Goal: Check status: Check status

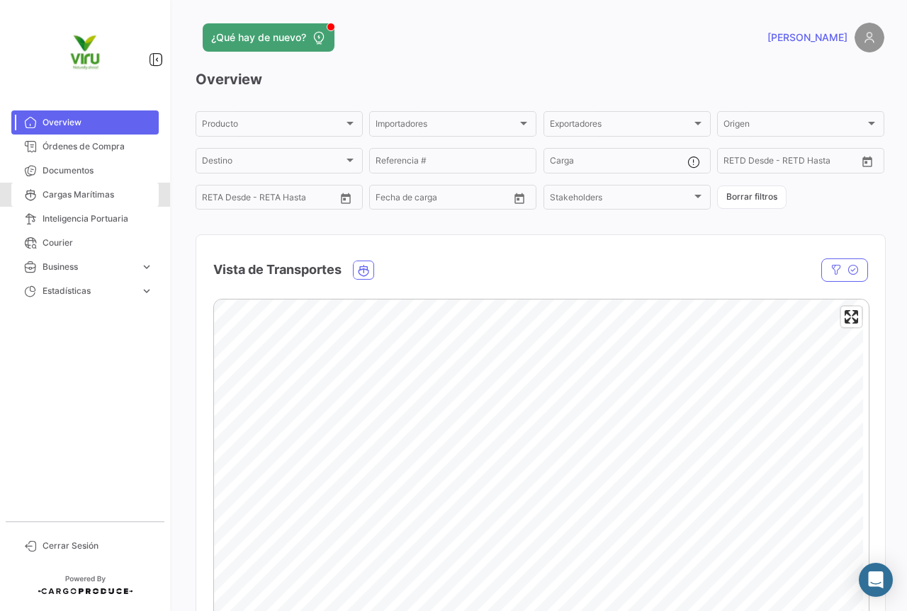
click at [94, 197] on span "Cargas Marítimas" at bounding box center [97, 194] width 110 height 13
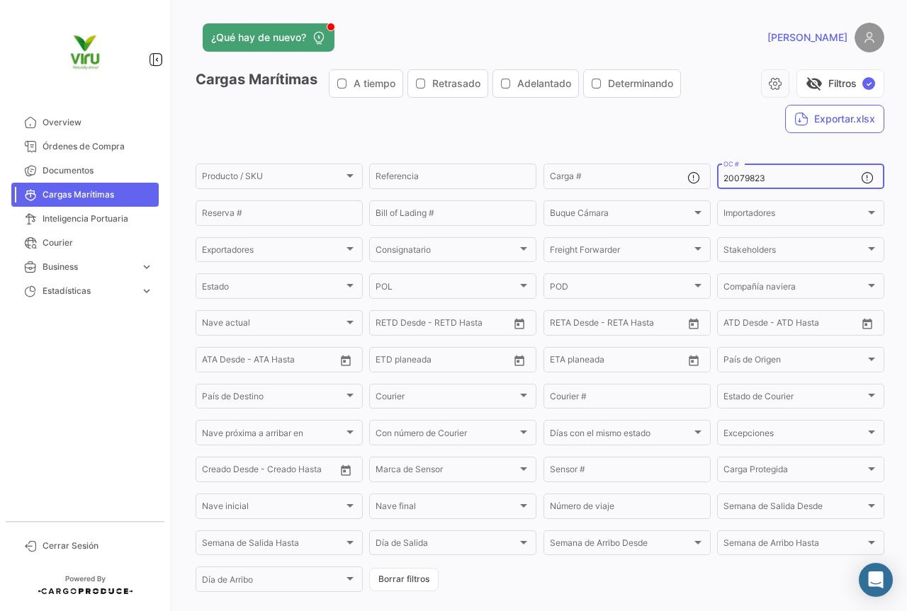
click at [780, 184] on div "20079823 OC #" at bounding box center [791, 175] width 137 height 28
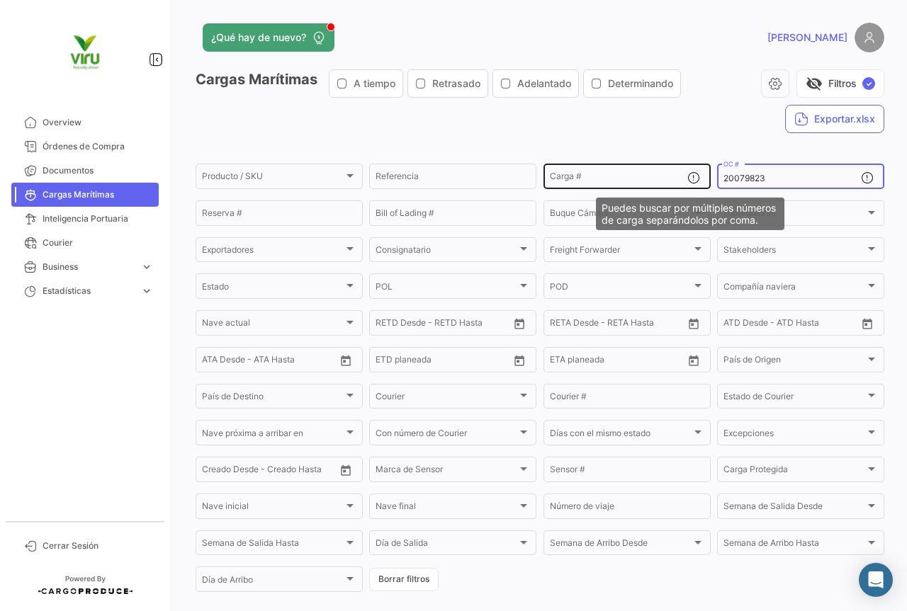
drag, startPoint x: 772, startPoint y: 178, endPoint x: 698, endPoint y: 178, distance: 74.4
click at [0, 0] on div "Producto / SKU Producto / SKU Referencia Carga # 20079823 OC # Reserva # Bill o…" at bounding box center [0, 0] width 0 height 0
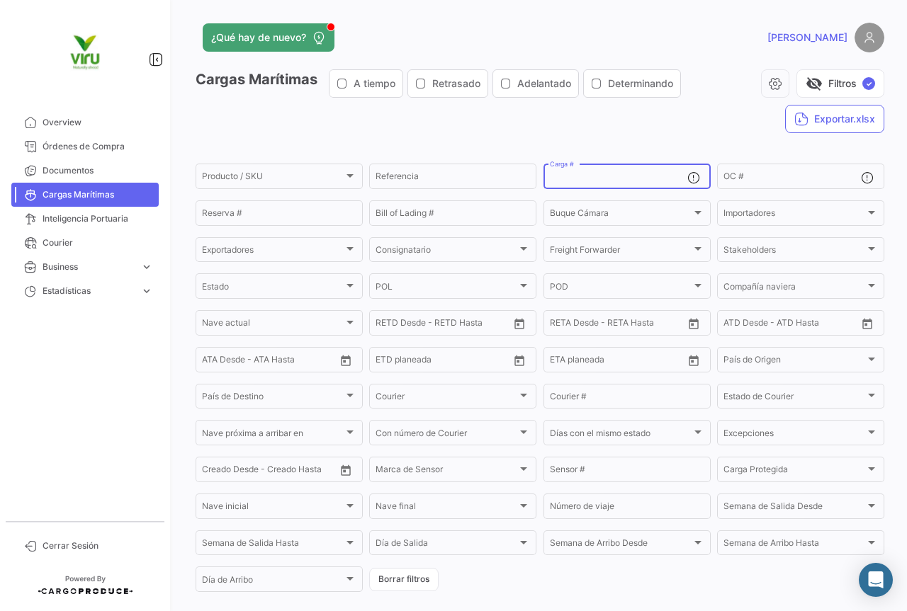
click at [585, 174] on input "Carga #" at bounding box center [618, 179] width 137 height 10
paste input "CGMU6922167"
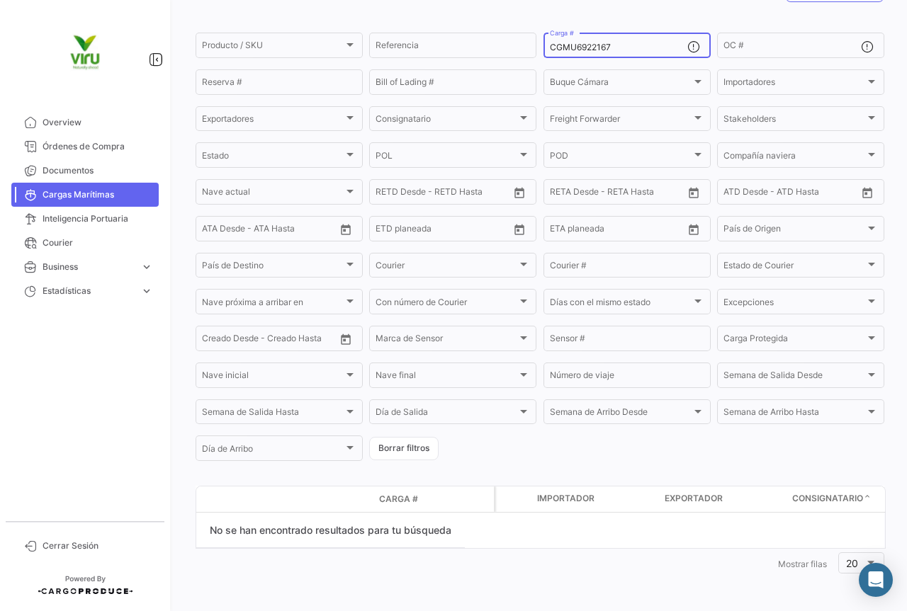
scroll to position [131, 0]
type input "CGMU6922167"
click at [732, 45] on input "OC #" at bounding box center [791, 47] width 137 height 10
paste input "20079823"
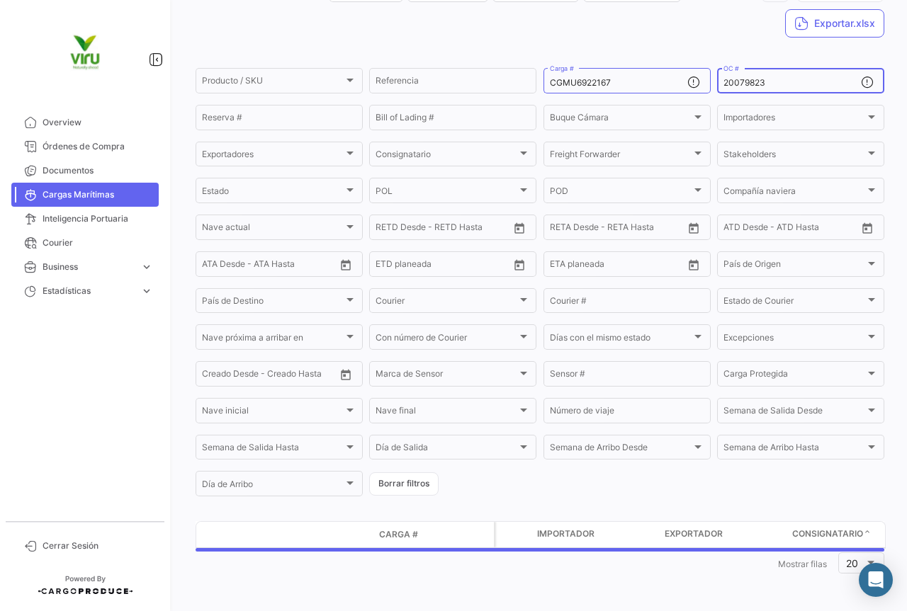
scroll to position [96, 0]
type input "20079823"
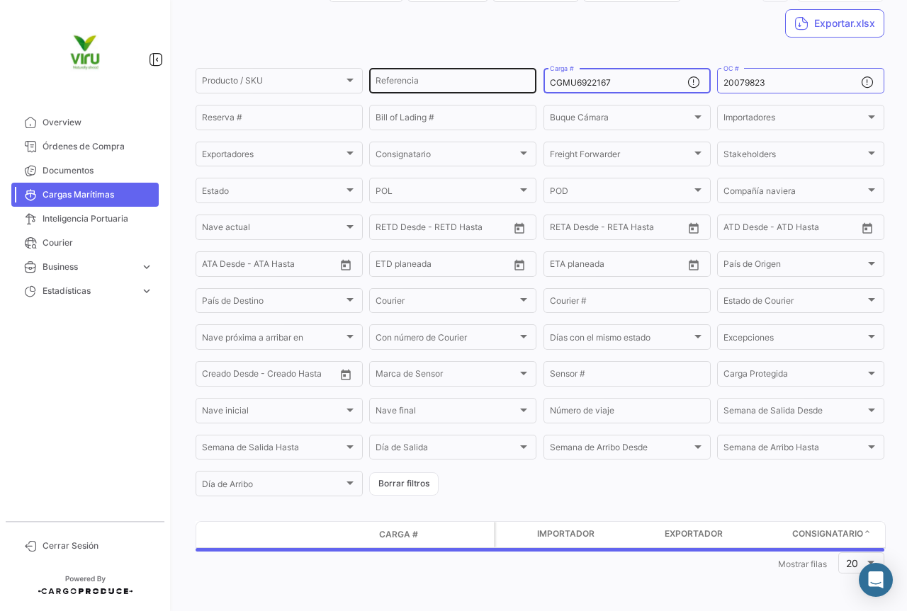
drag, startPoint x: 621, startPoint y: 82, endPoint x: 528, endPoint y: 82, distance: 93.5
click at [0, 0] on div "Producto / SKU Producto / SKU Referencia CGMU6922167 Carga # 20079823 OC # Rese…" at bounding box center [0, 0] width 0 height 0
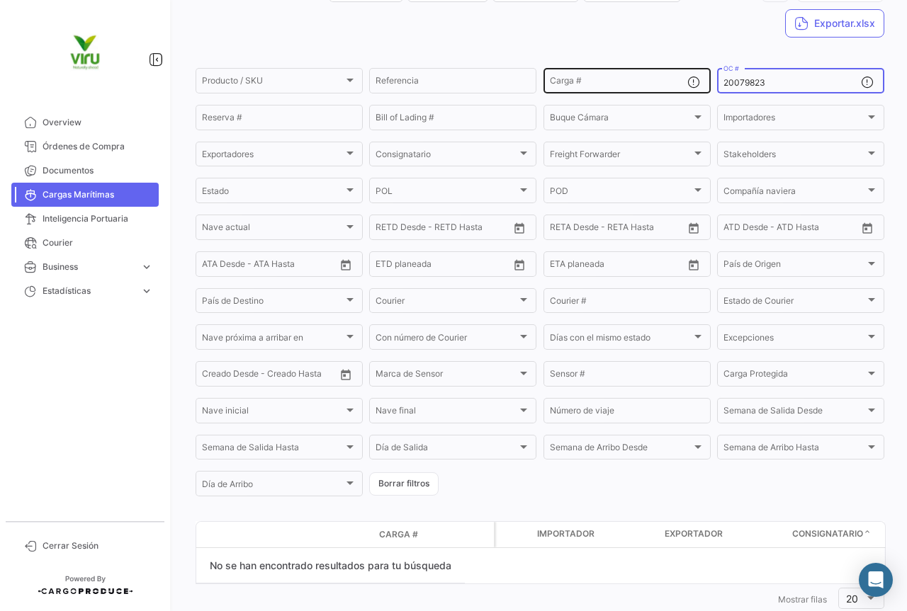
drag, startPoint x: 767, startPoint y: 85, endPoint x: 668, endPoint y: 84, distance: 99.2
click at [0, 0] on div "Producto / SKU Producto / SKU Referencia Carga # 20079823 OC # Reserva # Bill o…" at bounding box center [0, 0] width 0 height 0
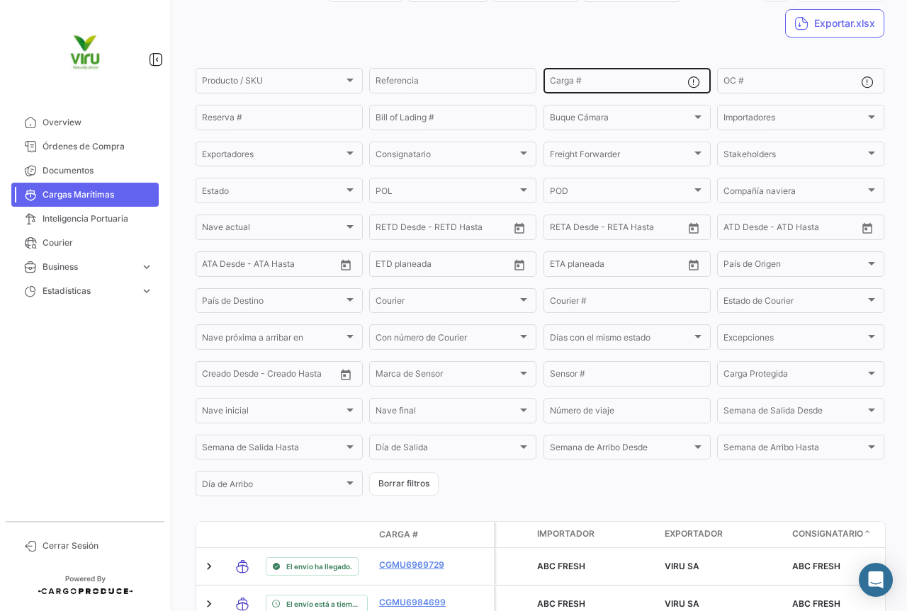
click at [591, 72] on div "Carga #" at bounding box center [618, 80] width 137 height 28
paste input "OTPU 6057004"
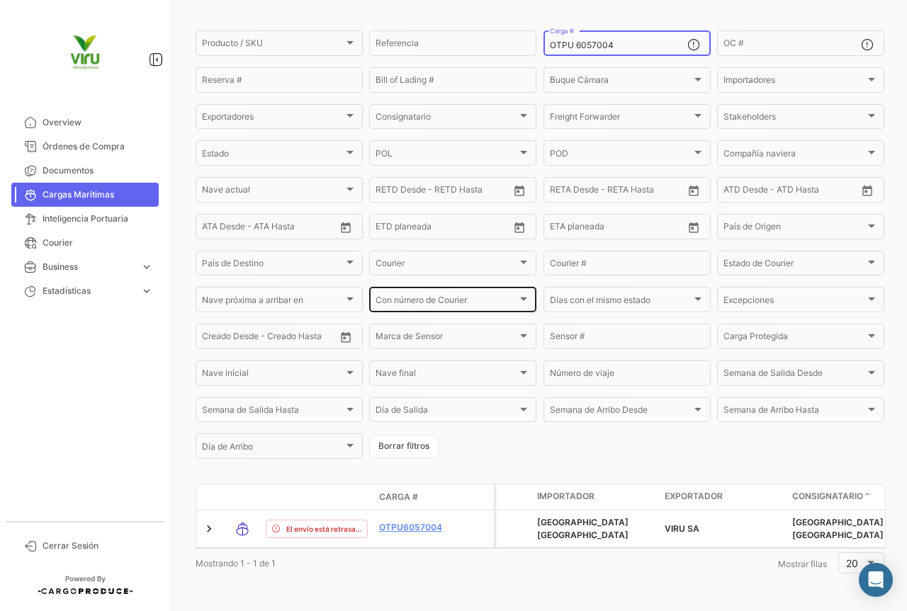
scroll to position [144, 0]
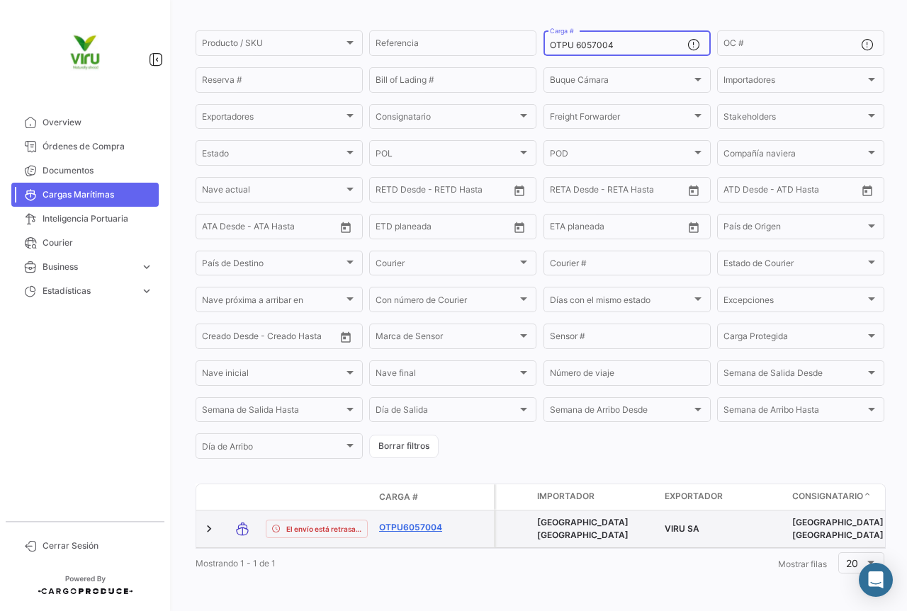
type input "OTPU 6057004"
click at [421, 521] on link "OTPU6057004" at bounding box center [416, 527] width 74 height 13
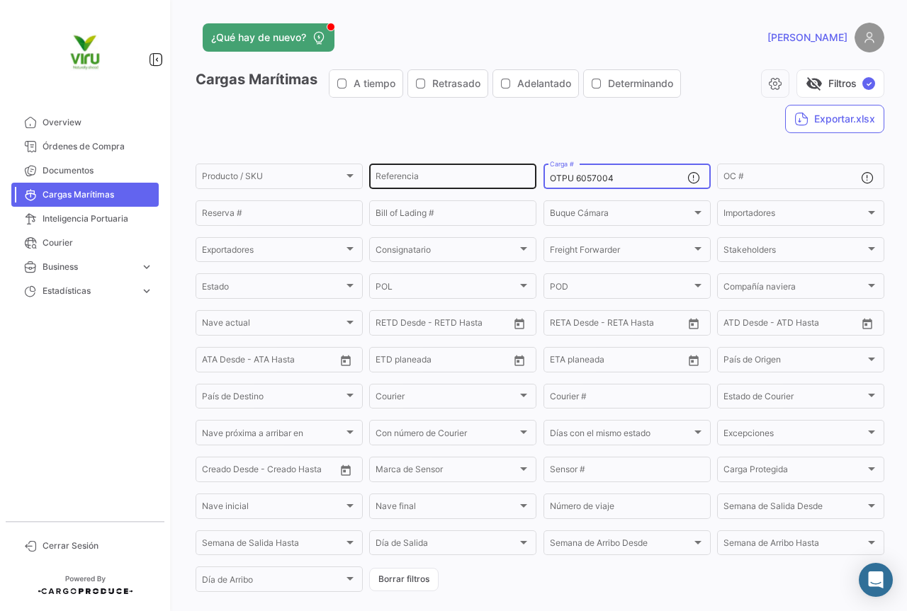
drag, startPoint x: 635, startPoint y: 177, endPoint x: 529, endPoint y: 177, distance: 106.2
click at [0, 0] on div "Producto / SKU Producto / SKU Referencia OTPU 6057004 Carga # OC # Reserva # Bi…" at bounding box center [0, 0] width 0 height 0
paste input "MMAU1327250"
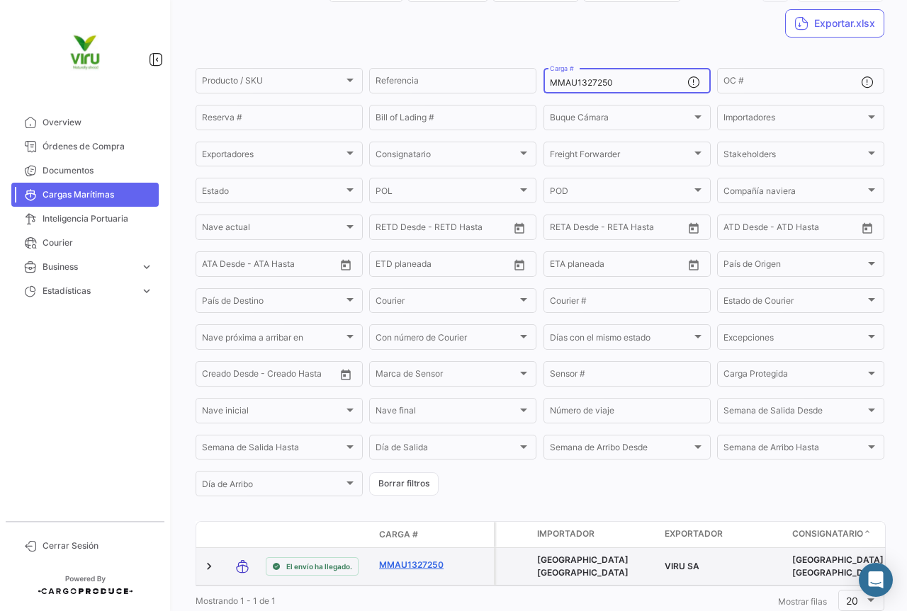
type input "MMAU1327250"
click at [425, 560] on link "MMAU1327250" at bounding box center [416, 565] width 74 height 13
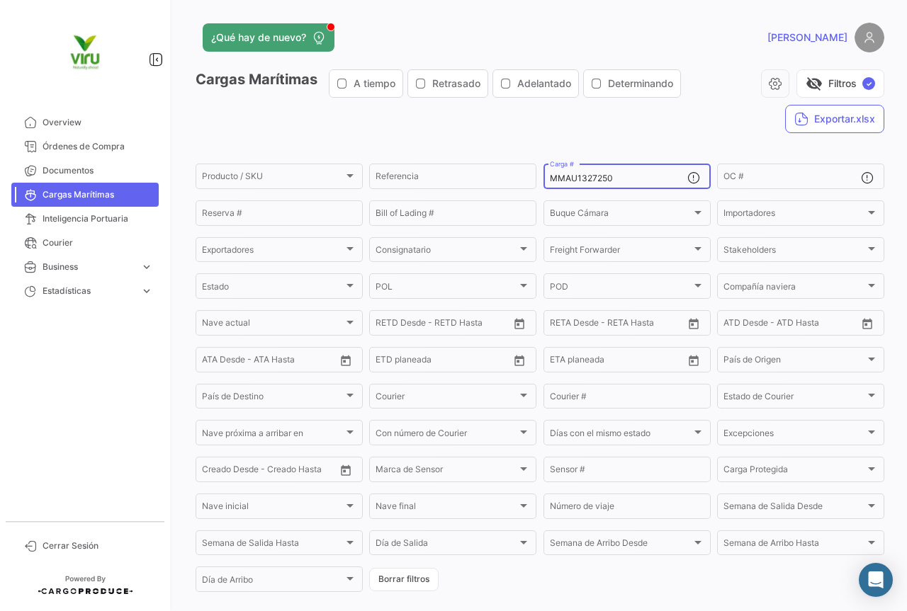
drag, startPoint x: 621, startPoint y: 183, endPoint x: 536, endPoint y: 177, distance: 85.2
click at [536, 177] on form "Producto / SKU Producto / SKU Referencia MMAU1327250 Carga # OC # Reserva # Bil…" at bounding box center [539, 377] width 688 height 433
paste input "RFU0007510"
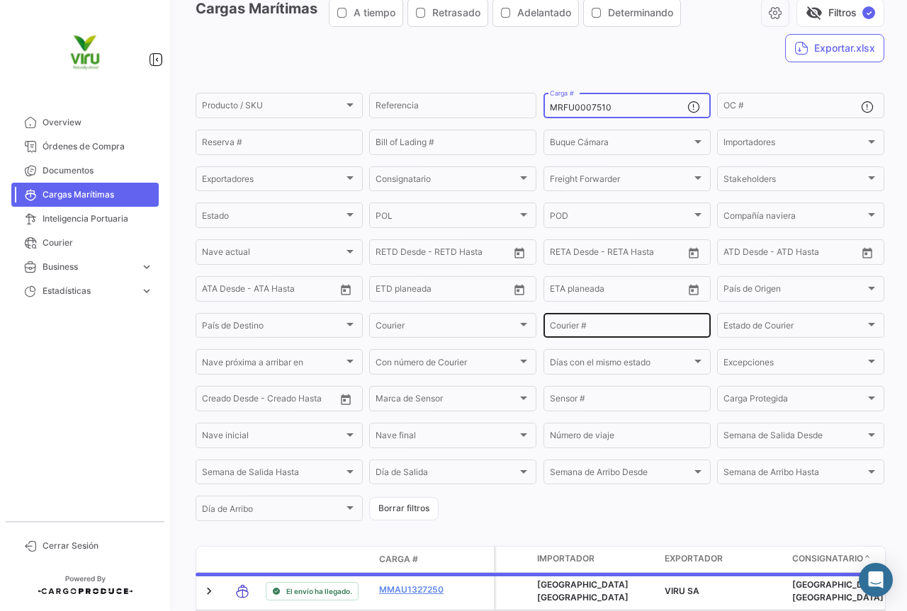
scroll to position [144, 0]
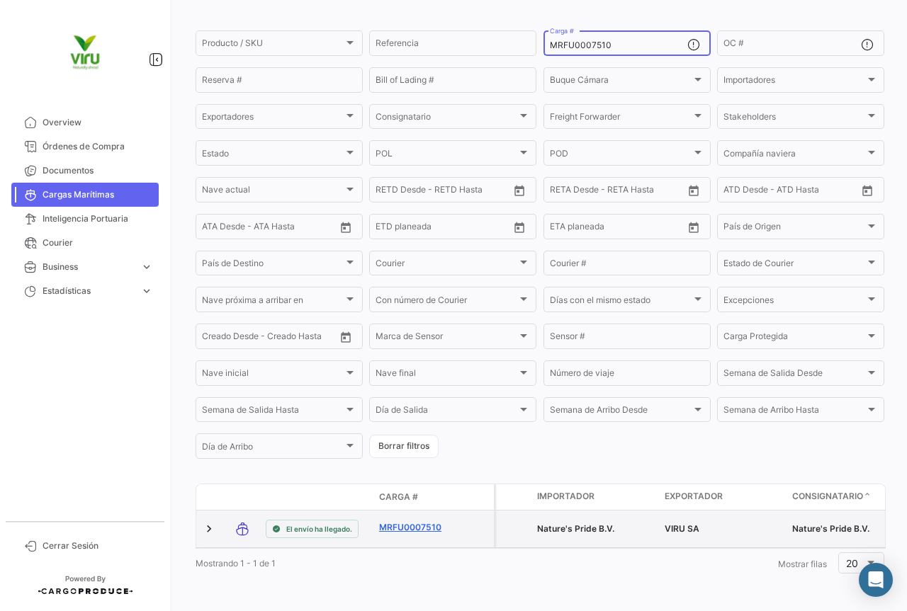
type input "MRFU0007510"
click at [426, 521] on link "MRFU0007510" at bounding box center [416, 527] width 74 height 13
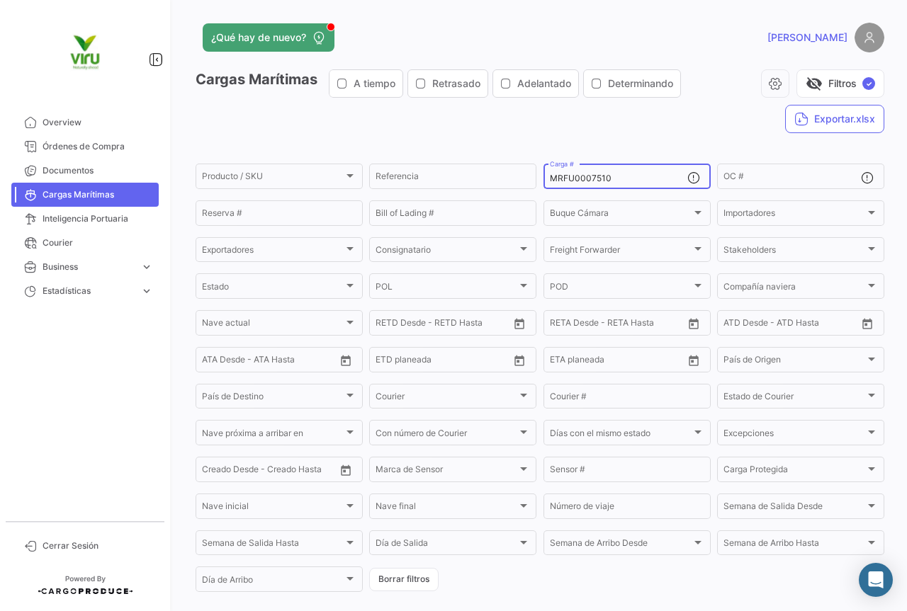
drag, startPoint x: 620, startPoint y: 181, endPoint x: 534, endPoint y: 175, distance: 85.9
click at [534, 175] on form "Producto / SKU Producto / SKU Referencia MRFU0007510 Carga # OC # Reserva # Bil…" at bounding box center [539, 377] width 688 height 433
paste input "CAU5003650"
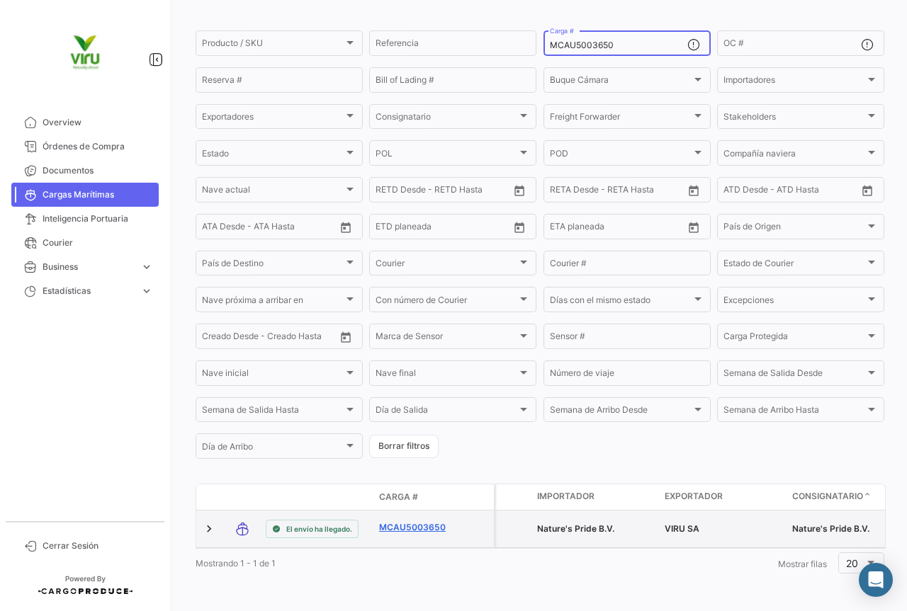
type input "MCAU5003650"
click at [431, 521] on link "MCAU5003650" at bounding box center [416, 527] width 74 height 13
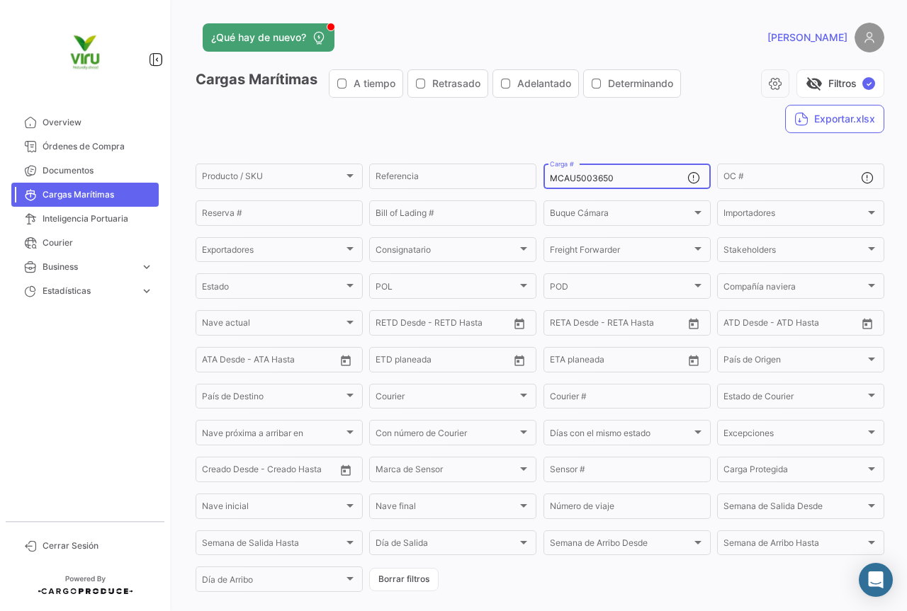
drag, startPoint x: 622, startPoint y: 176, endPoint x: 548, endPoint y: 181, distance: 73.8
click at [550, 181] on input "MCAU5003650" at bounding box center [618, 179] width 137 height 10
paste input "6060594"
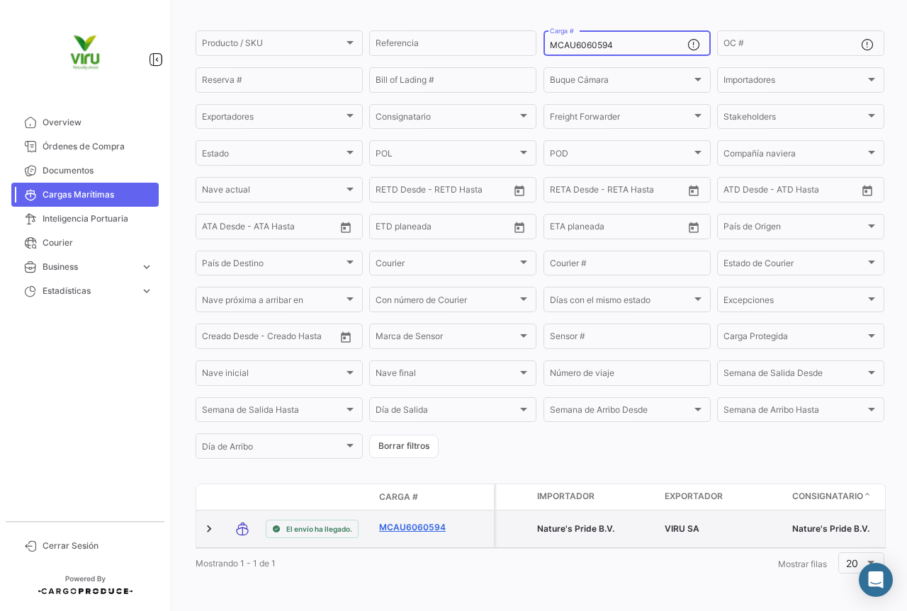
type input "MCAU6060594"
click at [435, 521] on link "MCAU6060594" at bounding box center [416, 527] width 74 height 13
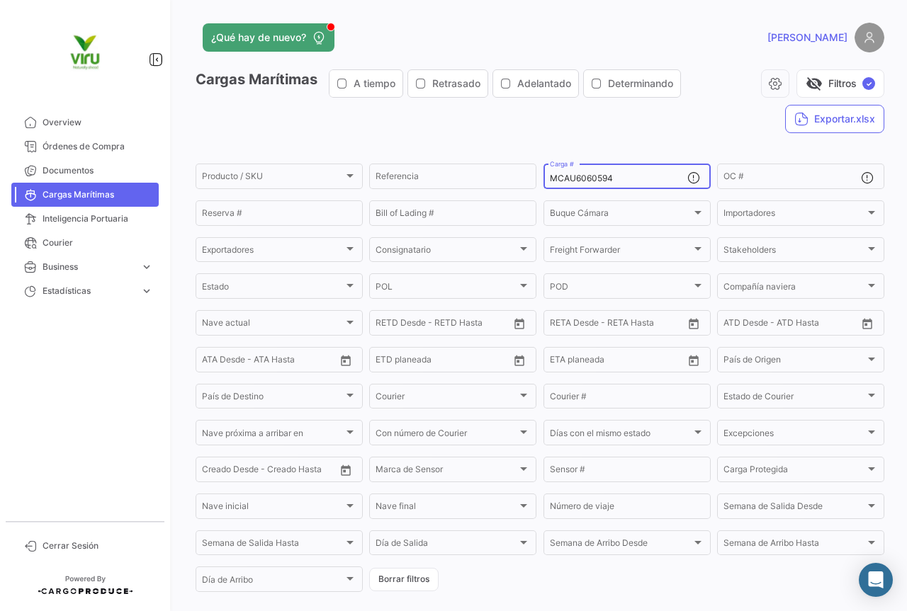
drag, startPoint x: 623, startPoint y: 179, endPoint x: 544, endPoint y: 181, distance: 79.3
click at [544, 181] on div "MCAU6060594 Carga #" at bounding box center [626, 175] width 167 height 28
paste input "MAU1403812"
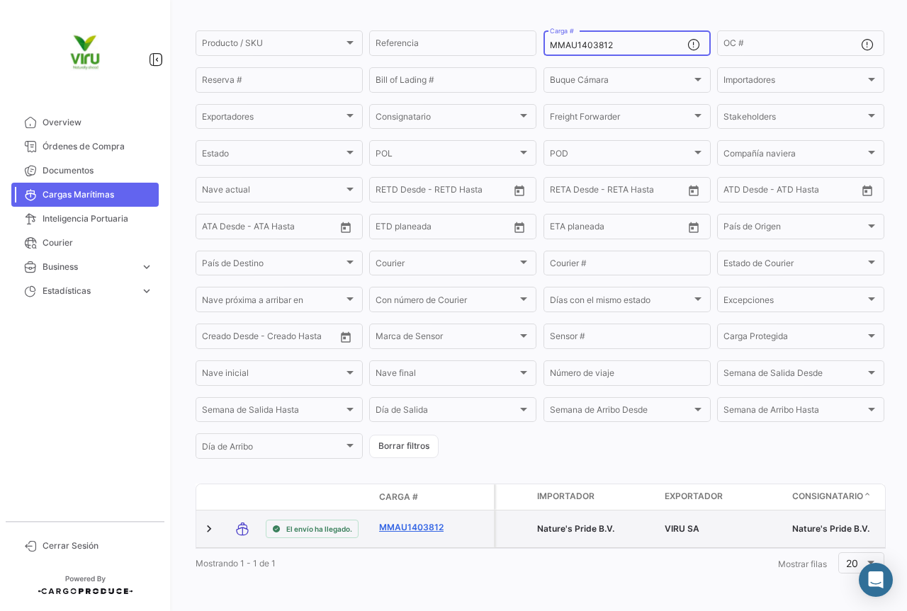
type input "MMAU1403812"
click at [407, 521] on link "MMAU1403812" at bounding box center [416, 527] width 74 height 13
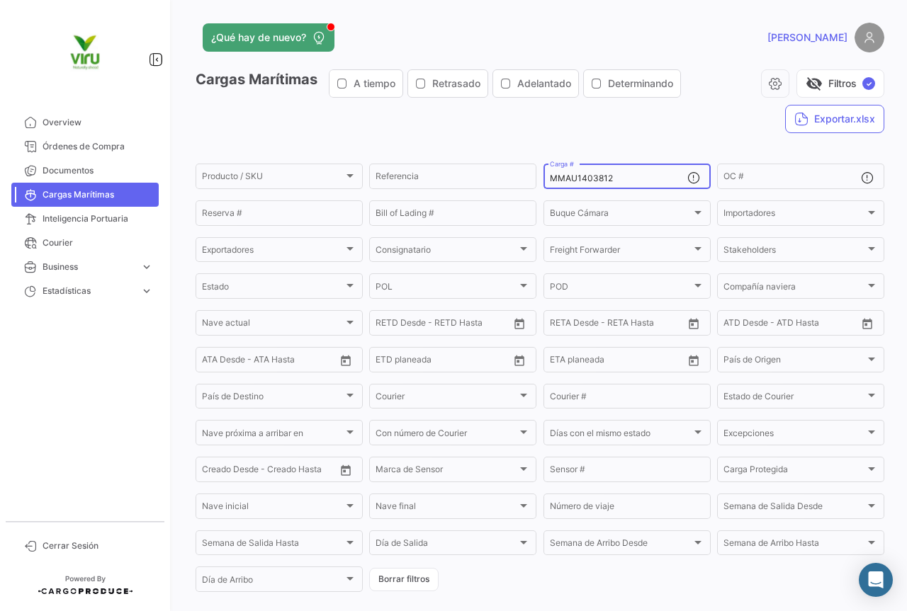
drag, startPoint x: 615, startPoint y: 175, endPoint x: 537, endPoint y: 169, distance: 78.2
click at [537, 169] on form "Producto / SKU Producto / SKU Referencia MMAU1403812 Carga # OC # Reserva # Bil…" at bounding box center [539, 377] width 688 height 433
paste input "EDU9704852"
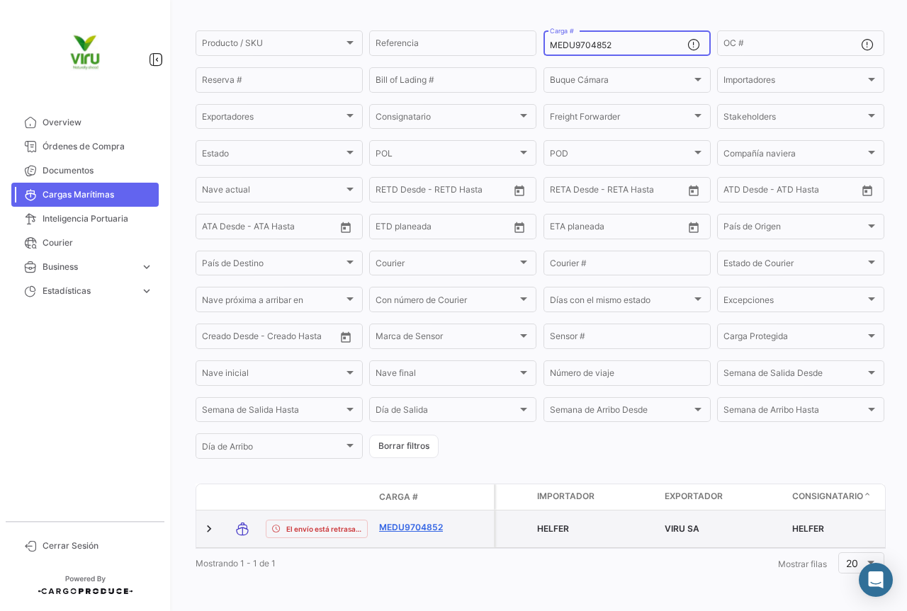
scroll to position [138, 0]
type input "MEDU9704852"
click at [429, 521] on link "MEDU9704852" at bounding box center [416, 527] width 74 height 13
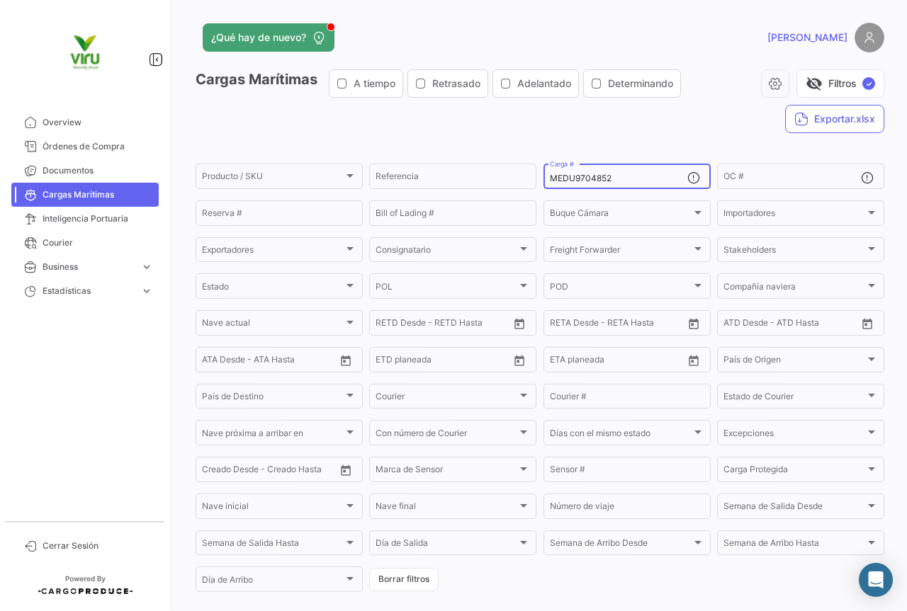
drag, startPoint x: 626, startPoint y: 177, endPoint x: 547, endPoint y: 181, distance: 79.4
click at [550, 181] on input "MEDU9704852" at bounding box center [618, 179] width 137 height 10
paste input "MAU1369174"
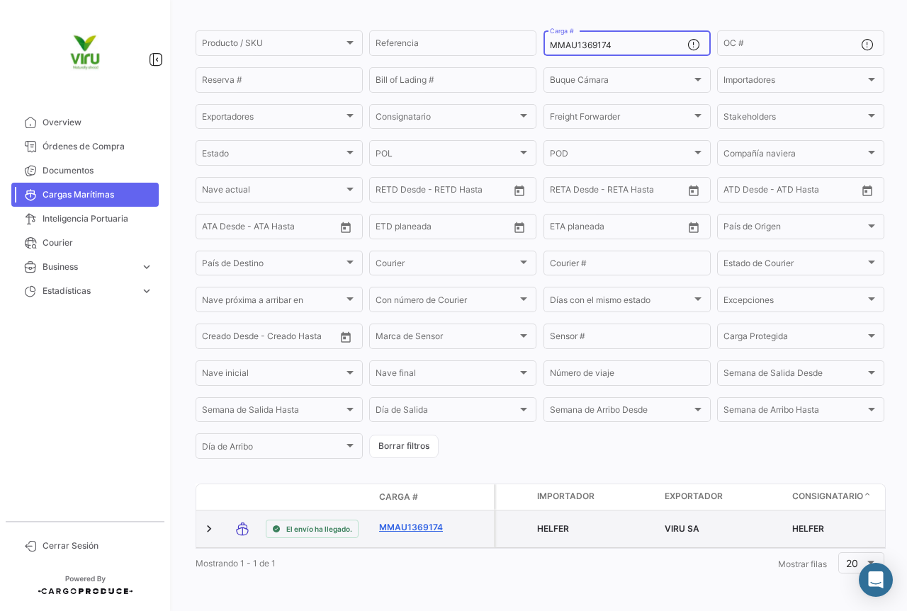
type input "MMAU1369174"
click at [417, 523] on link "MMAU1369174" at bounding box center [416, 527] width 74 height 13
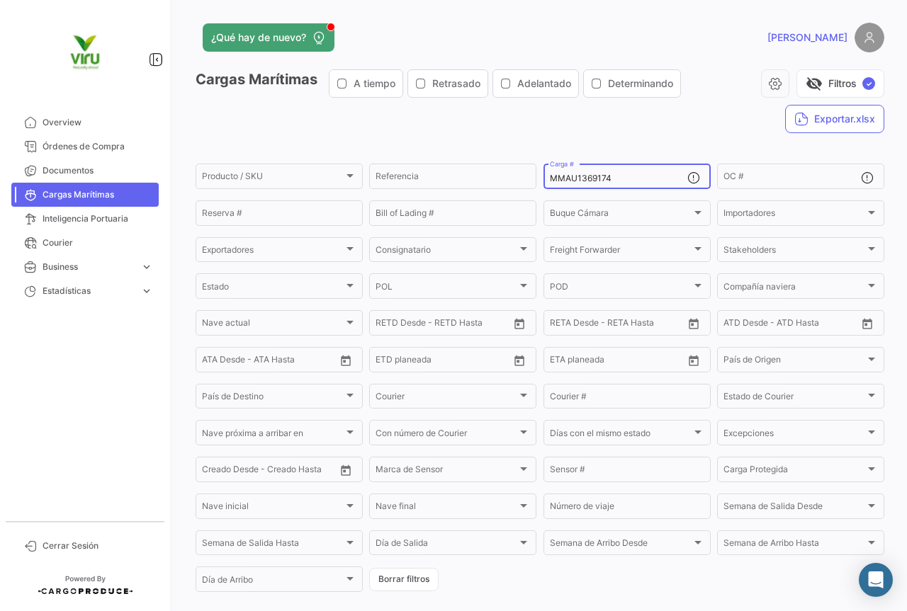
drag, startPoint x: 628, startPoint y: 183, endPoint x: 538, endPoint y: 183, distance: 89.2
click at [538, 183] on form "Producto / SKU Producto / SKU Referencia MMAU1369174 Carga # OC # Reserva # Bil…" at bounding box center [539, 377] width 688 height 433
paste input "8266"
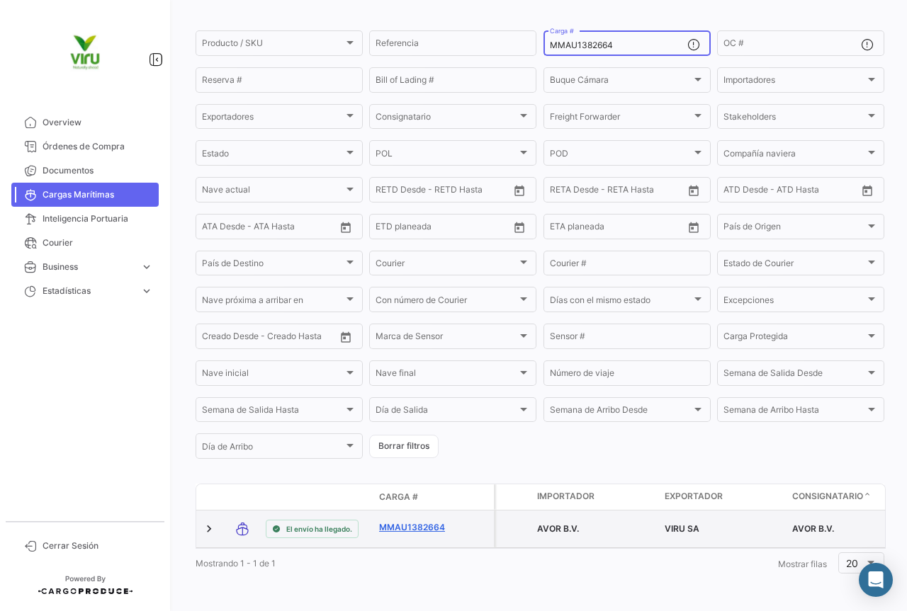
type input "MMAU1382664"
click at [410, 521] on link "MMAU1382664" at bounding box center [416, 527] width 74 height 13
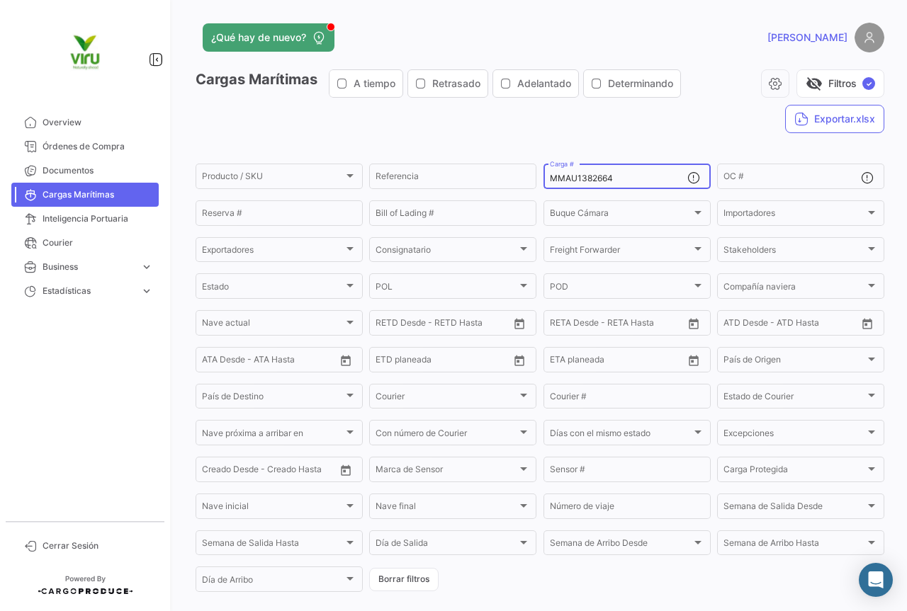
drag, startPoint x: 618, startPoint y: 179, endPoint x: 545, endPoint y: 180, distance: 73.0
click at [545, 180] on div "MMAU1382664 Carga #" at bounding box center [626, 175] width 167 height 28
paste input "94475"
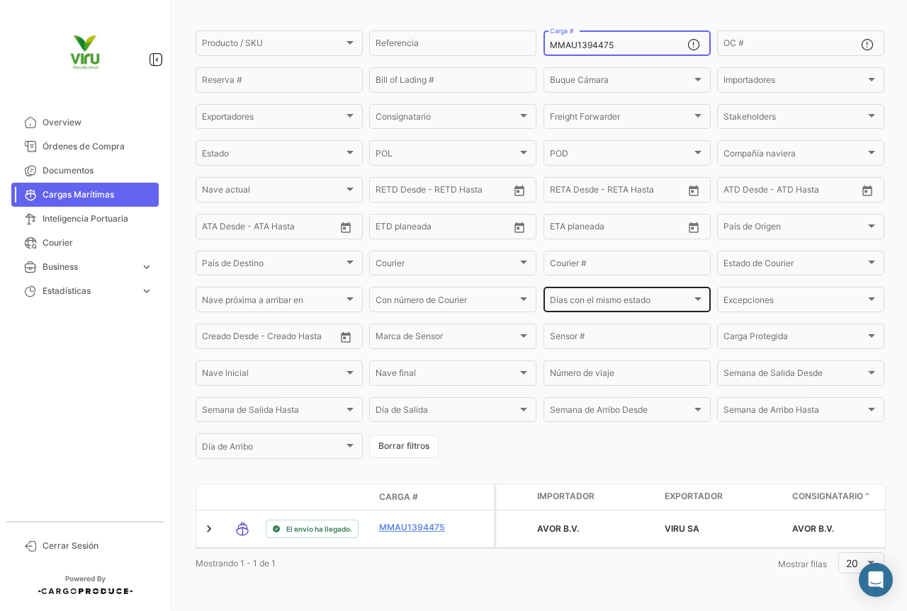
scroll to position [144, 0]
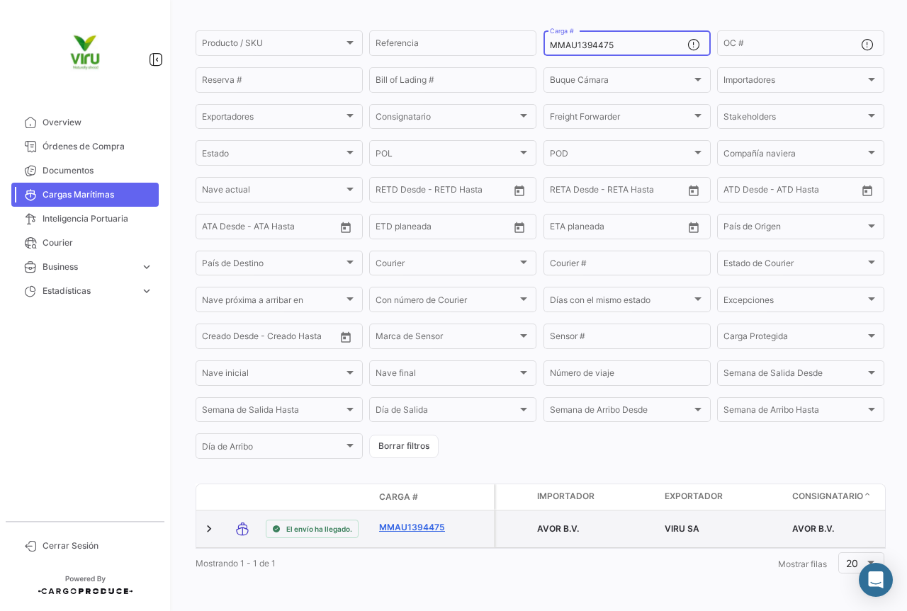
type input "MMAU1394475"
click at [427, 521] on link "MMAU1394475" at bounding box center [416, 527] width 74 height 13
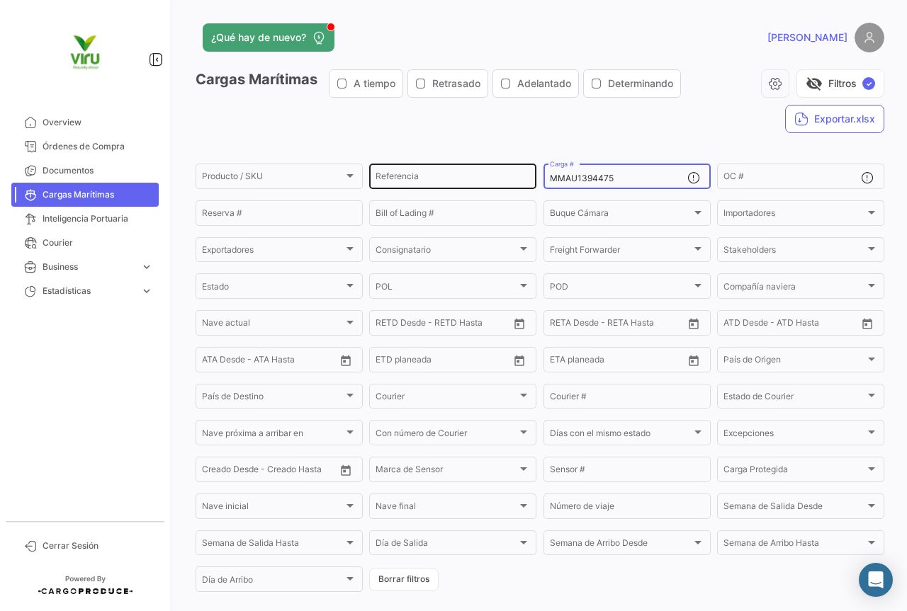
drag, startPoint x: 636, startPoint y: 181, endPoint x: 533, endPoint y: 183, distance: 103.4
click at [0, 0] on div "Producto / SKU Producto / SKU Referencia MMAU1394475 Carga # OC # Reserva # Bil…" at bounding box center [0, 0] width 0 height 0
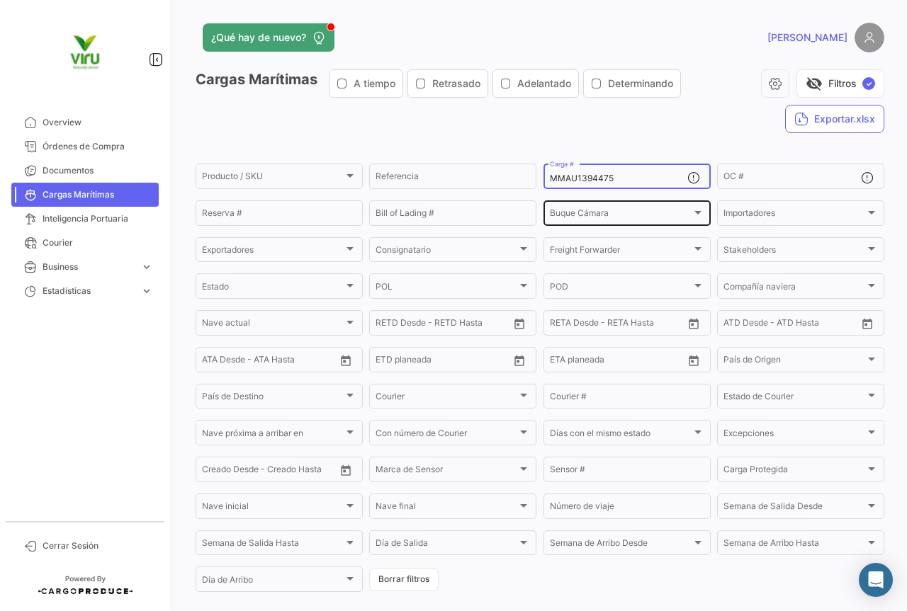
paste input "RFU0020168"
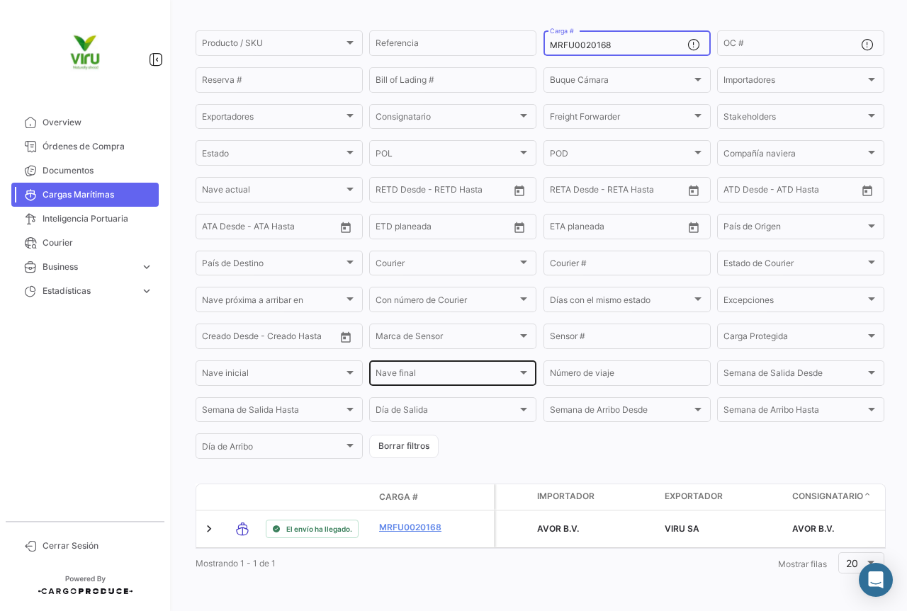
scroll to position [144, 0]
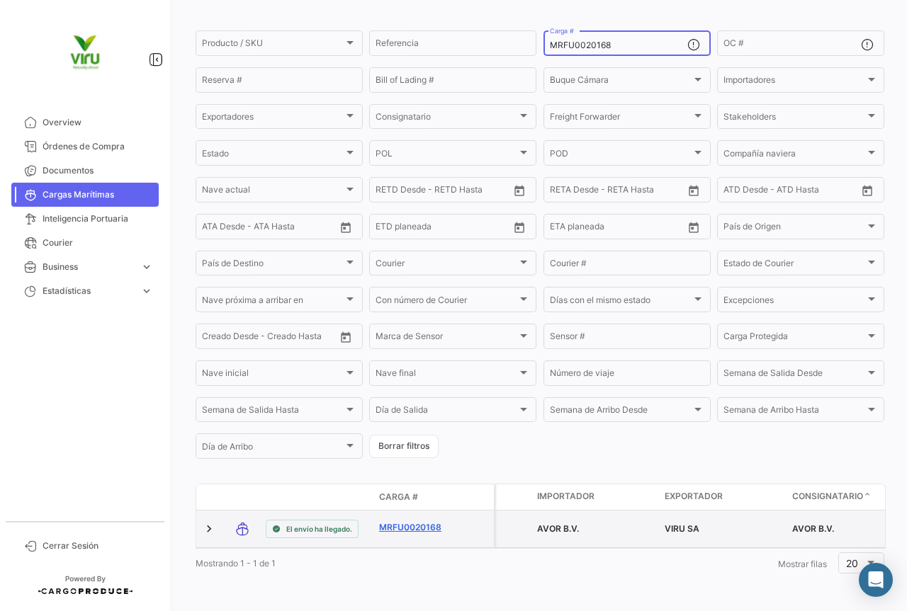
type input "MRFU0020168"
click at [425, 521] on link "MRFU0020168" at bounding box center [416, 527] width 74 height 13
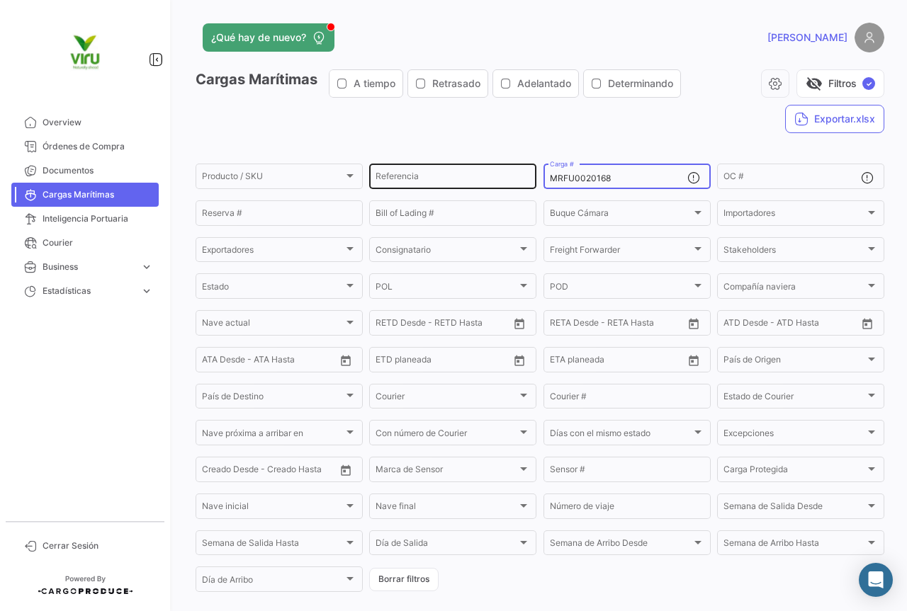
drag, startPoint x: 632, startPoint y: 181, endPoint x: 528, endPoint y: 175, distance: 103.6
click at [0, 0] on div "Producto / SKU Producto / SKU Referencia MRFU0020168 Carga # OC # Reserva # Bil…" at bounding box center [0, 0] width 0 height 0
paste input "MAU1381544"
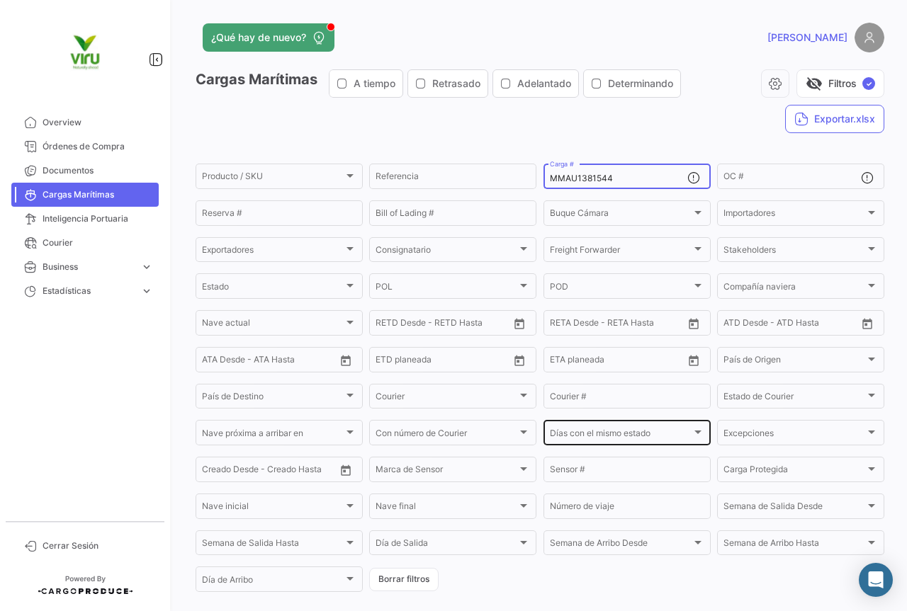
scroll to position [142, 0]
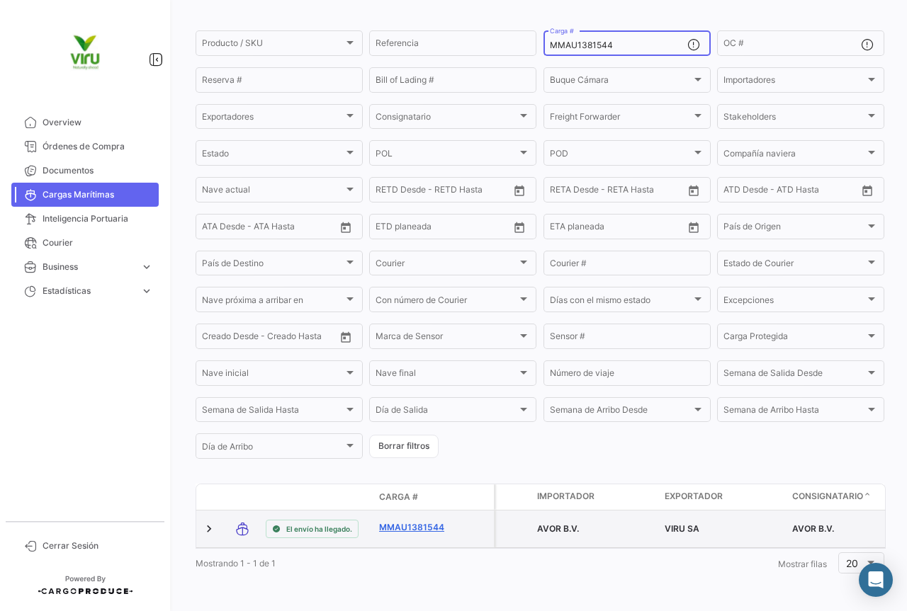
type input "MMAU1381544"
click at [427, 521] on link "MMAU1381544" at bounding box center [416, 527] width 74 height 13
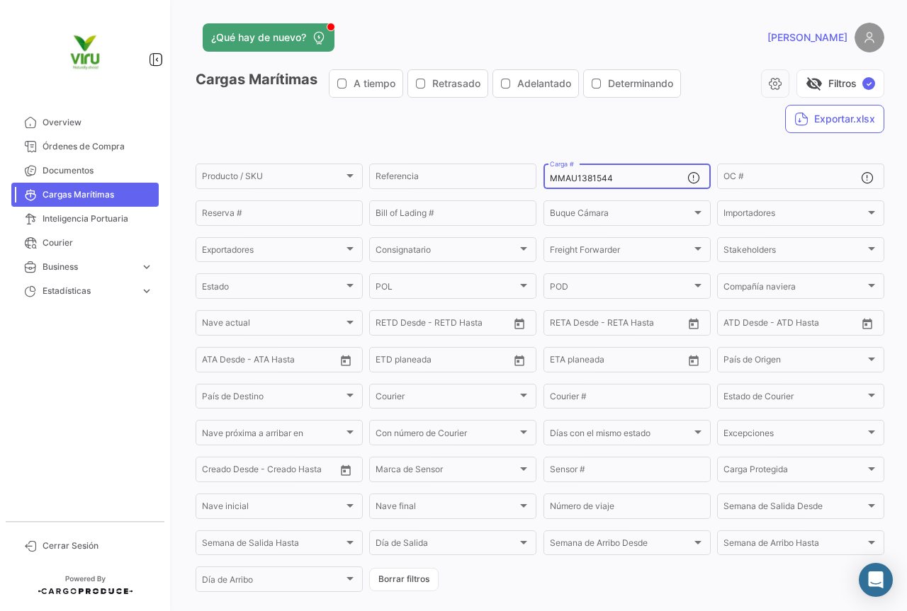
drag, startPoint x: 634, startPoint y: 178, endPoint x: 535, endPoint y: 171, distance: 99.5
click at [535, 171] on form "Producto / SKU Producto / SKU Referencia MMAU1381544 Carga # OC # Reserva # Bil…" at bounding box center [539, 377] width 688 height 433
paste input "410998"
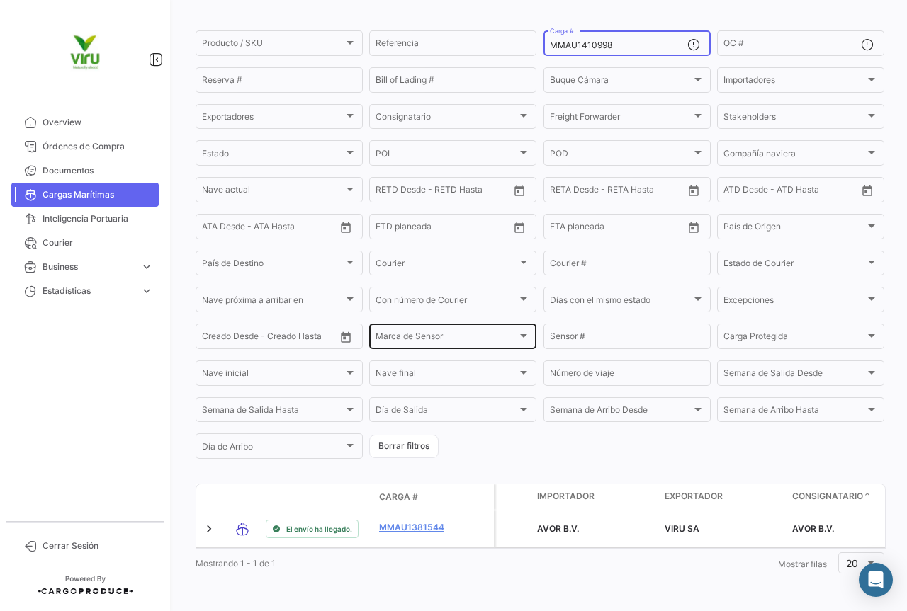
scroll to position [144, 0]
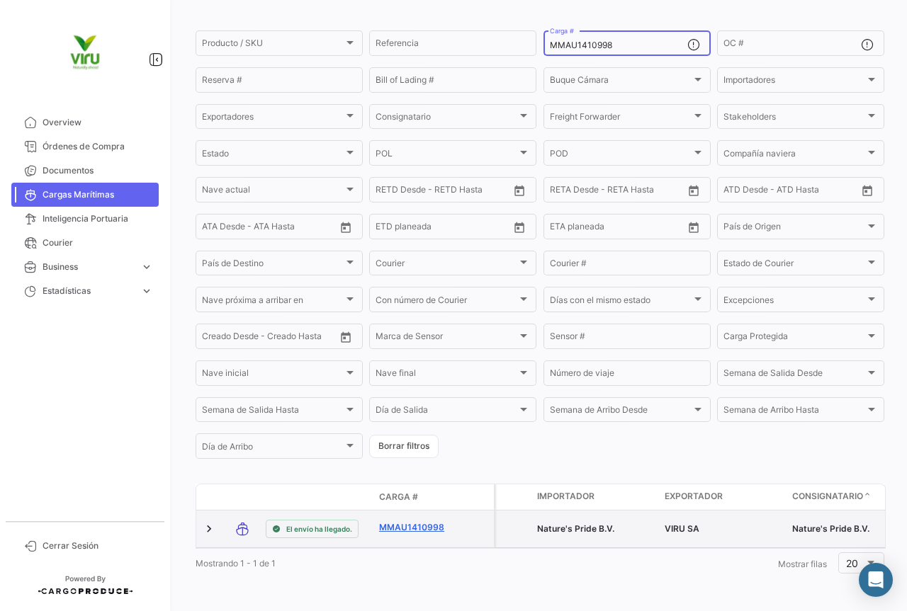
type input "MMAU1410998"
click at [415, 521] on link "MMAU1410998" at bounding box center [416, 527] width 74 height 13
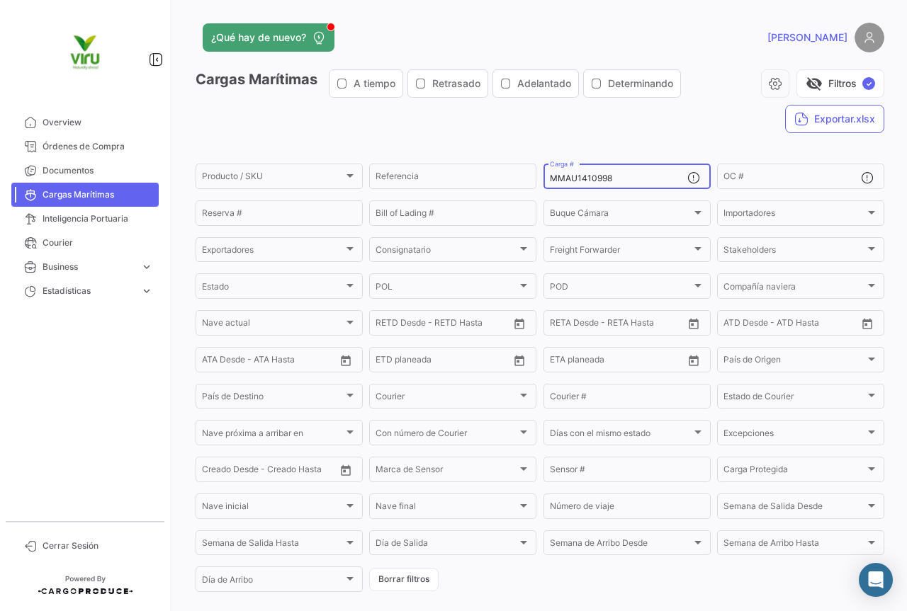
drag, startPoint x: 624, startPoint y: 181, endPoint x: 540, endPoint y: 185, distance: 83.7
click at [543, 185] on div "MMAU1410998 Carga #" at bounding box center [626, 175] width 167 height 28
paste input "RFU0025154"
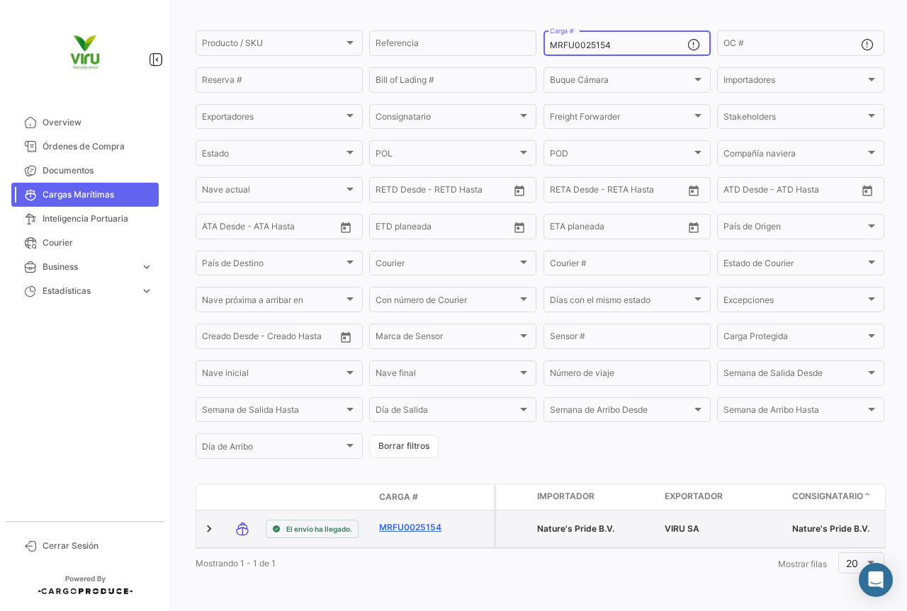
type input "MRFU0025154"
click at [433, 521] on link "MRFU0025154" at bounding box center [416, 527] width 74 height 13
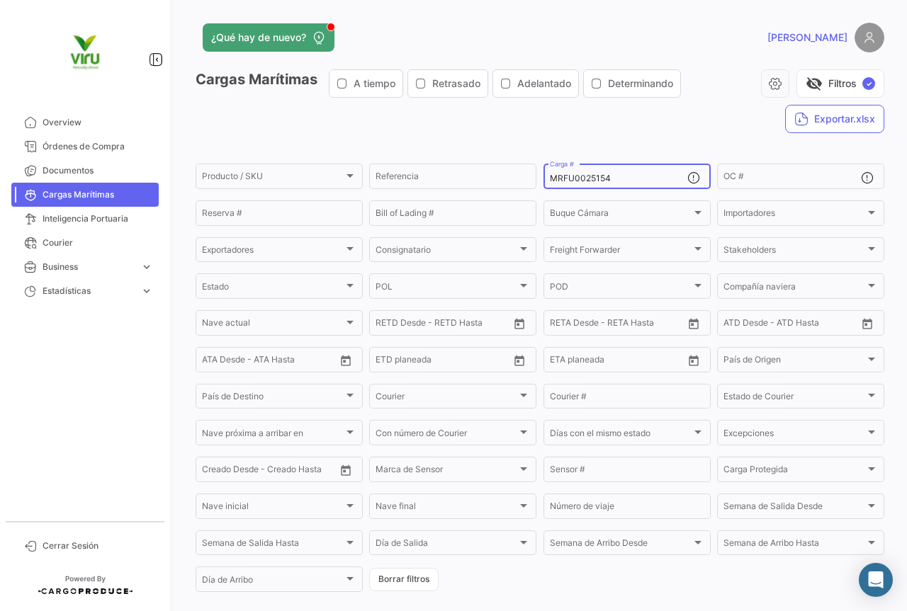
drag, startPoint x: 625, startPoint y: 180, endPoint x: 538, endPoint y: 190, distance: 88.4
click at [538, 190] on form "Producto / SKU Producto / SKU Referencia MRFU0025154 Carga # OC # Reserva # Bil…" at bounding box center [539, 377] width 688 height 433
paste input "0126"
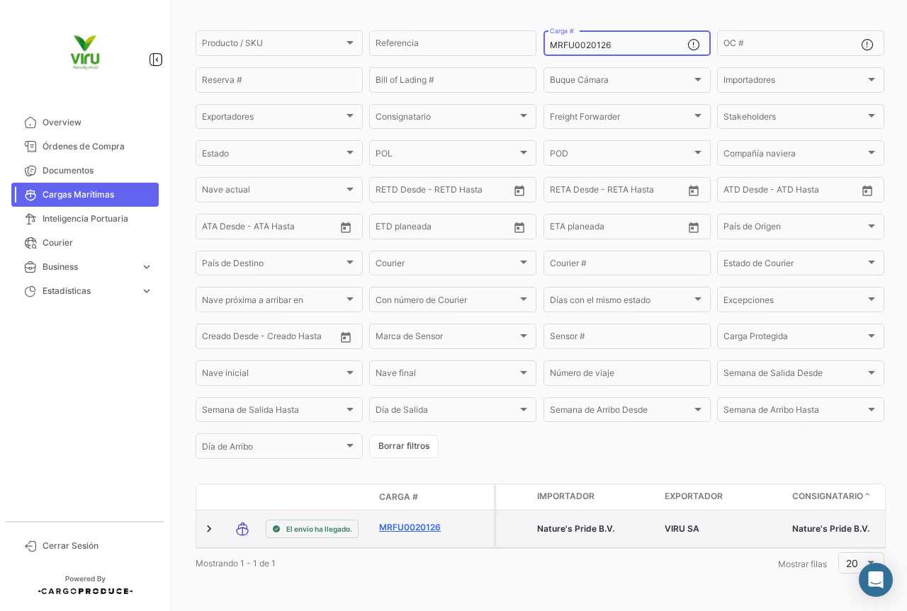
type input "MRFU0020126"
click at [422, 521] on link "MRFU0020126" at bounding box center [416, 527] width 74 height 13
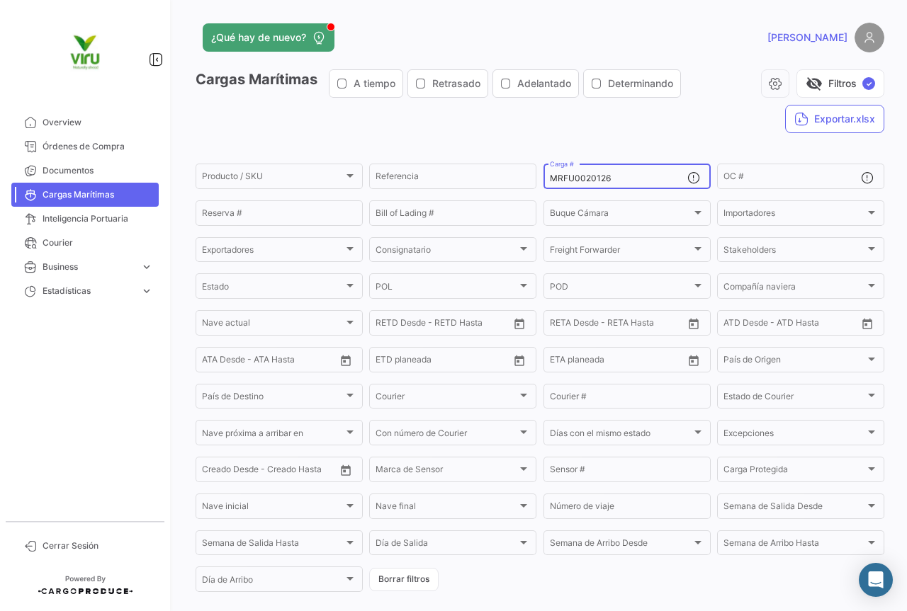
drag, startPoint x: 628, startPoint y: 178, endPoint x: 535, endPoint y: 179, distance: 93.5
click at [535, 179] on form "Producto / SKU Producto / SKU Referencia MRFU0020126 Carga # OC # Reserva # Bil…" at bounding box center [539, 377] width 688 height 433
paste input "MAU1326300"
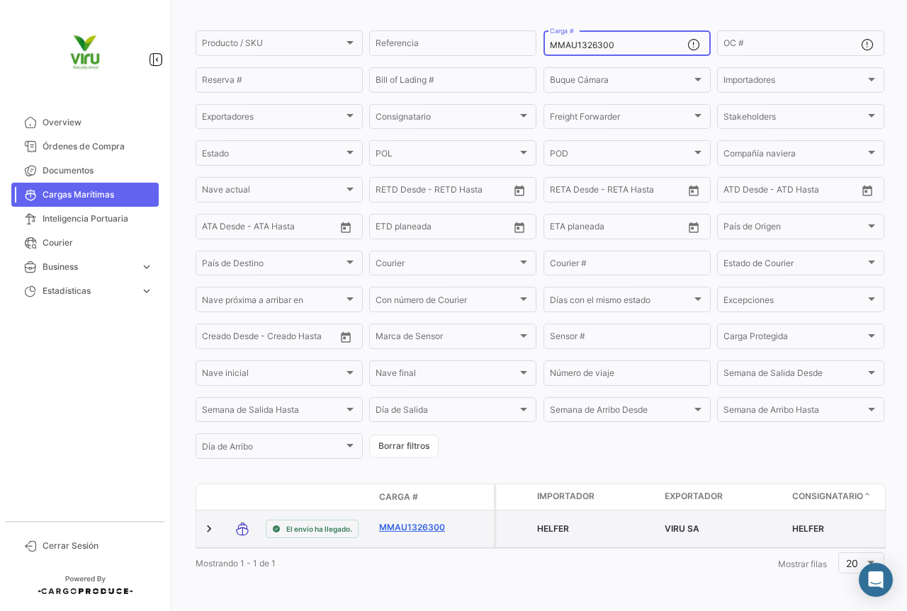
type input "MMAU1326300"
click at [427, 521] on link "MMAU1326300" at bounding box center [416, 527] width 74 height 13
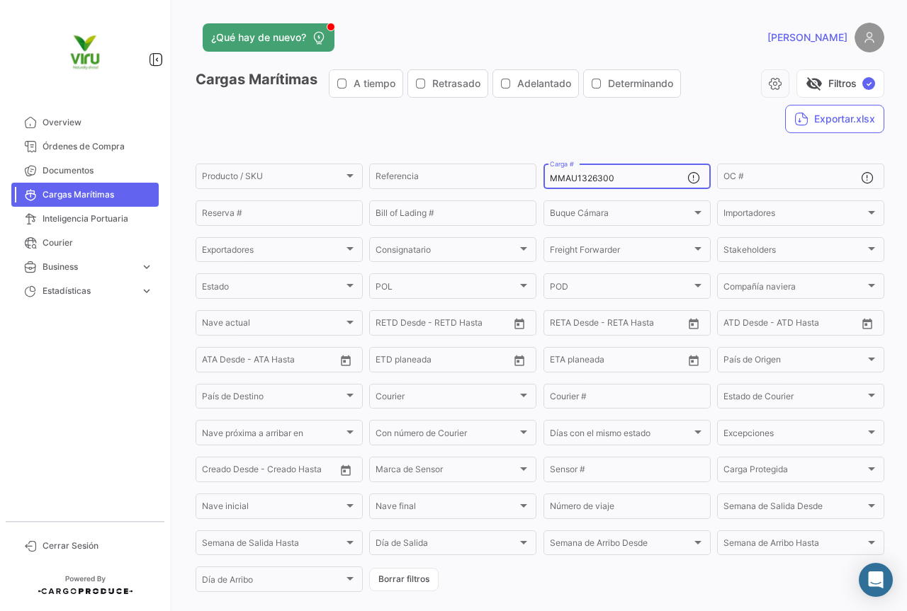
drag, startPoint x: 619, startPoint y: 180, endPoint x: 534, endPoint y: 182, distance: 85.0
click at [534, 182] on form "Producto / SKU Producto / SKU Referencia MMAU1326300 Carga # OC # Reserva # Bil…" at bounding box center [539, 377] width 688 height 433
paste input "EDU9618707"
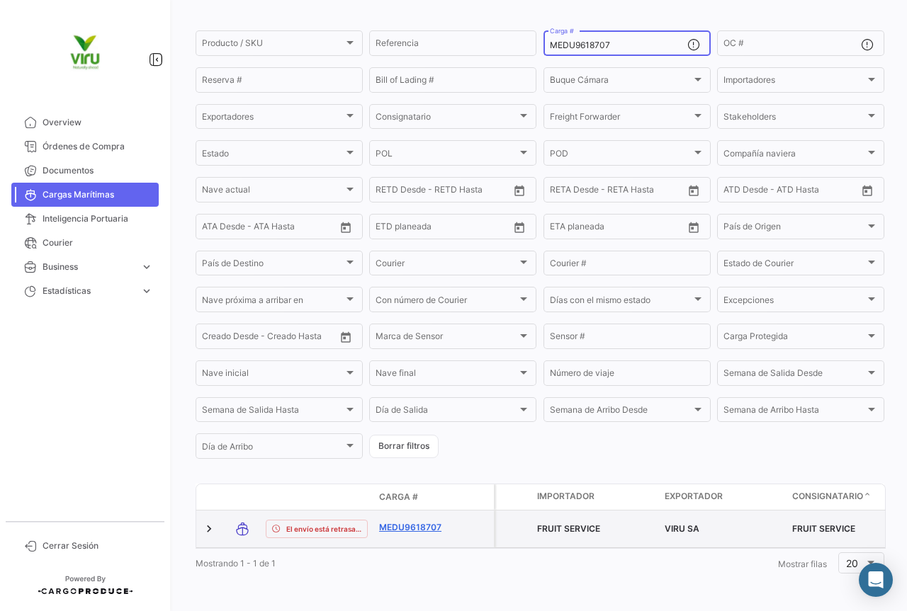
type input "MEDU9618707"
click at [429, 521] on link "MEDU9618707" at bounding box center [416, 527] width 74 height 13
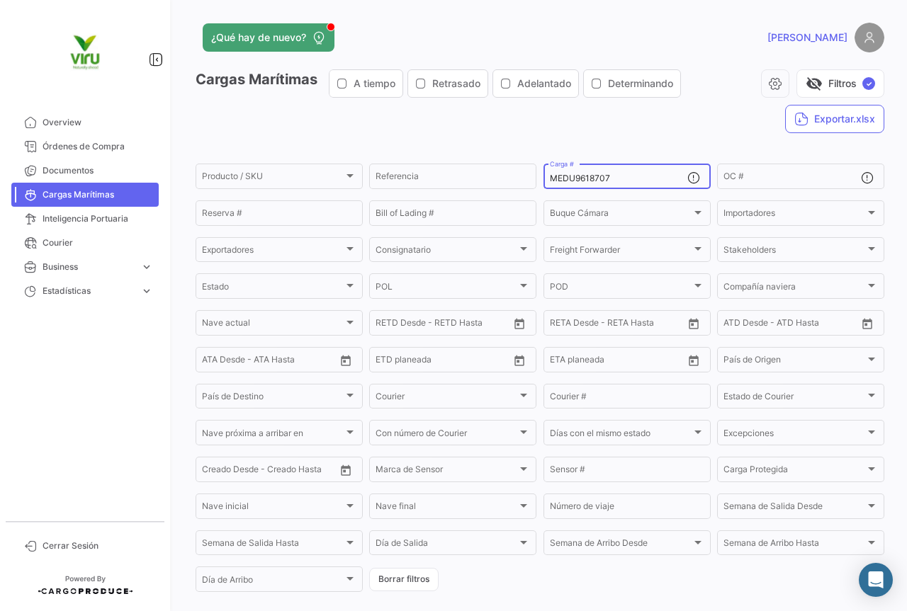
click at [626, 170] on div "MEDU9618707 Carga #" at bounding box center [618, 175] width 137 height 28
drag, startPoint x: 616, startPoint y: 178, endPoint x: 546, endPoint y: 179, distance: 69.4
click at [550, 179] on input "MEDU9618707" at bounding box center [618, 179] width 137 height 10
paste input "70085"
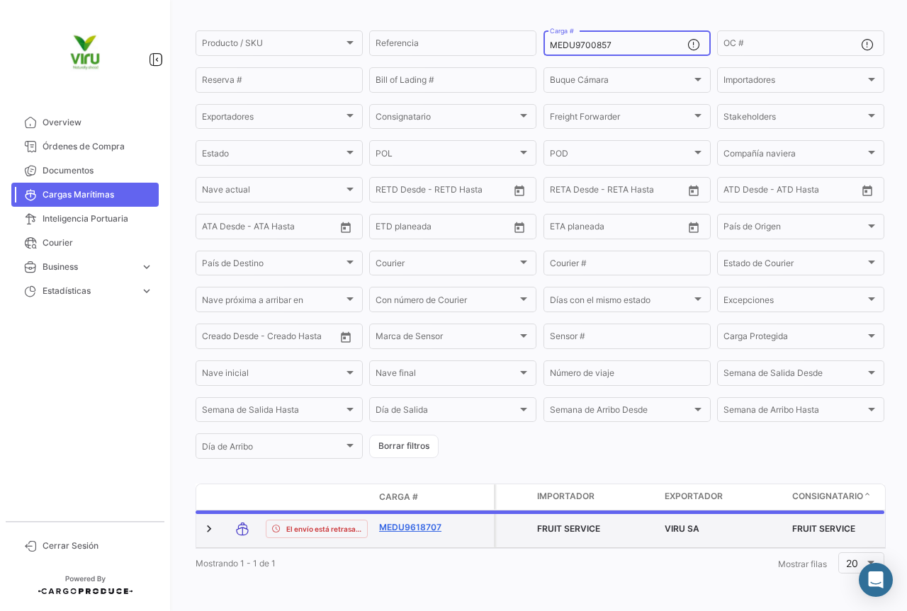
scroll to position [138, 0]
type input "MEDU9700857"
click at [424, 521] on link "MEDU9700857" at bounding box center [416, 527] width 74 height 13
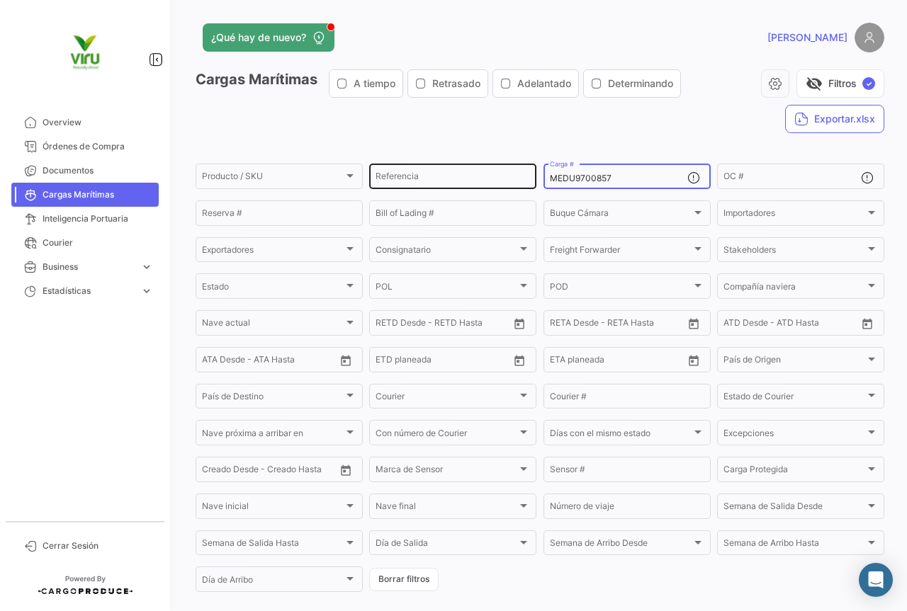
drag, startPoint x: 635, startPoint y: 178, endPoint x: 528, endPoint y: 178, distance: 107.0
click at [0, 0] on div "Producto / SKU Producto / SKU Referencia MEDU9700857 Carga # OC # Reserva # Bil…" at bounding box center [0, 0] width 0 height 0
paste input "84734"
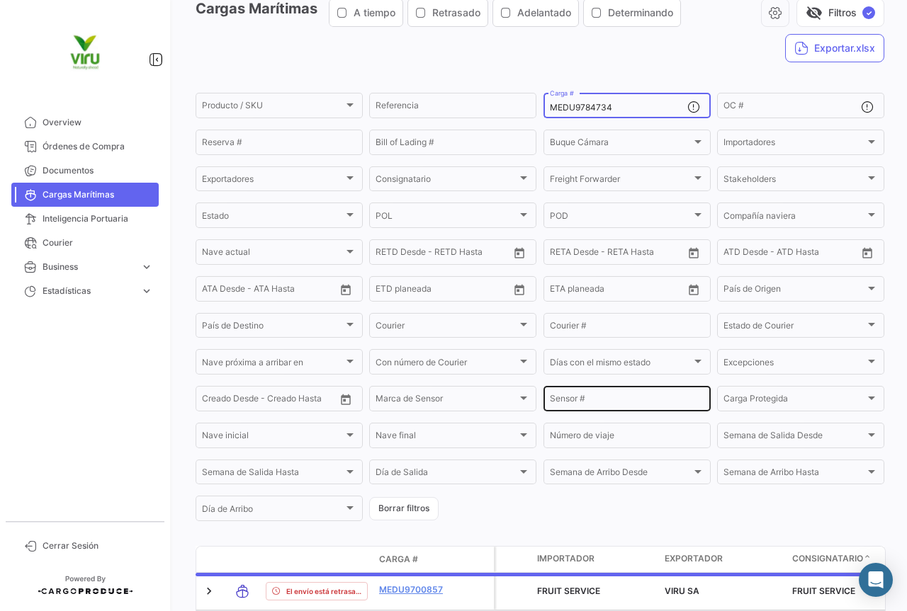
scroll to position [138, 0]
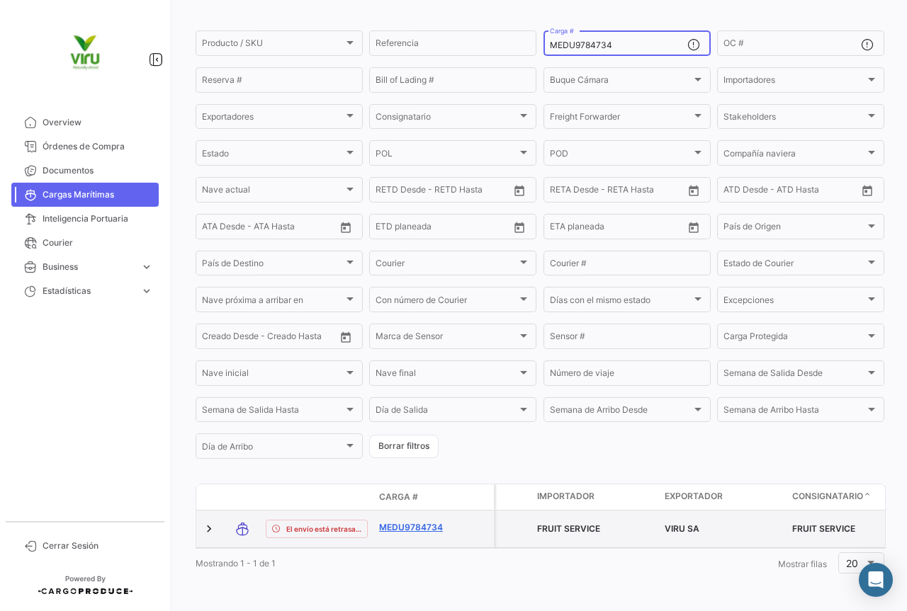
type input "MEDU9784734"
click at [433, 524] on link "MEDU9784734" at bounding box center [416, 527] width 74 height 13
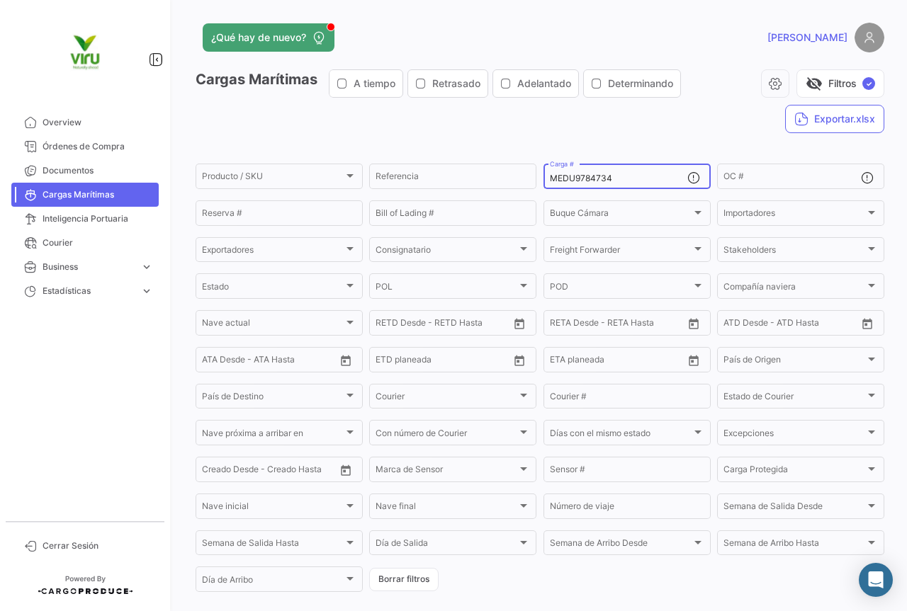
drag, startPoint x: 626, startPoint y: 181, endPoint x: 548, endPoint y: 176, distance: 78.7
click at [550, 176] on input "MEDU9784734" at bounding box center [618, 179] width 137 height 10
paste input "CAU6018212"
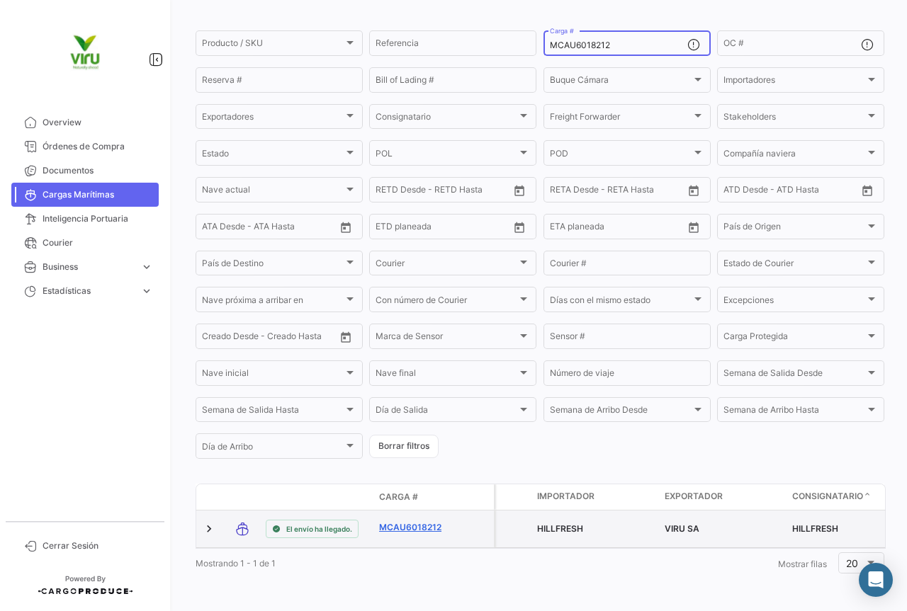
type input "MCAU6018212"
click at [423, 521] on link "MCAU6018212" at bounding box center [416, 527] width 74 height 13
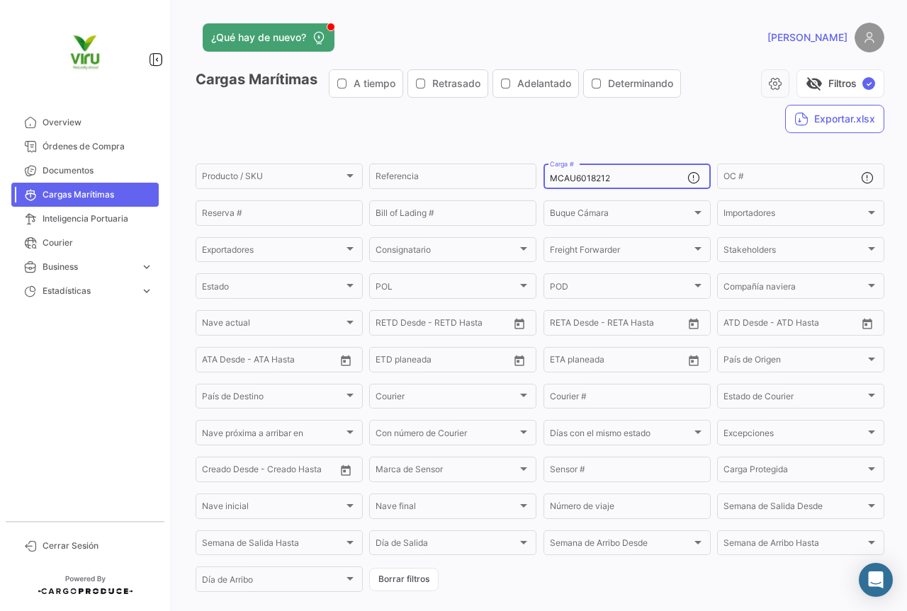
drag, startPoint x: 632, startPoint y: 178, endPoint x: 545, endPoint y: 180, distance: 87.1
click at [545, 180] on div "MCAU6018212 Carga #" at bounding box center [626, 175] width 167 height 28
paste input "EDU9668760"
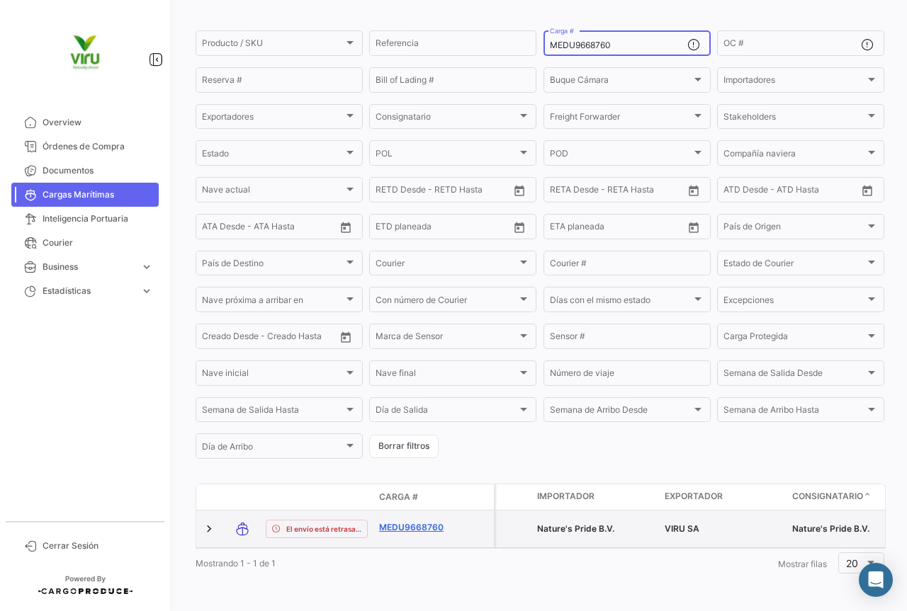
type input "MEDU9668760"
click at [412, 521] on link "MEDU9668760" at bounding box center [416, 527] width 74 height 13
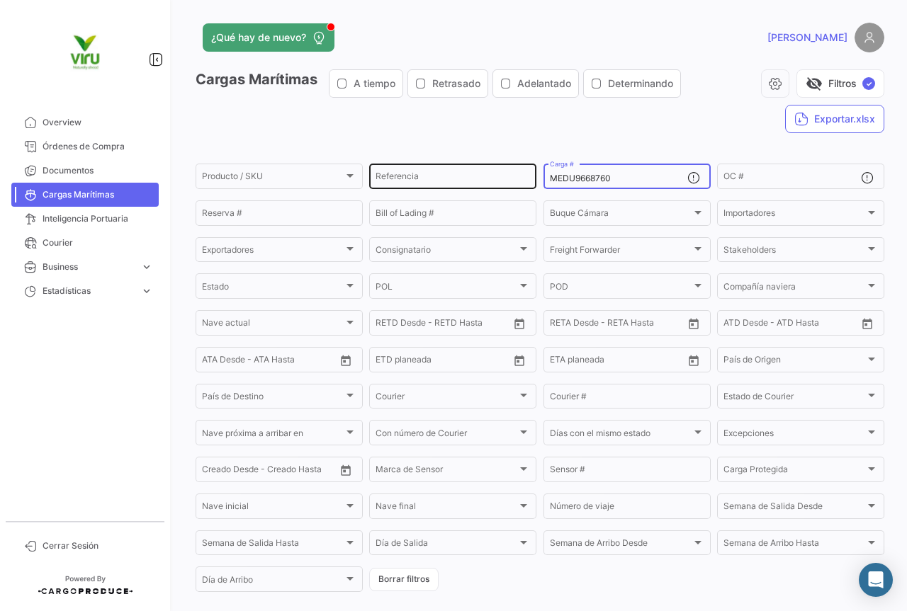
drag, startPoint x: 625, startPoint y: 179, endPoint x: 528, endPoint y: 181, distance: 96.3
click at [0, 0] on div "Producto / SKU Producto / SKU Referencia MEDU9668760 Carga # OC # Reserva # Bil…" at bounding box center [0, 0] width 0 height 0
paste input "SDU9717862"
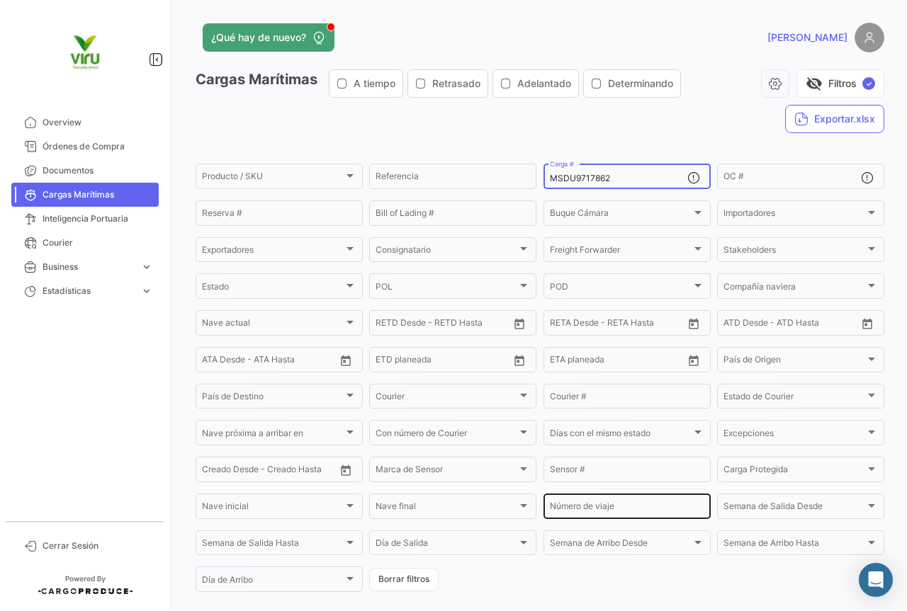
scroll to position [144, 0]
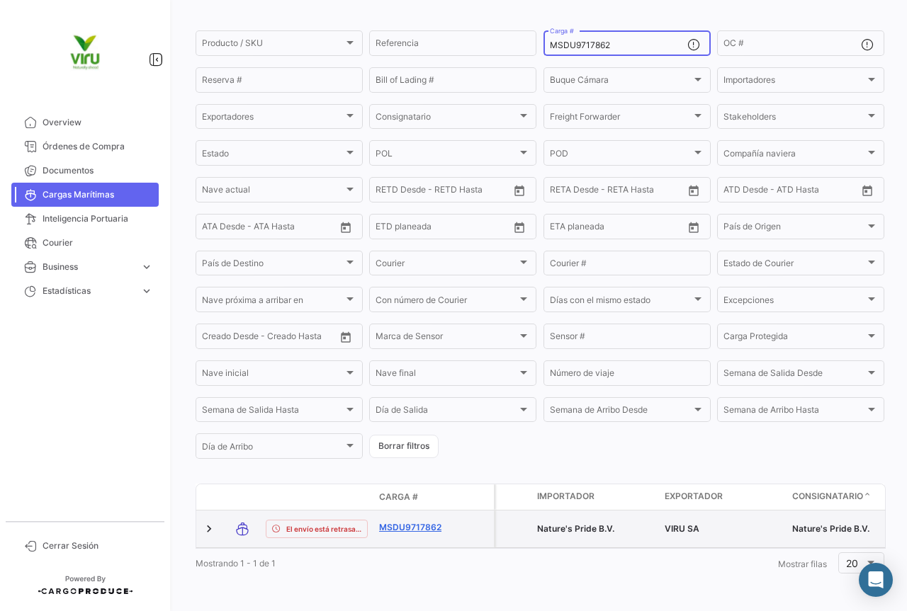
type input "MSDU9717862"
click at [426, 521] on link "MSDU9717862" at bounding box center [416, 527] width 74 height 13
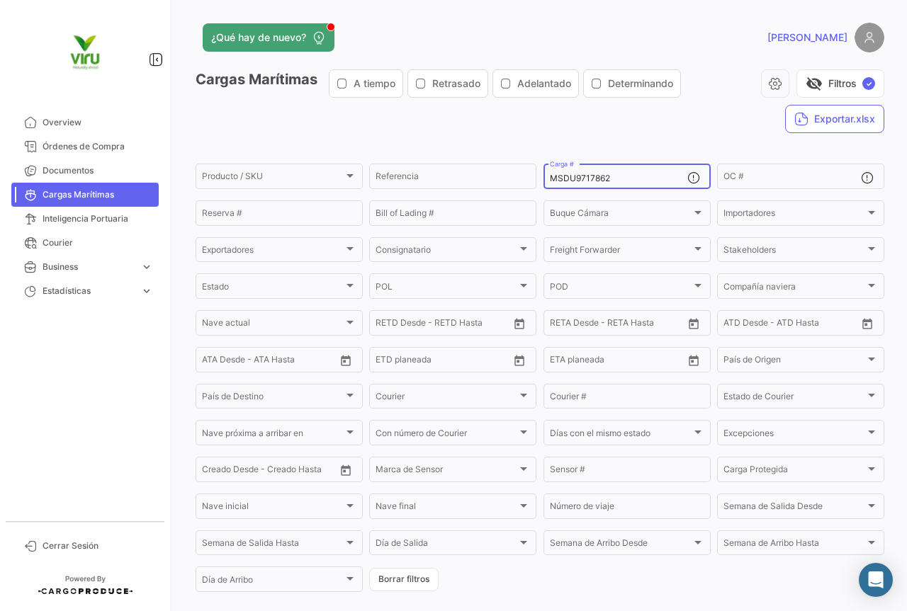
drag, startPoint x: 624, startPoint y: 182, endPoint x: 535, endPoint y: 172, distance: 89.8
click at [535, 172] on form "Producto / SKU Producto / SKU Referencia MSDU9717862 Carga # OC # Reserva # Bil…" at bounding box center [539, 377] width 688 height 433
paste input "TTNU8726148"
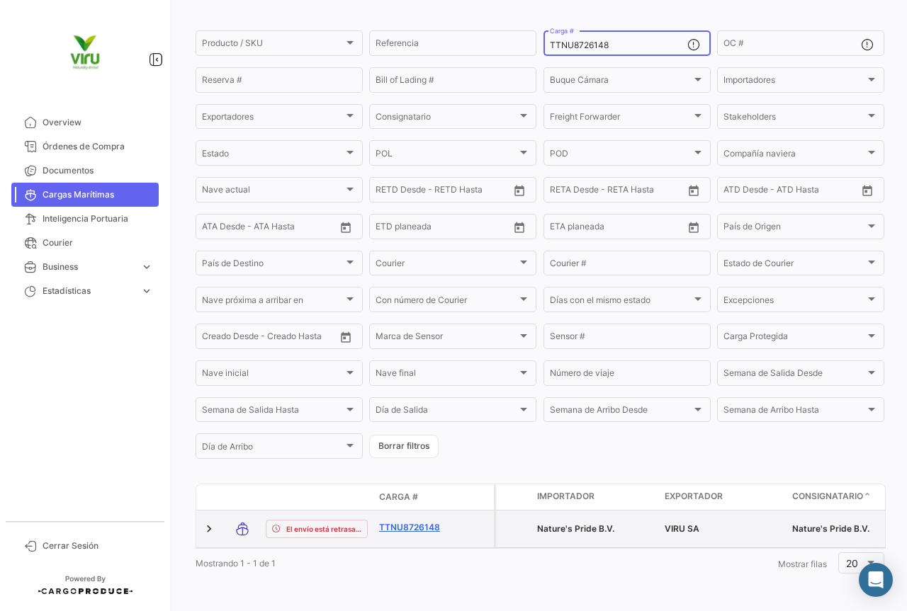
type input "TTNU8726148"
click at [432, 521] on link "TTNU8726148" at bounding box center [416, 527] width 74 height 13
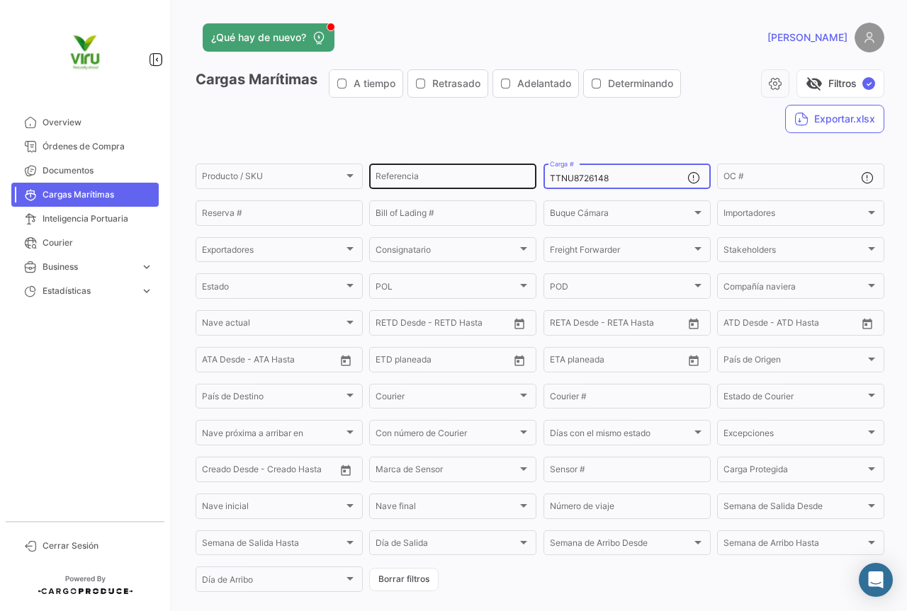
drag, startPoint x: 647, startPoint y: 175, endPoint x: 527, endPoint y: 166, distance: 120.1
click at [0, 0] on div "Producto / SKU Producto / SKU Referencia TTNU8726148 Carga # OC # Reserva # Bil…" at bounding box center [0, 0] width 0 height 0
paste input "SEGU9284186"
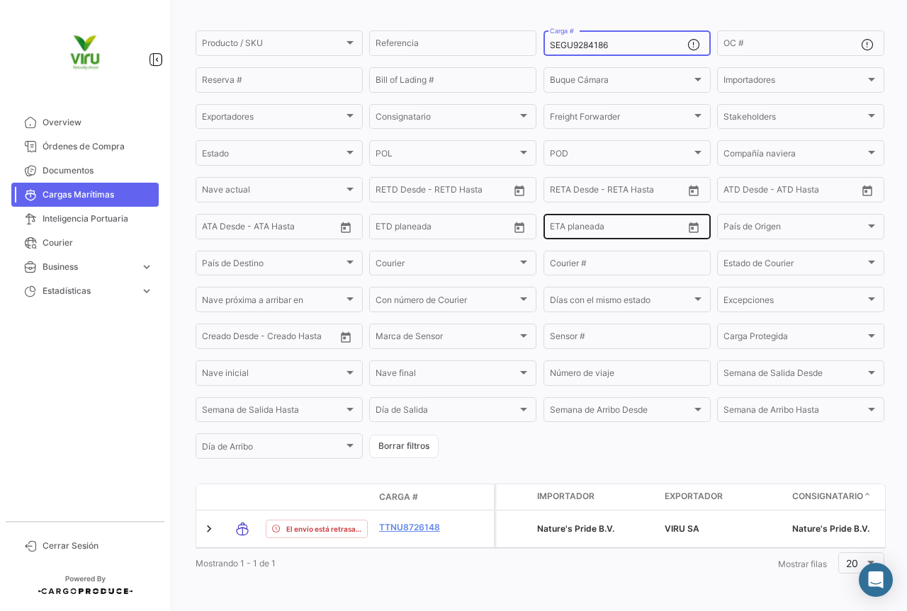
scroll to position [144, 0]
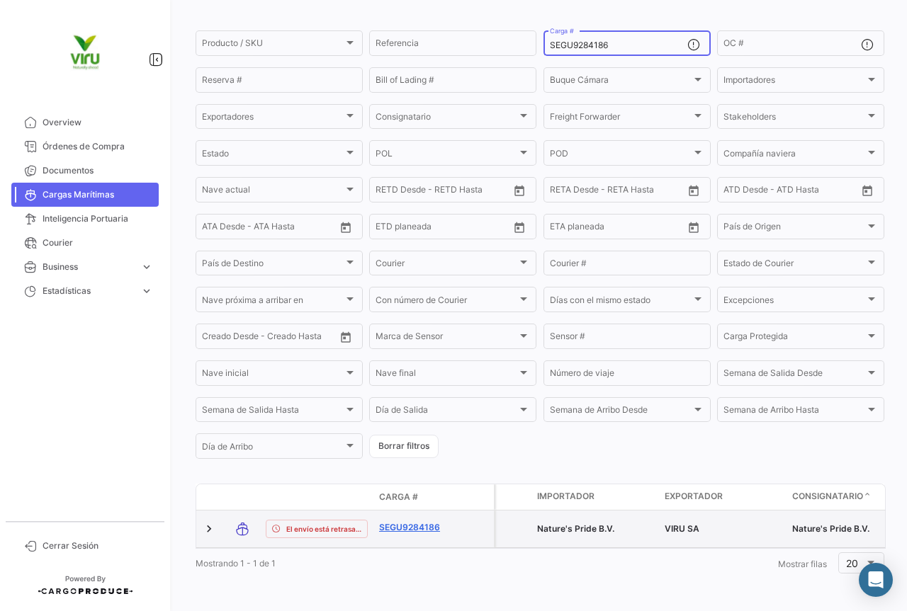
type input "SEGU9284186"
click at [429, 521] on link "SEGU9284186" at bounding box center [416, 527] width 74 height 13
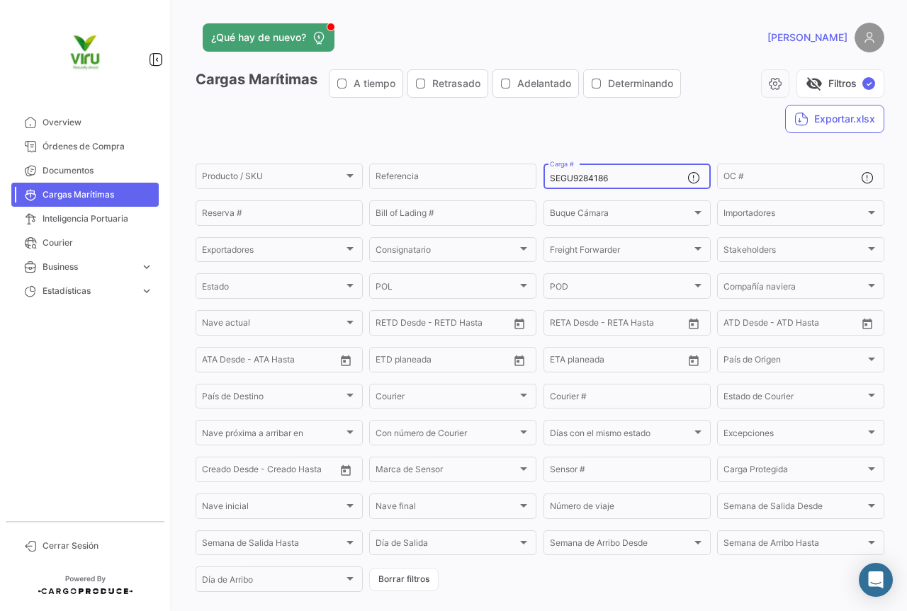
drag, startPoint x: 640, startPoint y: 178, endPoint x: 546, endPoint y: 178, distance: 94.2
click at [550, 178] on input "SEGU9284186" at bounding box center [618, 179] width 137 height 10
paste input "MCAU5007511"
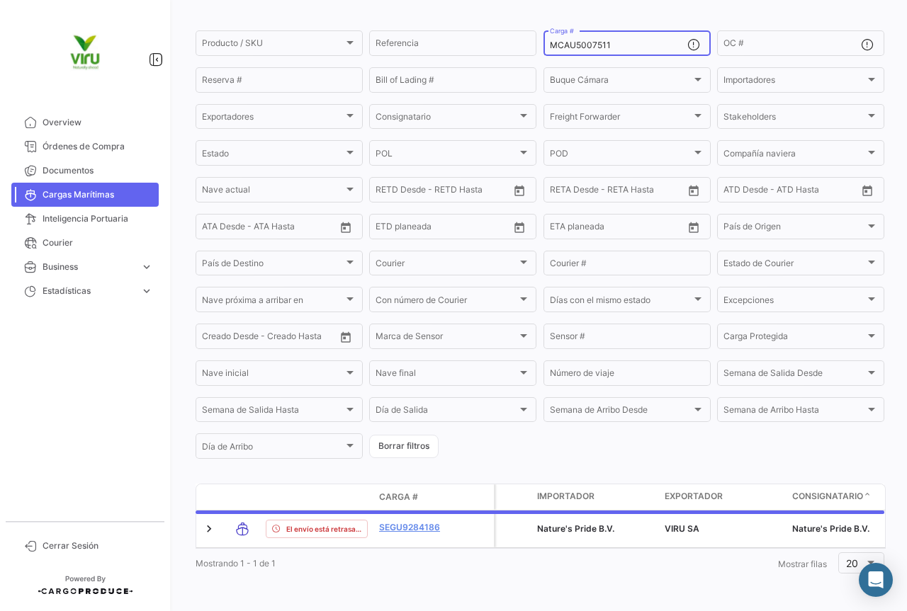
scroll to position [144, 0]
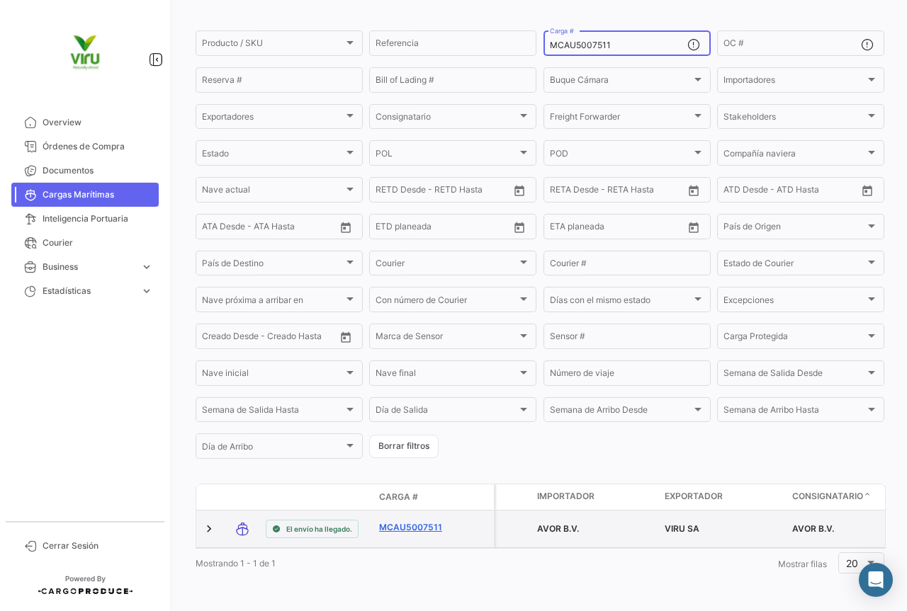
type input "MCAU5007511"
click at [399, 521] on link "MCAU5007511" at bounding box center [416, 527] width 74 height 13
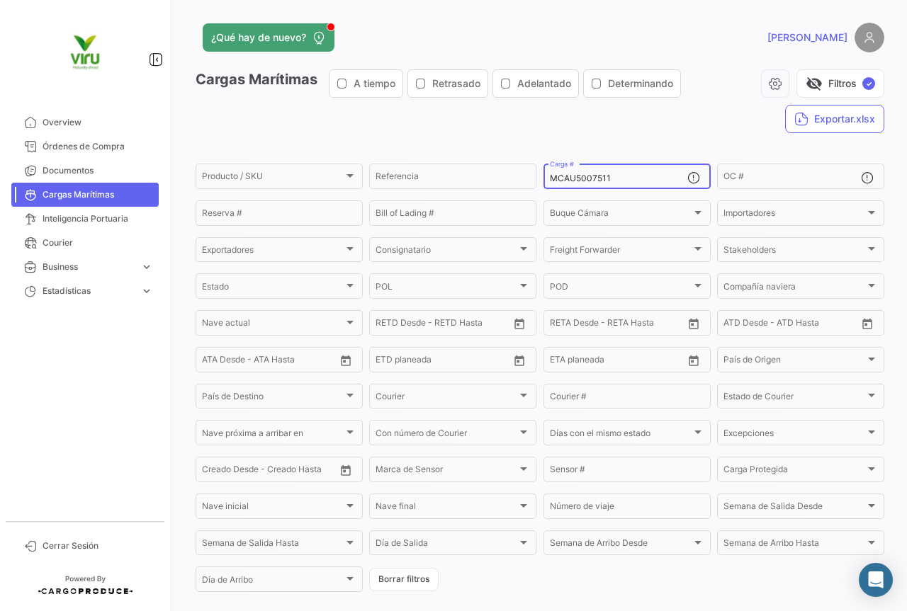
click at [640, 173] on div "MCAU5007511 Carga #" at bounding box center [618, 175] width 137 height 28
drag, startPoint x: 624, startPoint y: 175, endPoint x: 548, endPoint y: 178, distance: 75.8
click at [550, 178] on input "MCAU5007511" at bounding box center [618, 179] width 137 height 10
paste input "MAU1362797"
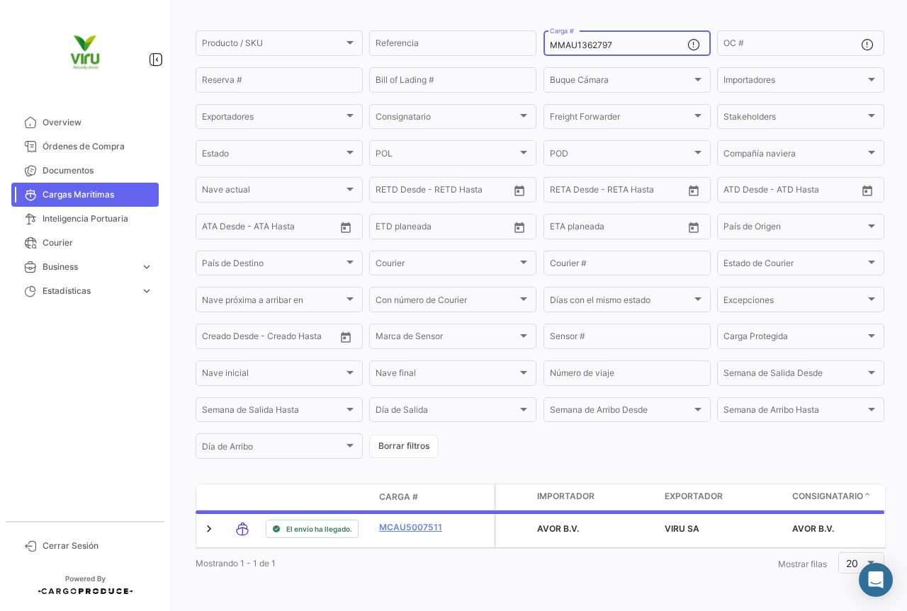
scroll to position [144, 0]
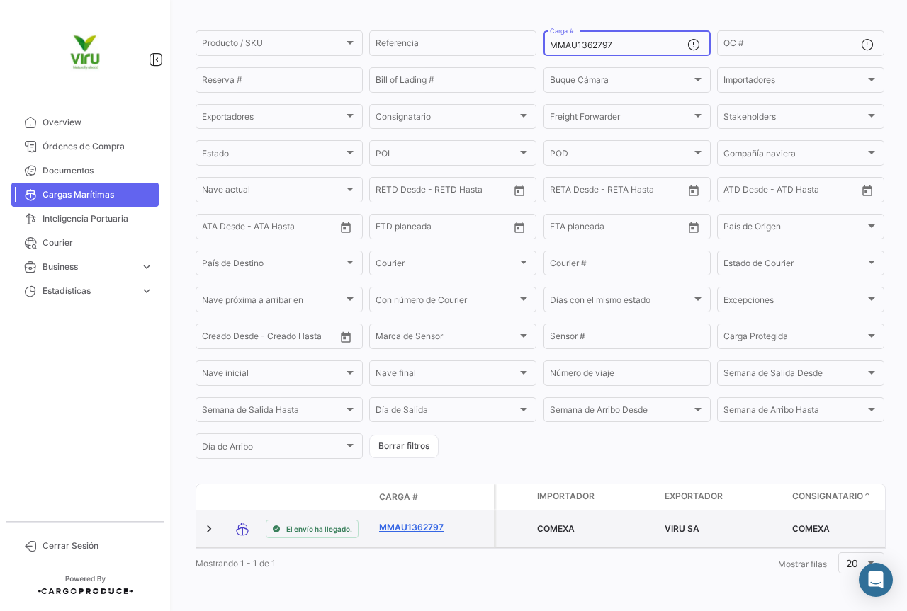
type input "MMAU1362797"
click at [412, 521] on link "MMAU1362797" at bounding box center [416, 527] width 74 height 13
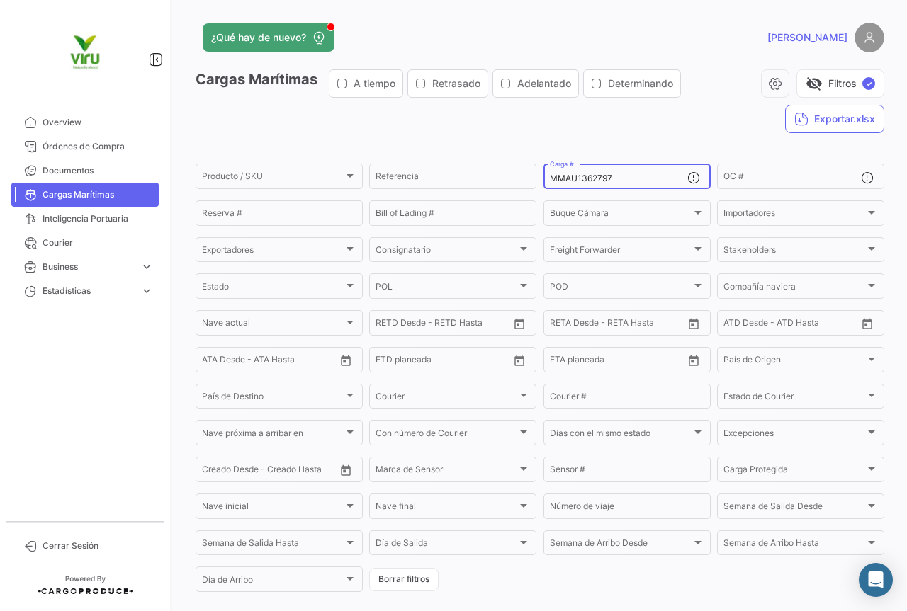
drag, startPoint x: 621, startPoint y: 178, endPoint x: 545, endPoint y: 178, distance: 76.5
click at [545, 178] on div "MMAU1362797 Carga #" at bounding box center [626, 175] width 167 height 28
paste input "[PERSON_NAME] SA [GEOGRAPHIC_DATA]"
drag, startPoint x: 668, startPoint y: 176, endPoint x: 539, endPoint y: 176, distance: 128.9
click at [543, 176] on div "[PERSON_NAME] SA [GEOGRAPHIC_DATA] Carga #" at bounding box center [626, 175] width 167 height 28
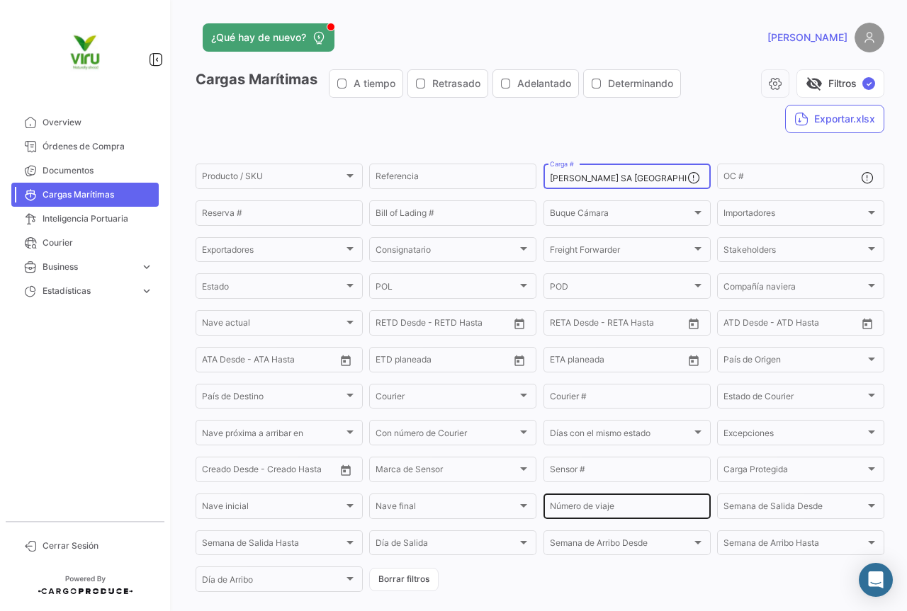
scroll to position [131, 0]
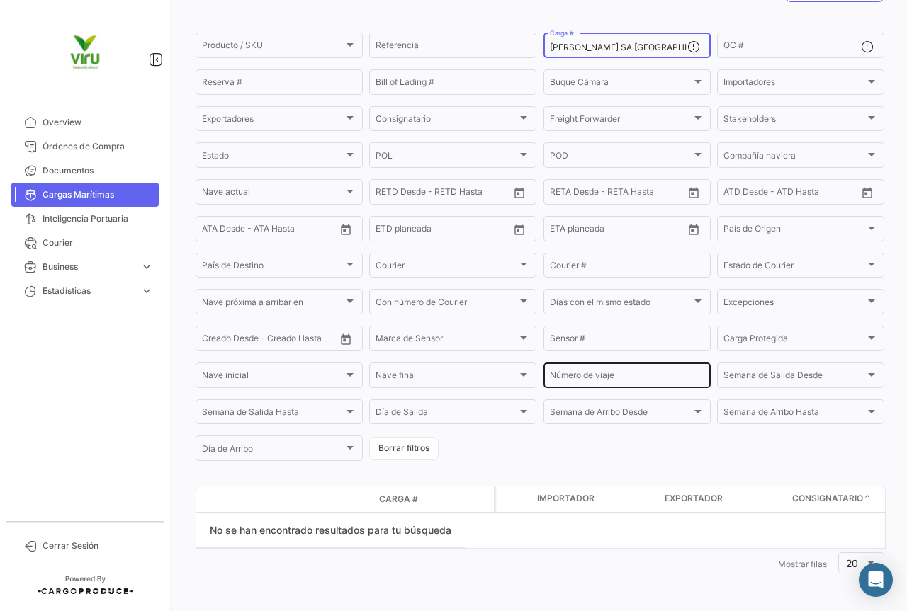
paste input "MEDU9720180"
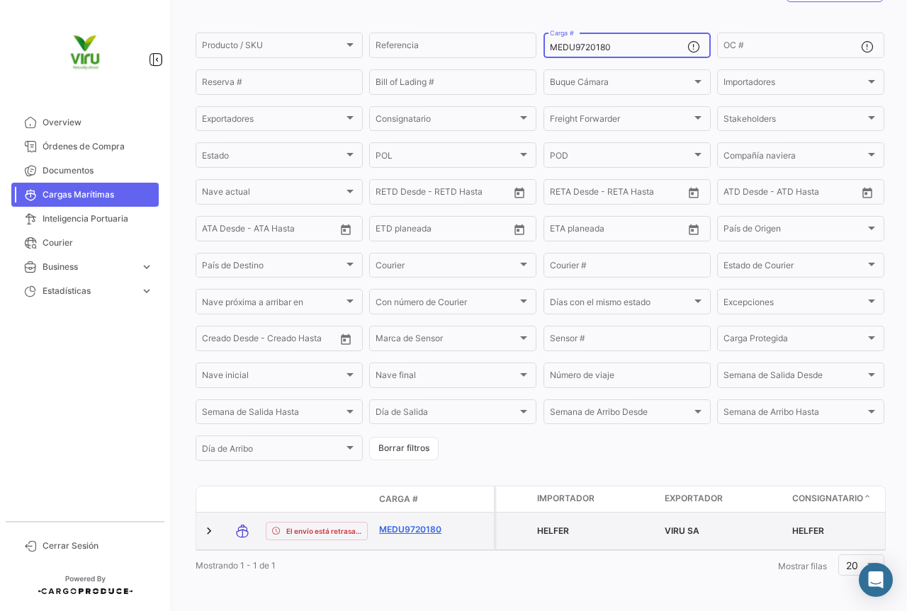
type input "MEDU9720180"
click at [421, 529] on link "MEDU9720180" at bounding box center [416, 529] width 74 height 13
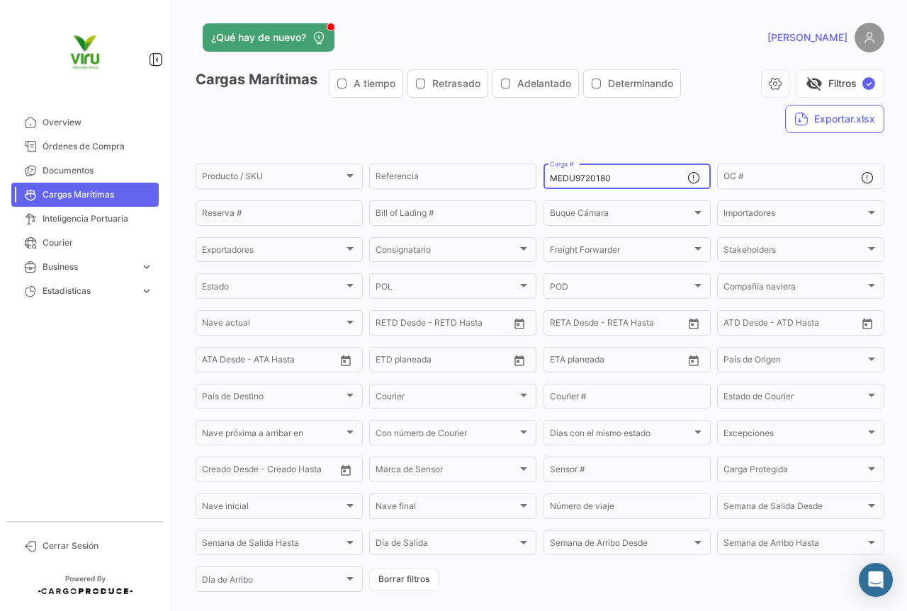
drag, startPoint x: 628, startPoint y: 174, endPoint x: 539, endPoint y: 175, distance: 89.2
click at [543, 175] on div "MEDU9720180 Carga #" at bounding box center [626, 175] width 167 height 28
paste input "CGMU7031562"
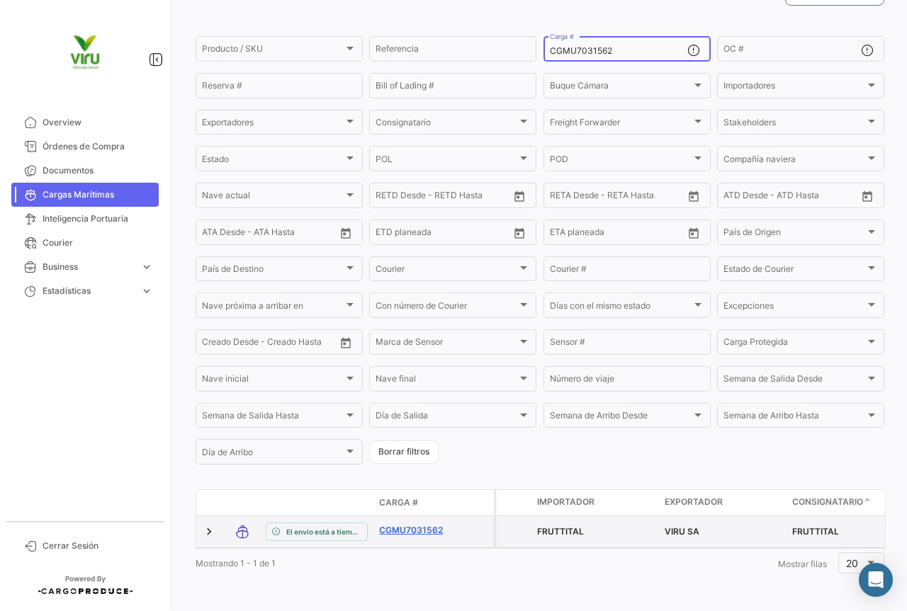
type input "CGMU7031562"
click at [412, 524] on link "CGMU7031562" at bounding box center [416, 530] width 74 height 13
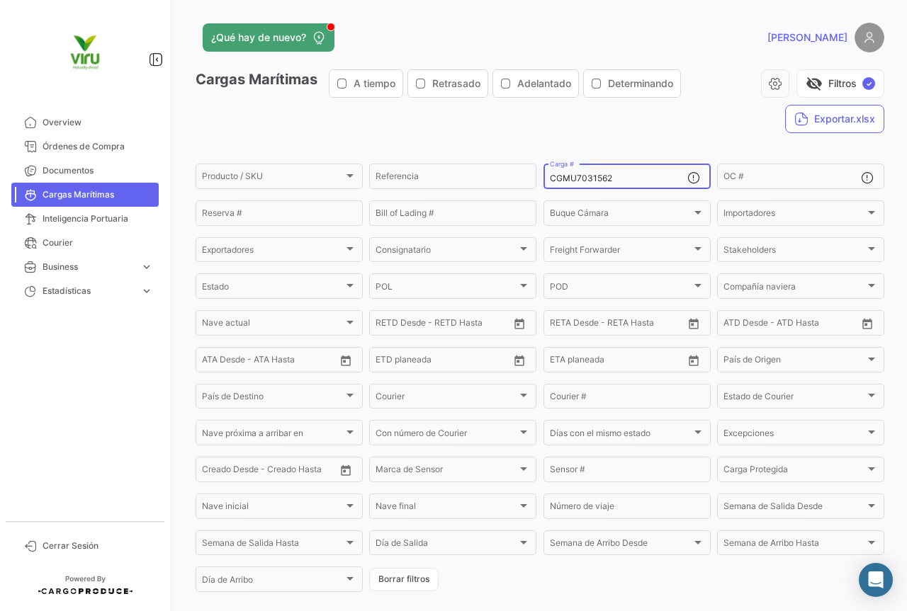
drag, startPoint x: 619, startPoint y: 177, endPoint x: 545, endPoint y: 182, distance: 74.5
click at [545, 182] on div "CGMU7031562 Carga #" at bounding box center [626, 175] width 167 height 28
paste input "698130"
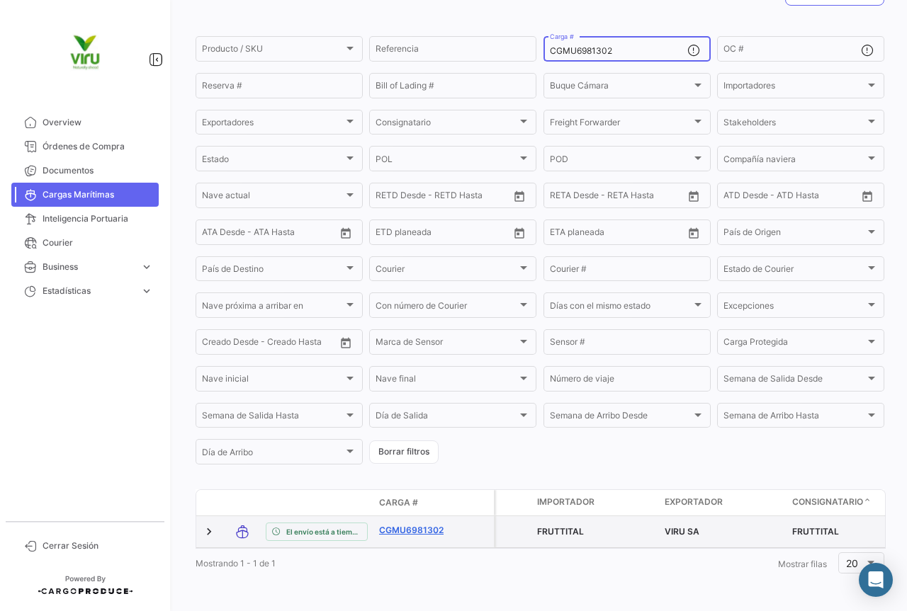
type input "CGMU6981302"
click at [421, 524] on link "CGMU6981302" at bounding box center [416, 530] width 74 height 13
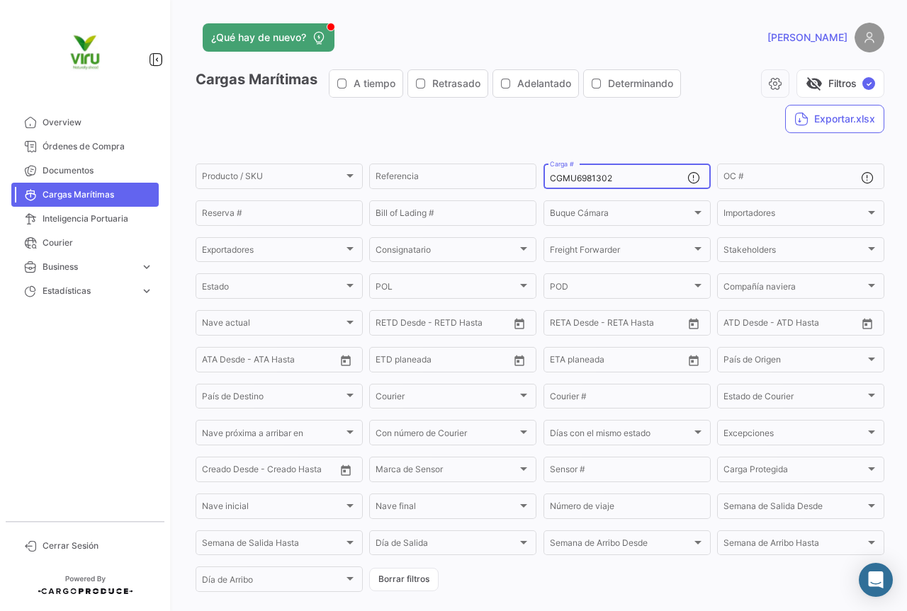
drag, startPoint x: 642, startPoint y: 178, endPoint x: 547, endPoint y: 180, distance: 95.6
click at [550, 180] on input "CGMU6981302" at bounding box center [618, 179] width 137 height 10
paste input "98033"
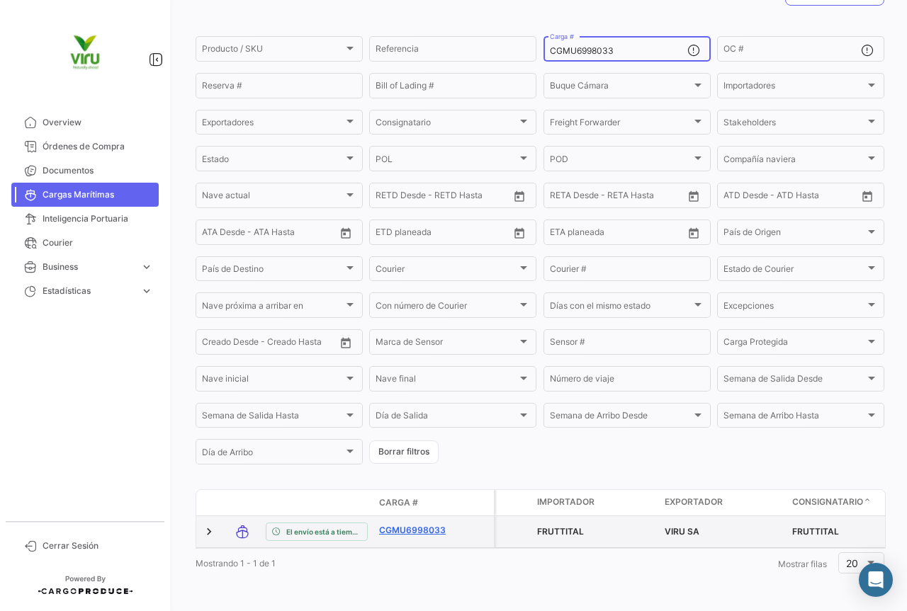
type input "CGMU6998033"
click at [427, 524] on link "CGMU6998033" at bounding box center [416, 530] width 74 height 13
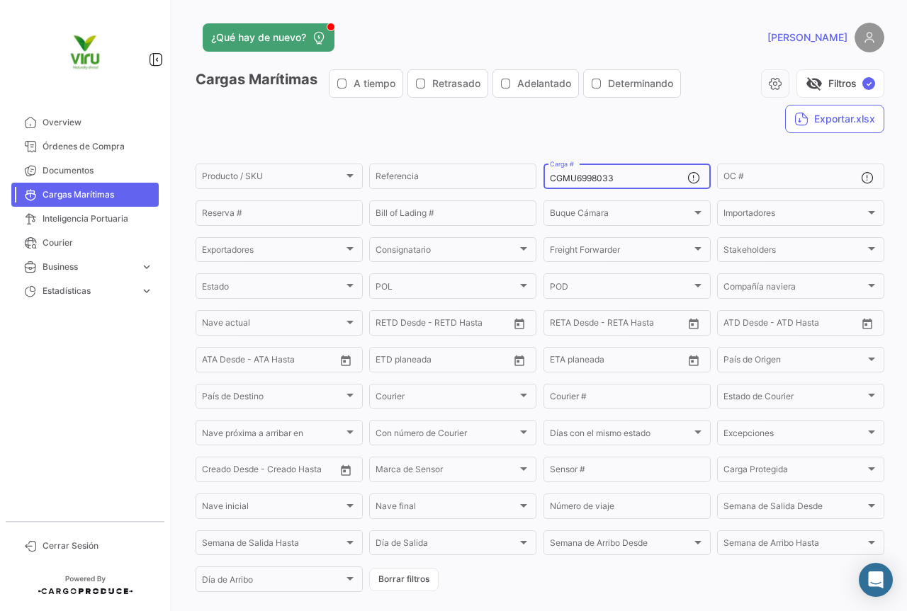
drag, startPoint x: 620, startPoint y: 177, endPoint x: 543, endPoint y: 180, distance: 77.3
click at [543, 180] on div "CGMU6998033 Carga #" at bounding box center [626, 175] width 167 height 28
paste input "16360"
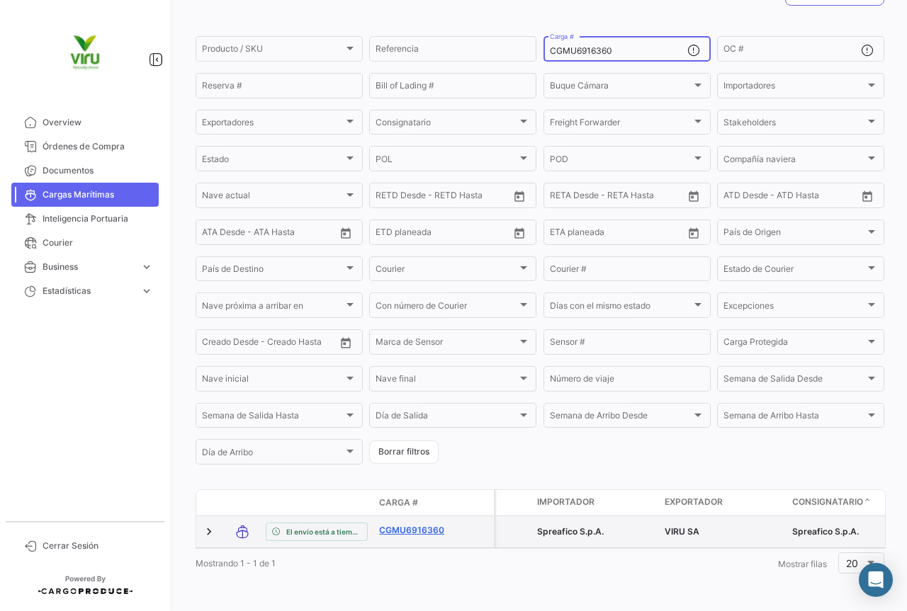
type input "CGMU6916360"
click at [420, 524] on link "CGMU6916360" at bounding box center [416, 530] width 74 height 13
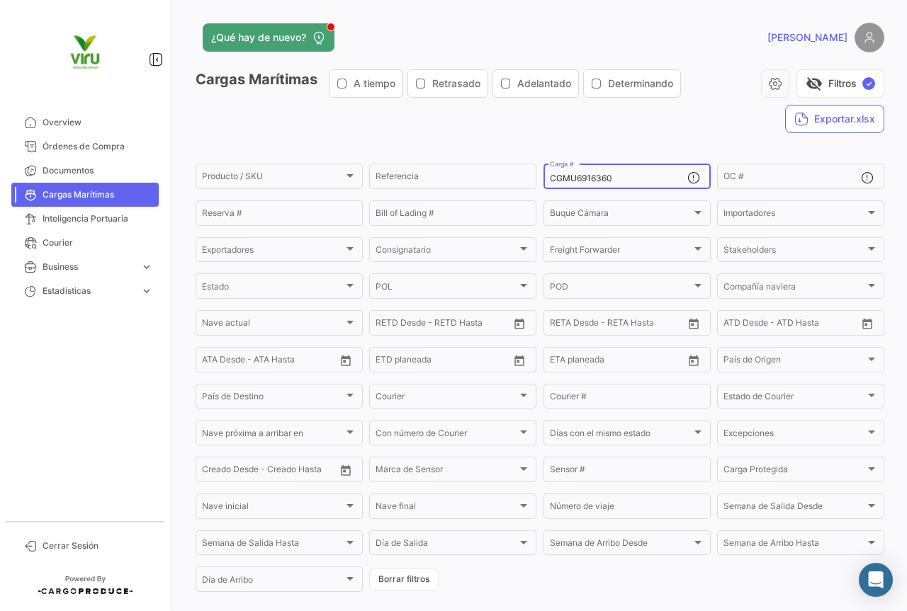
drag, startPoint x: 620, startPoint y: 179, endPoint x: 546, endPoint y: 176, distance: 73.7
click at [550, 176] on input "CGMU6916360" at bounding box center [618, 179] width 137 height 10
paste input "0762"
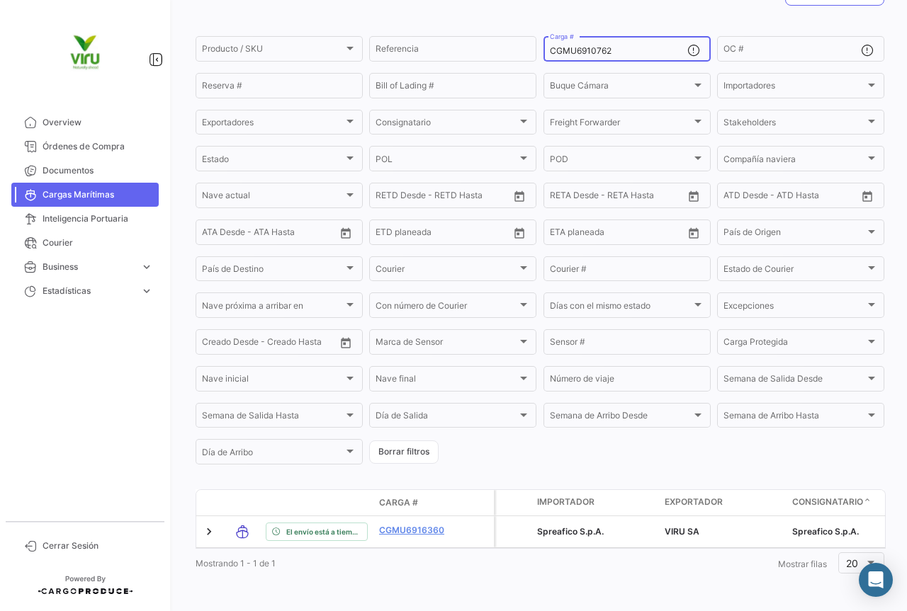
scroll to position [144, 0]
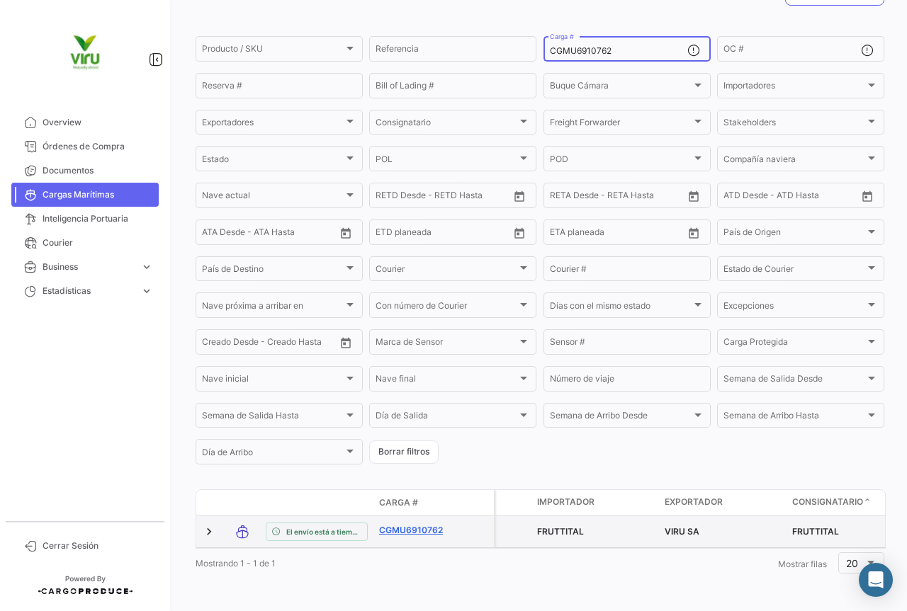
type input "CGMU6910762"
click at [422, 524] on link "CGMU6910762" at bounding box center [416, 530] width 74 height 13
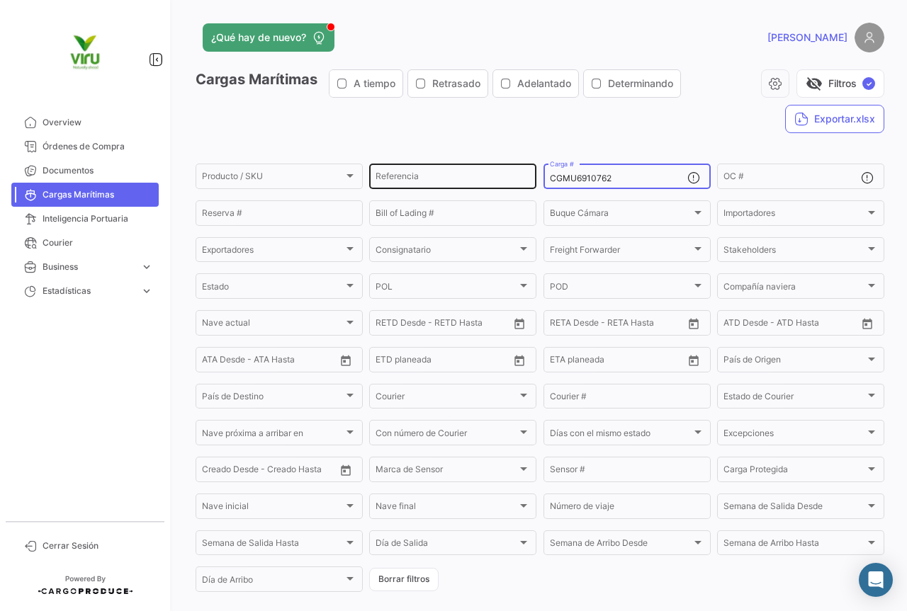
drag, startPoint x: 614, startPoint y: 180, endPoint x: 529, endPoint y: 180, distance: 85.0
click at [0, 0] on div "Producto / SKU Producto / SKU Referencia CGMU6910762 Carga # OC # Reserva # Bil…" at bounding box center [0, 0] width 0 height 0
paste input "99889"
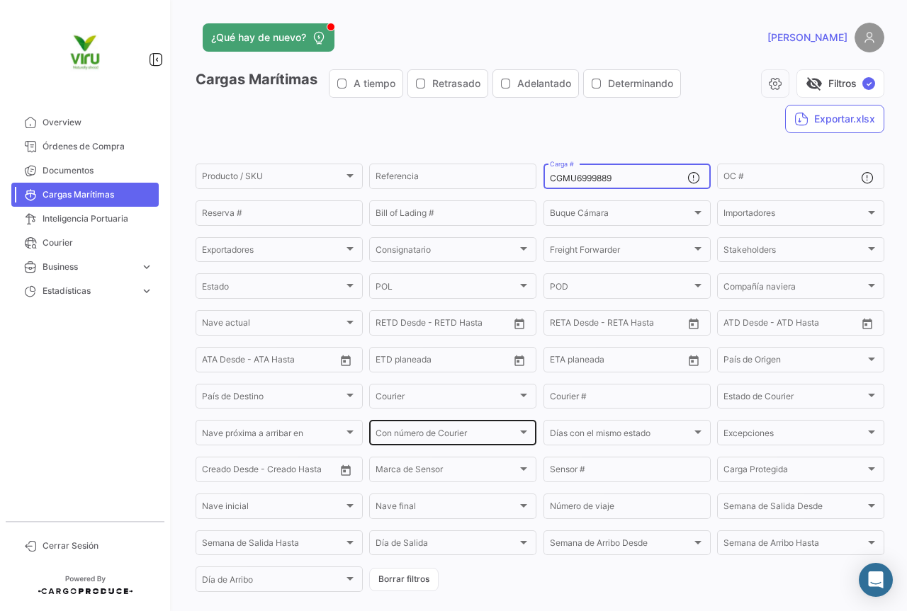
scroll to position [142, 0]
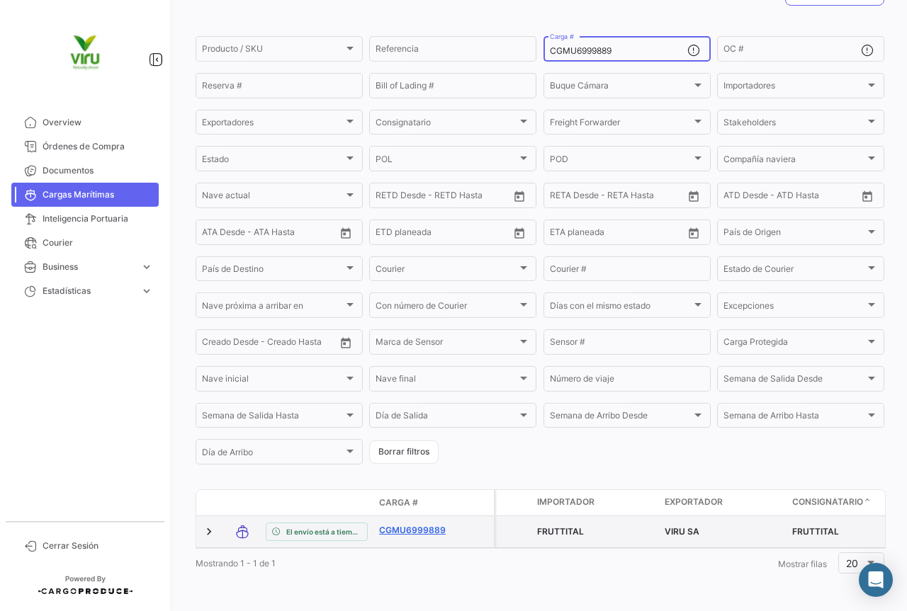
type input "CGMU6999889"
click at [422, 524] on link "CGMU6999889" at bounding box center [416, 530] width 74 height 13
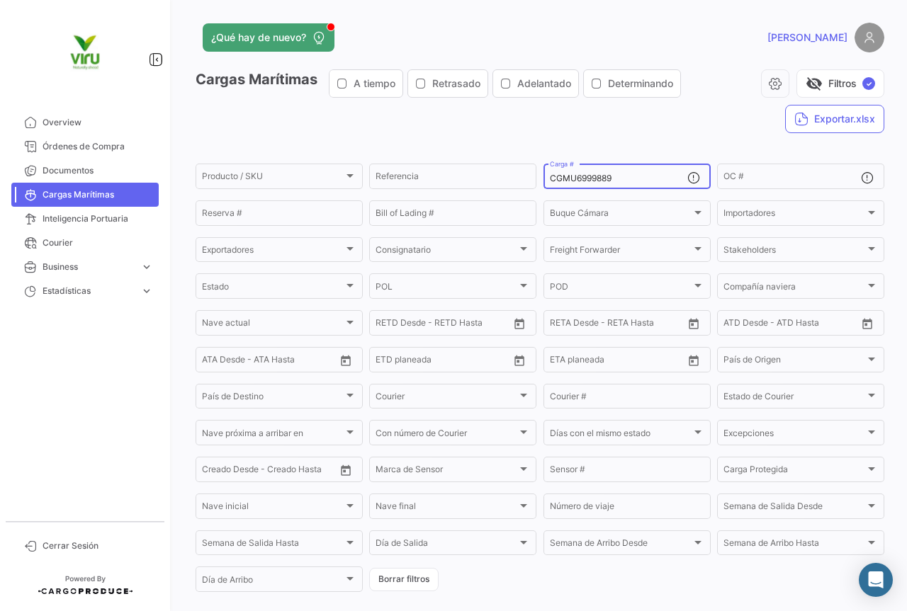
drag, startPoint x: 632, startPoint y: 181, endPoint x: 538, endPoint y: 184, distance: 95.0
click at [538, 184] on form "Producto / SKU Producto / SKU Referencia CGMU6999889 Carga # OC # Reserva # Bil…" at bounding box center [539, 377] width 688 height 433
paste input "06042"
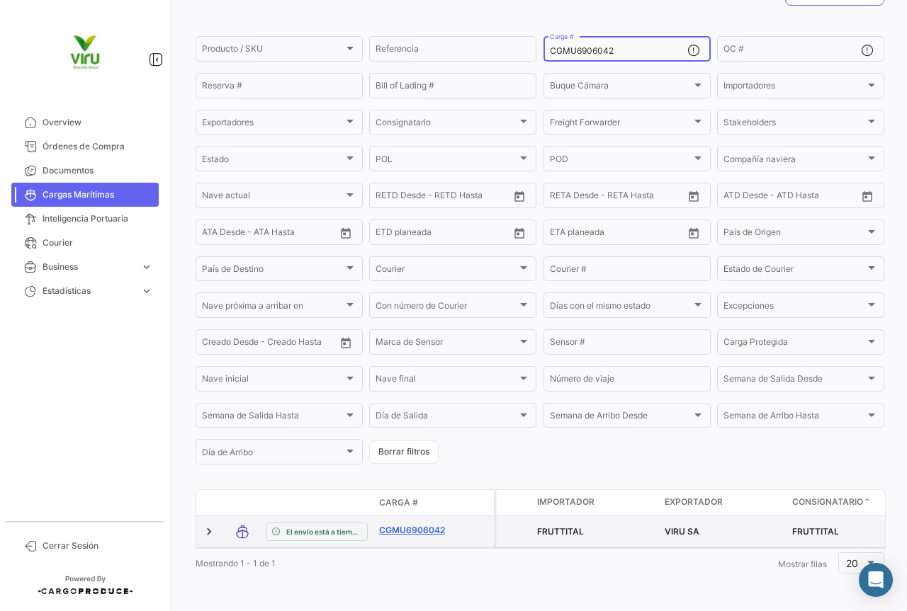
type input "CGMU6906042"
click at [428, 524] on link "CGMU6906042" at bounding box center [416, 530] width 74 height 13
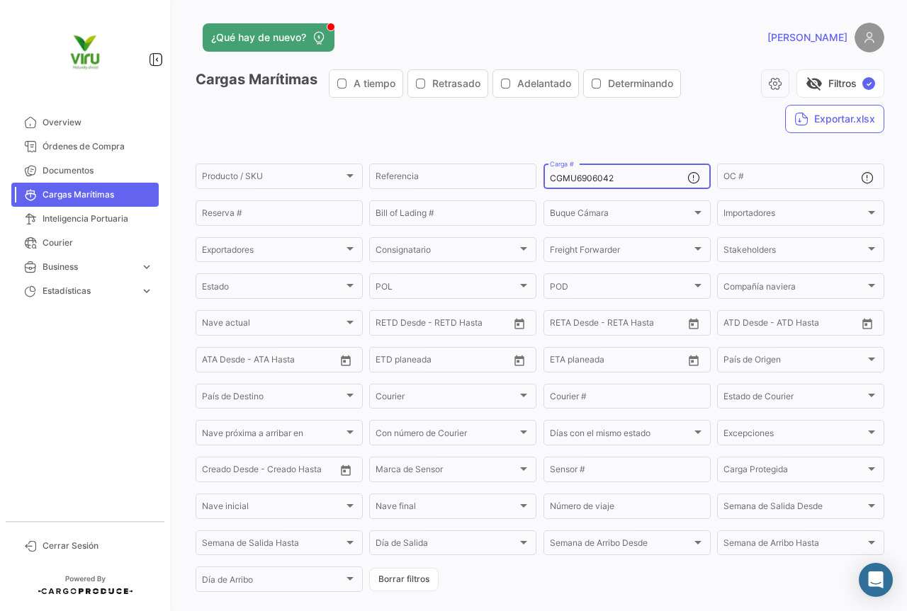
drag, startPoint x: 633, startPoint y: 176, endPoint x: 545, endPoint y: 177, distance: 87.8
click at [550, 177] on input "CGMU6906042" at bounding box center [618, 179] width 137 height 10
paste input "91450"
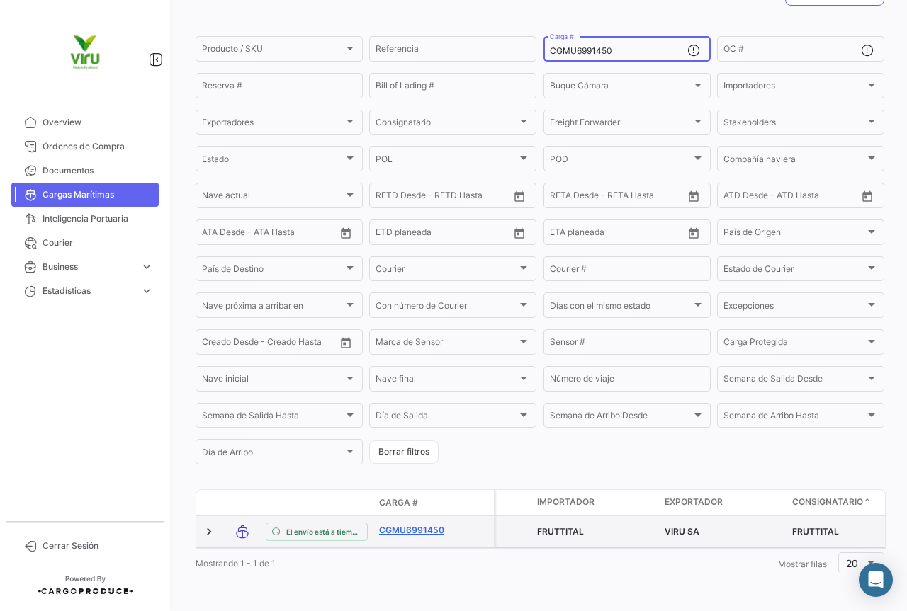
type input "CGMU6991450"
click at [414, 524] on link "CGMU6991450" at bounding box center [416, 530] width 74 height 13
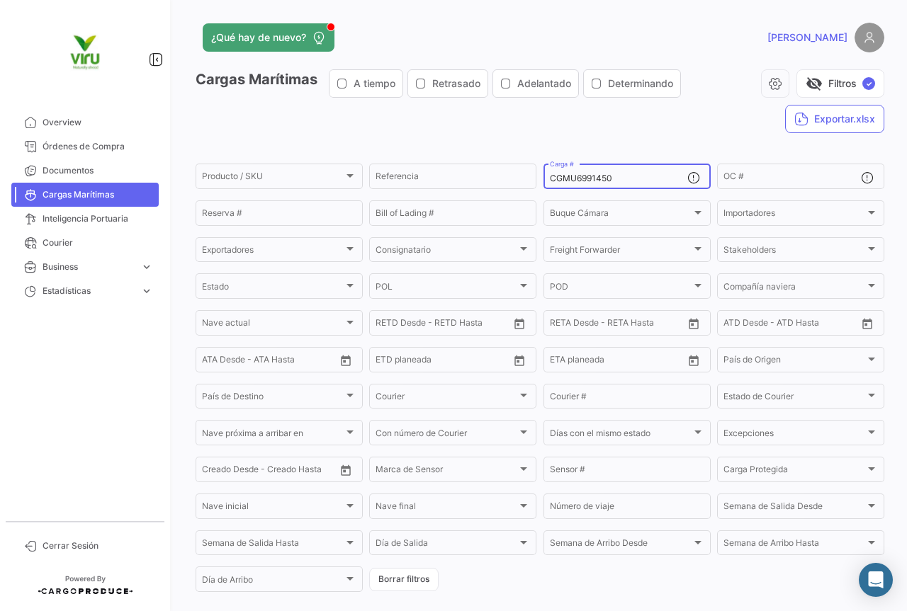
drag, startPoint x: 622, startPoint y: 179, endPoint x: 547, endPoint y: 180, distance: 75.1
click at [550, 180] on input "CGMU6991450" at bounding box center [618, 179] width 137 height 10
paste input "TTNU8623828"
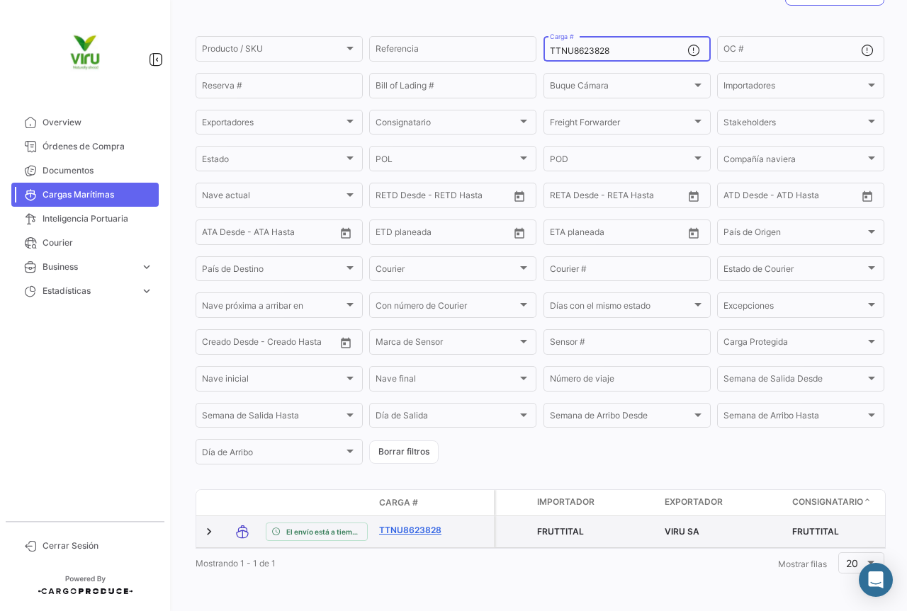
type input "TTNU8623828"
click at [435, 524] on link "TTNU8623828" at bounding box center [416, 530] width 74 height 13
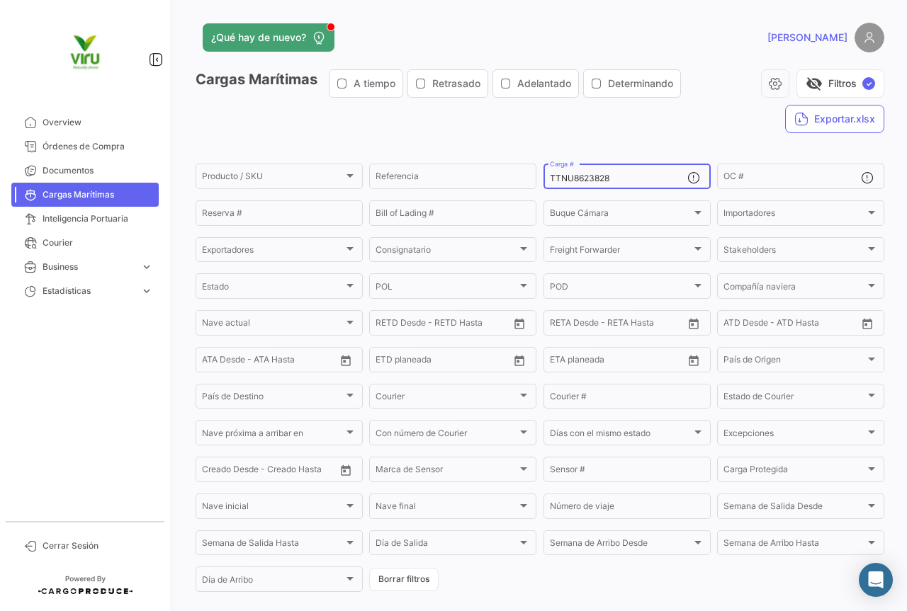
drag, startPoint x: 632, startPoint y: 174, endPoint x: 539, endPoint y: 179, distance: 92.9
click at [543, 179] on div "TTNU8623828 Carga #" at bounding box center [626, 175] width 167 height 28
paste input "30719"
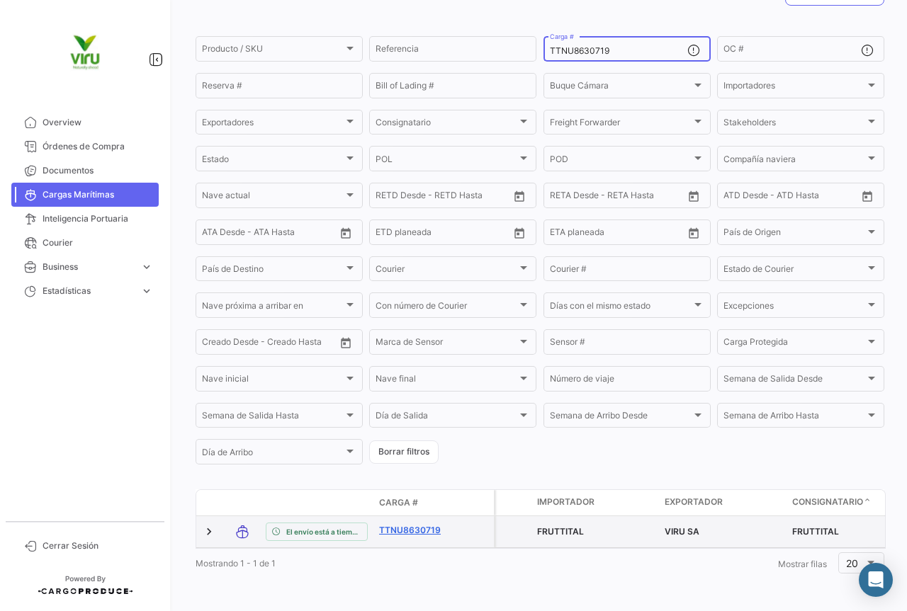
type input "TTNU8630719"
click at [424, 524] on link "TTNU8630719" at bounding box center [416, 530] width 74 height 13
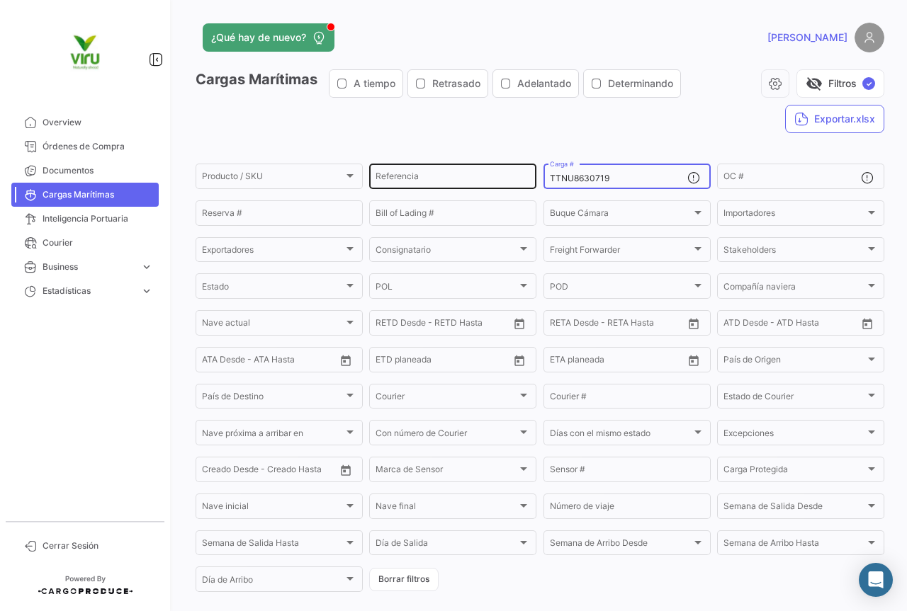
drag, startPoint x: 608, startPoint y: 178, endPoint x: 533, endPoint y: 183, distance: 75.9
click at [0, 0] on div "Producto / SKU Producto / SKU Referencia TTNU8630719 Carga # OC # Reserva # Bil…" at bounding box center [0, 0] width 0 height 0
paste input "CGMU6953337"
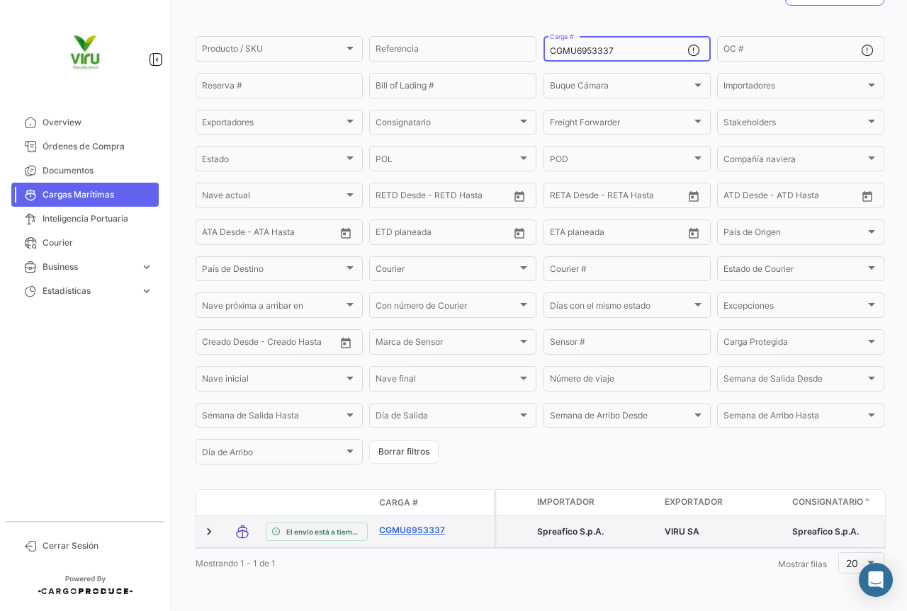
type input "CGMU6953337"
click at [415, 524] on link "CGMU6953337" at bounding box center [416, 530] width 74 height 13
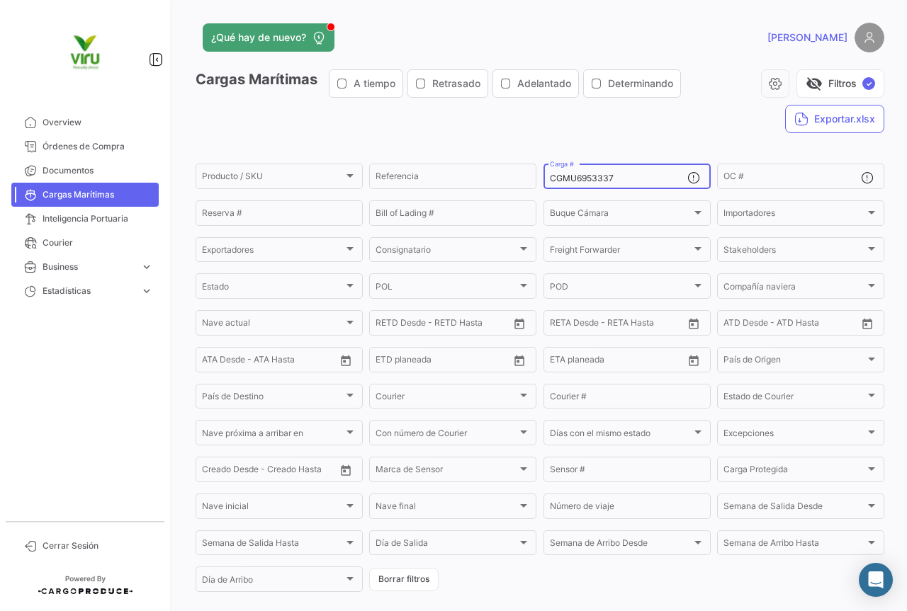
drag, startPoint x: 622, startPoint y: 182, endPoint x: 534, endPoint y: 176, distance: 88.0
click at [534, 176] on form "Producto / SKU Producto / SKU Referencia CGMU6953337 Carga # OC # Reserva # Bil…" at bounding box center [539, 377] width 688 height 433
paste input "MEDU9732941"
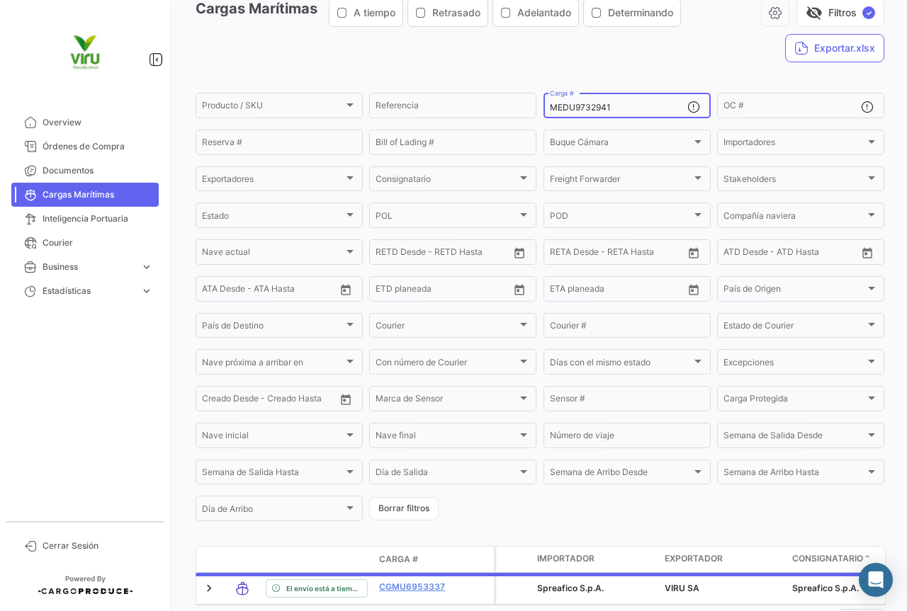
scroll to position [144, 0]
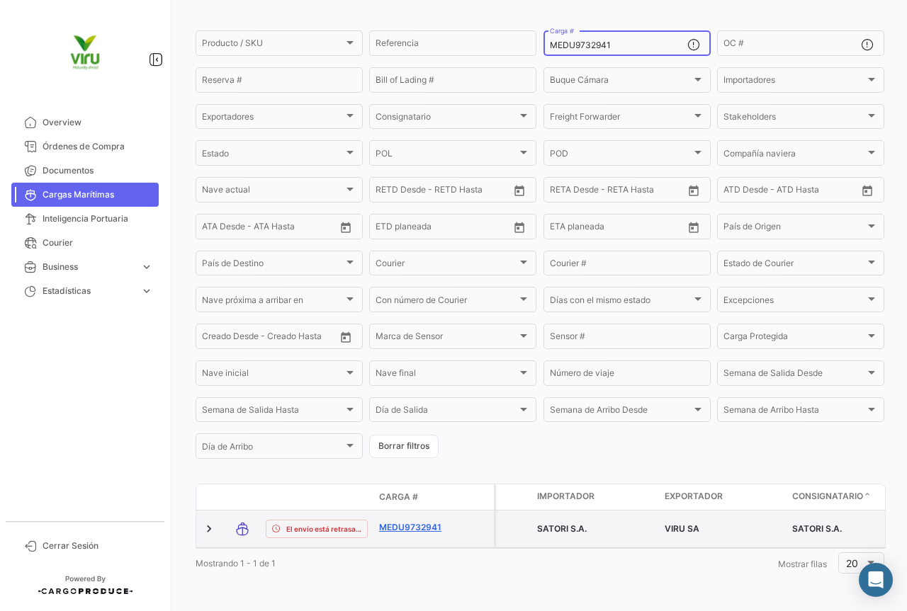
type input "MEDU9732941"
click at [421, 521] on link "MEDU9732941" at bounding box center [416, 527] width 74 height 13
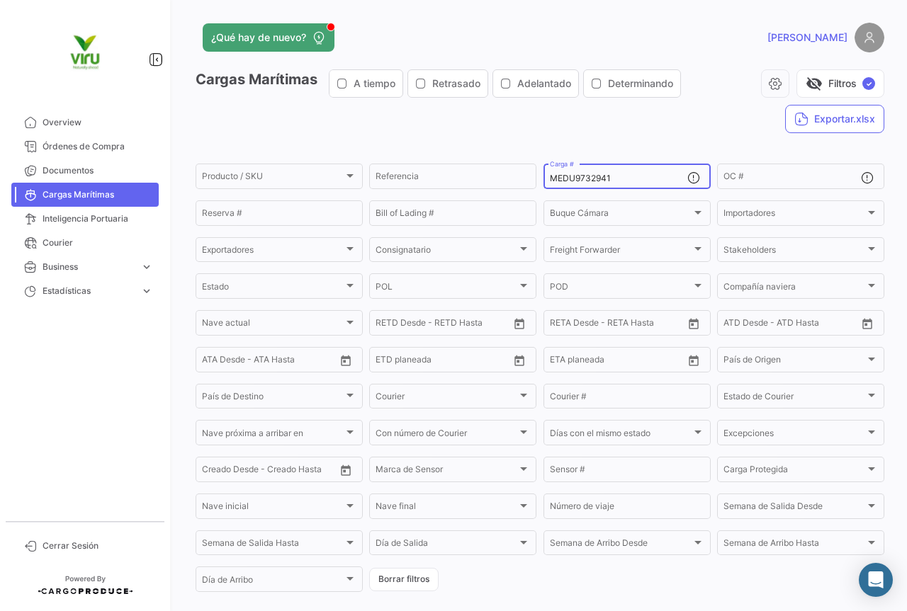
drag, startPoint x: 619, startPoint y: 174, endPoint x: 538, endPoint y: 174, distance: 80.7
click at [538, 174] on form "Producto / SKU Producto / SKU Referencia MEDU9732941 Carga # OC # Reserva # Bil…" at bounding box center [539, 377] width 688 height 433
paste input "CGMU6944016"
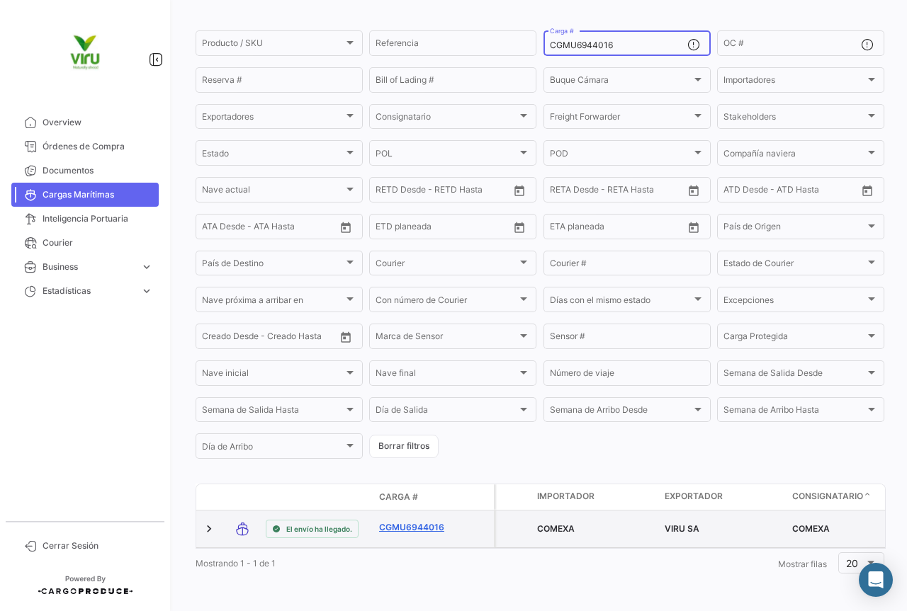
type input "CGMU6944016"
click at [424, 521] on link "CGMU6944016" at bounding box center [416, 527] width 74 height 13
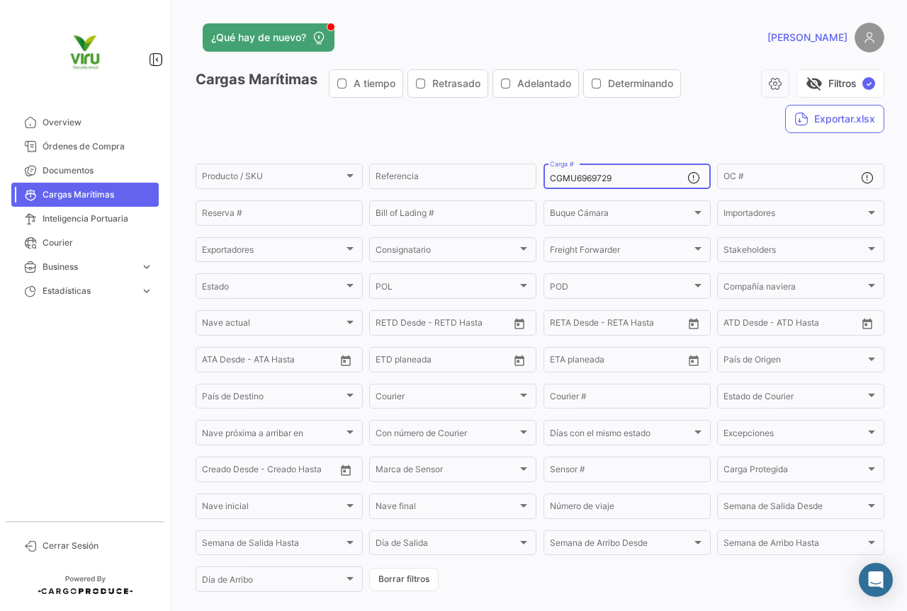
scroll to position [144, 0]
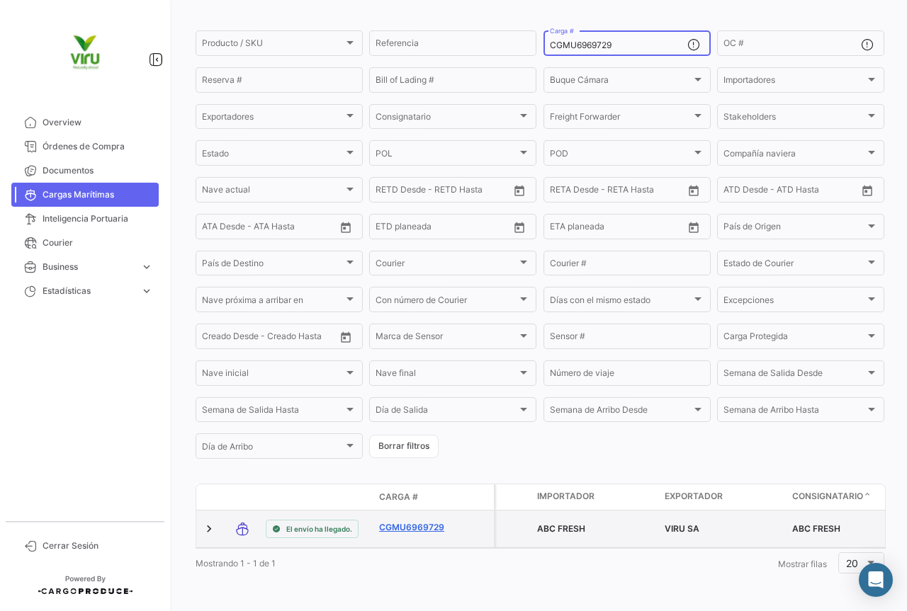
type input "CGMU6969729"
click at [428, 521] on link "CGMU6969729" at bounding box center [416, 527] width 74 height 13
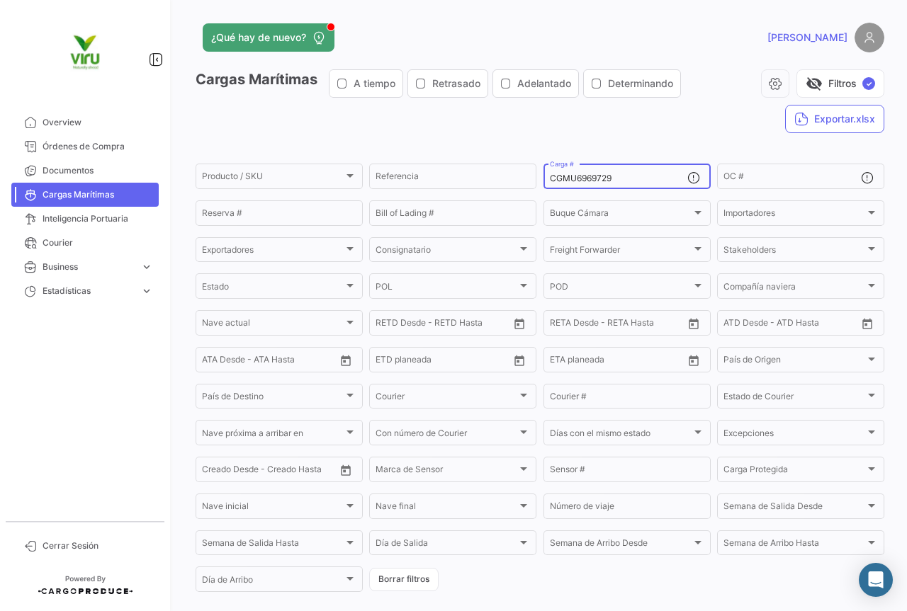
drag, startPoint x: 626, startPoint y: 178, endPoint x: 543, endPoint y: 176, distance: 83.6
click at [543, 176] on div "CGMU6969729 Carga #" at bounding box center [626, 175] width 167 height 28
paste input "7005590"
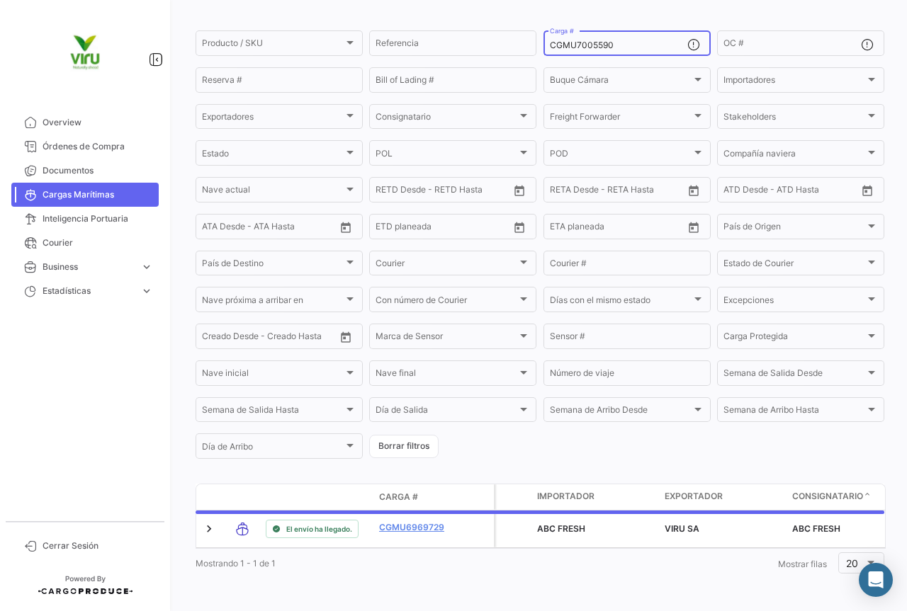
scroll to position [144, 0]
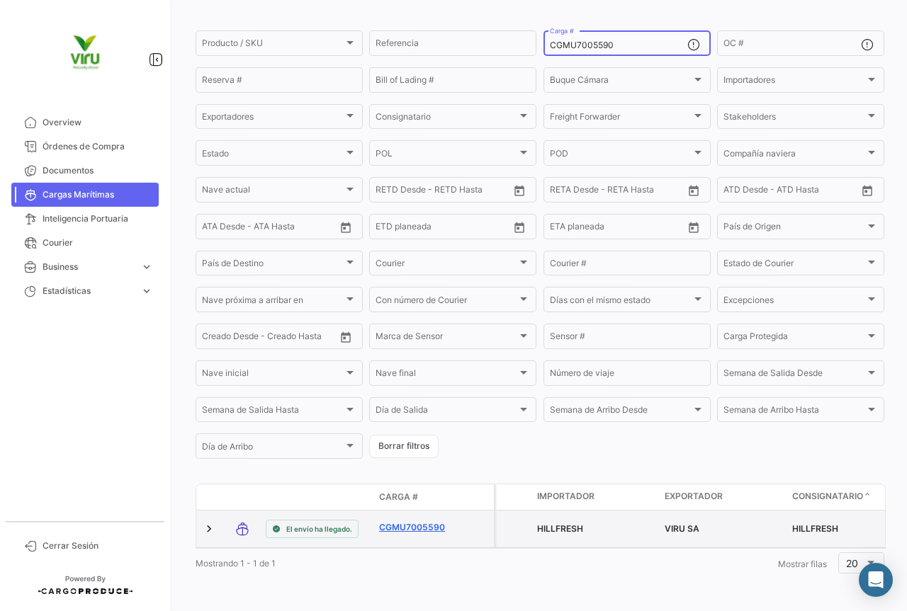
type input "CGMU7005590"
click at [409, 521] on link "CGMU7005590" at bounding box center [416, 527] width 74 height 13
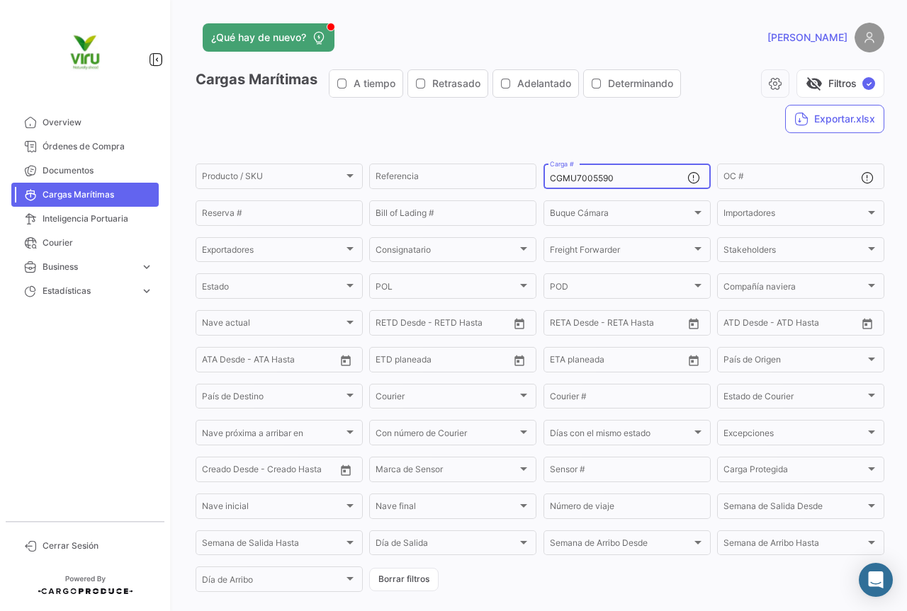
drag, startPoint x: 622, startPoint y: 176, endPoint x: 543, endPoint y: 176, distance: 78.6
click at [543, 176] on div "CGMU7005590 Carga #" at bounding box center [626, 175] width 167 height 28
paste input "25699"
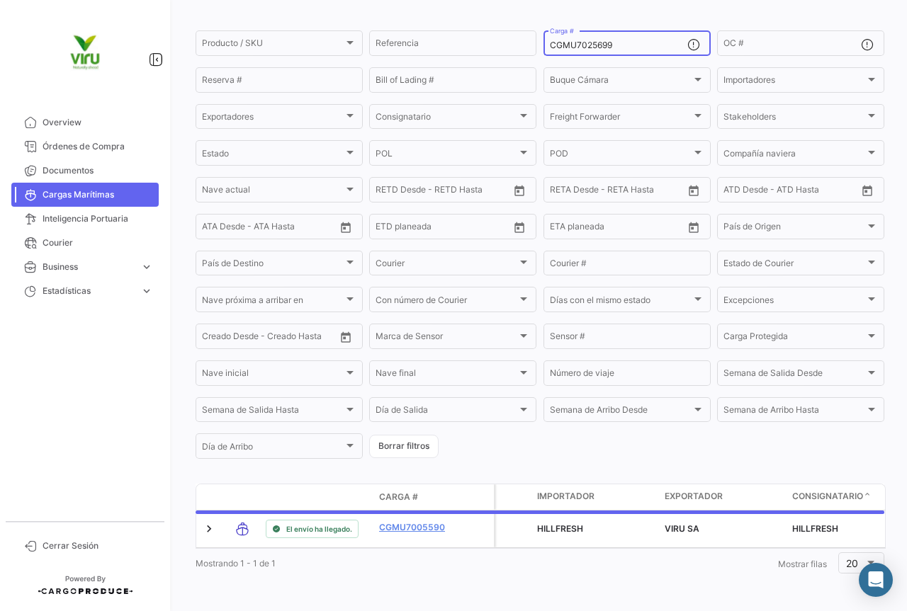
scroll to position [144, 0]
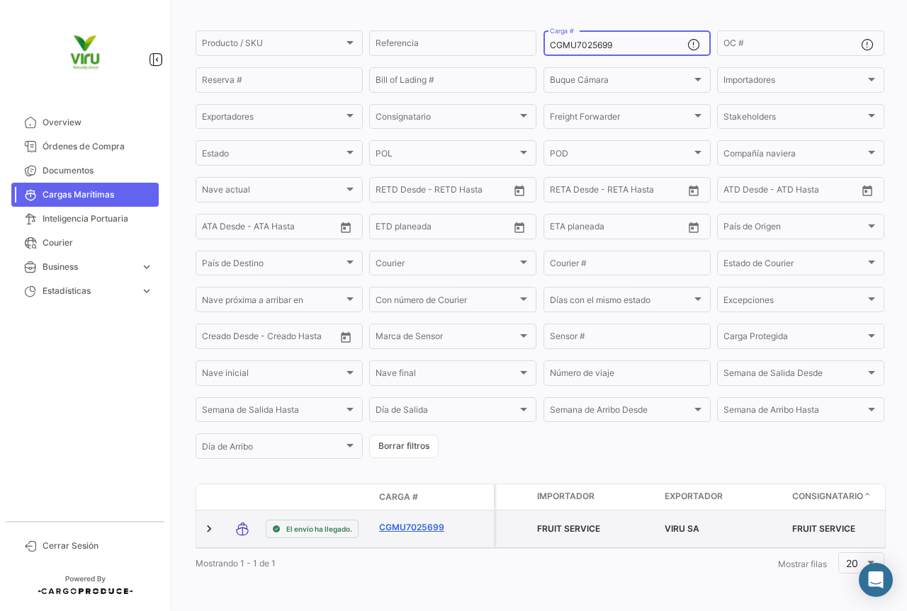
type input "CGMU7025699"
click at [438, 521] on link "CGMU7025699" at bounding box center [416, 527] width 74 height 13
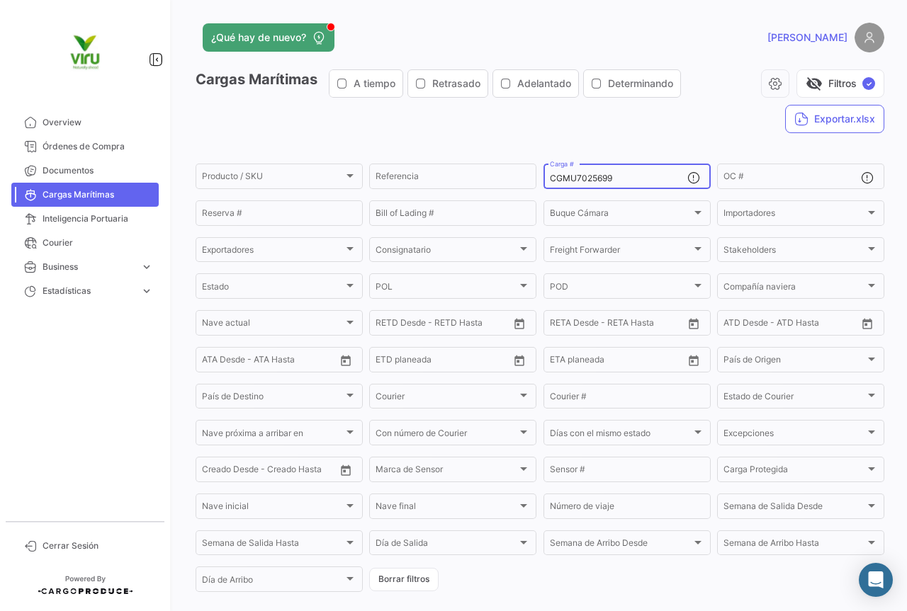
drag, startPoint x: 624, startPoint y: 178, endPoint x: 540, endPoint y: 178, distance: 84.3
click at [543, 178] on div "CGMU7025699 Carga #" at bounding box center [626, 175] width 167 height 28
paste input "13912"
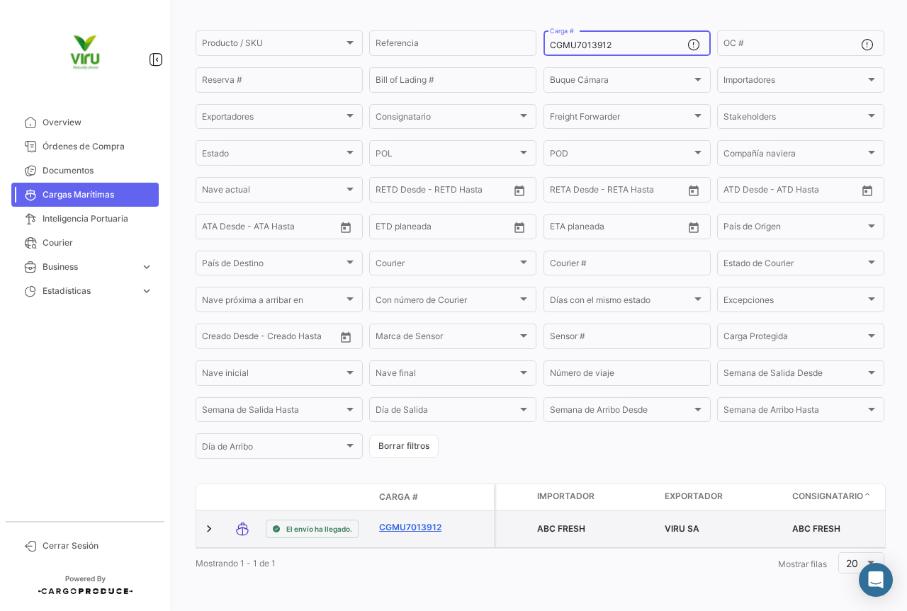
type input "CGMU7013912"
click at [425, 521] on link "CGMU7013912" at bounding box center [416, 527] width 74 height 13
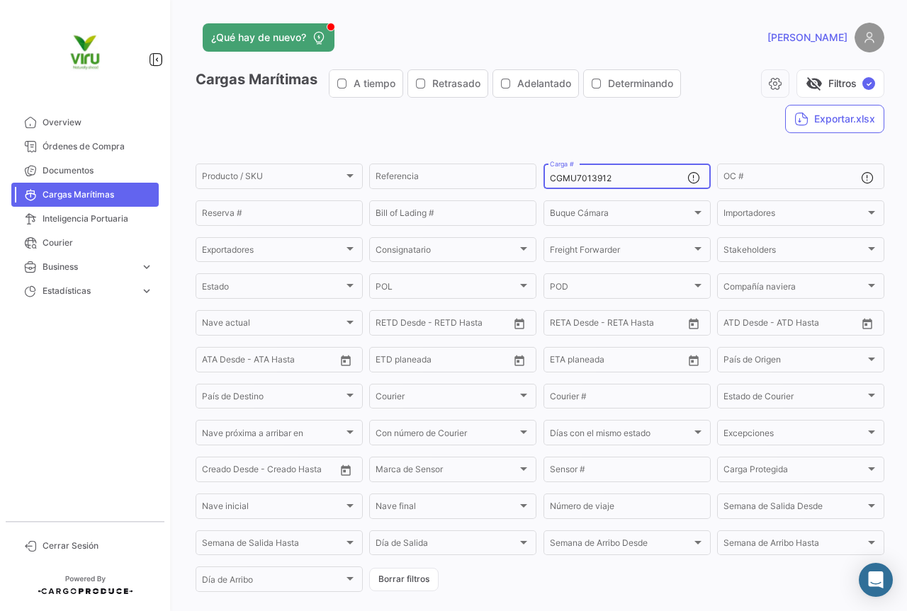
drag, startPoint x: 642, startPoint y: 174, endPoint x: 537, endPoint y: 180, distance: 105.0
click at [537, 180] on form "Producto / SKU Producto / SKU Referencia CGMU7013912 Carga # OC # Reserva # Bil…" at bounding box center [539, 377] width 688 height 433
paste input "6973729"
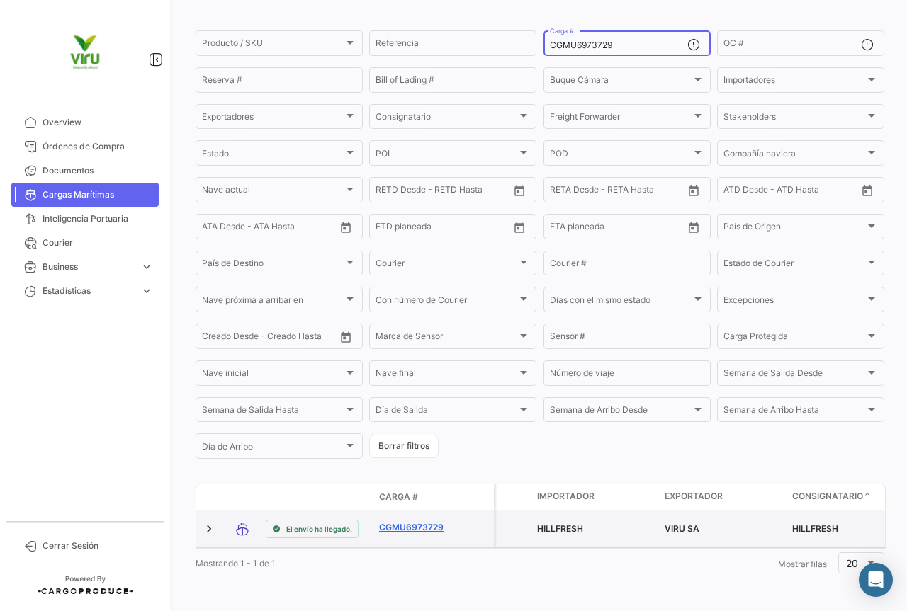
type input "CGMU6973729"
click at [414, 521] on link "CGMU6973729" at bounding box center [416, 527] width 74 height 13
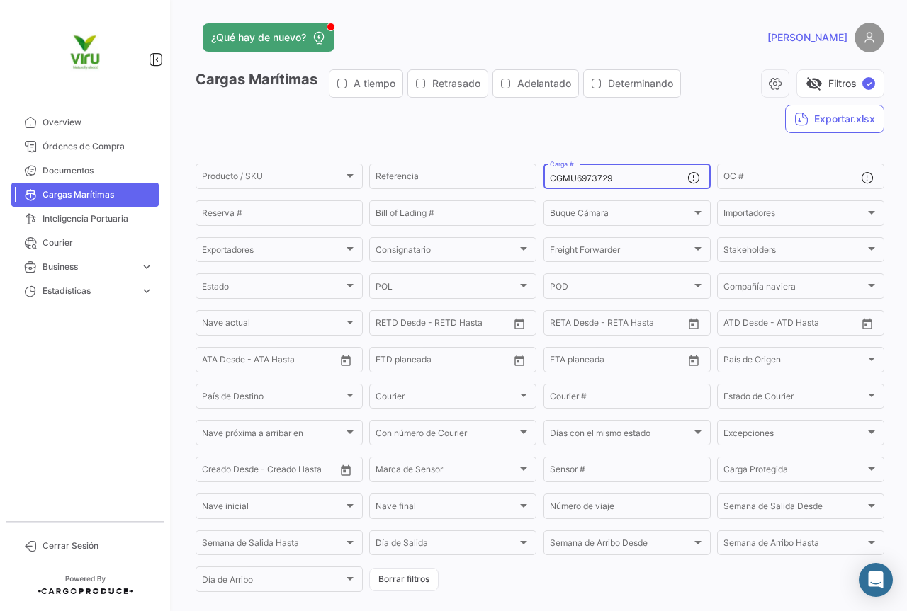
drag, startPoint x: 631, startPoint y: 178, endPoint x: 546, endPoint y: 179, distance: 85.0
click at [550, 179] on input "CGMU6973729" at bounding box center [618, 179] width 137 height 10
paste input "435"
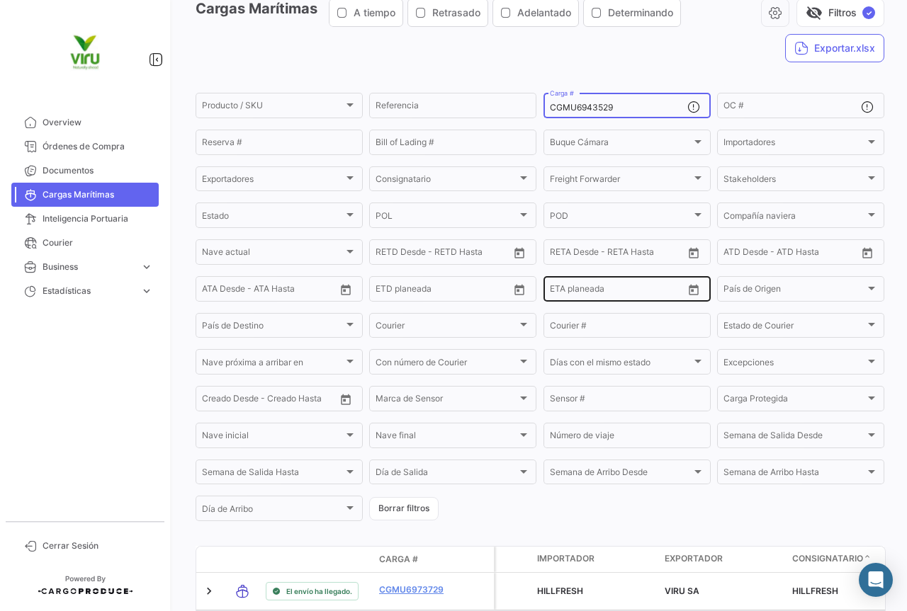
scroll to position [144, 0]
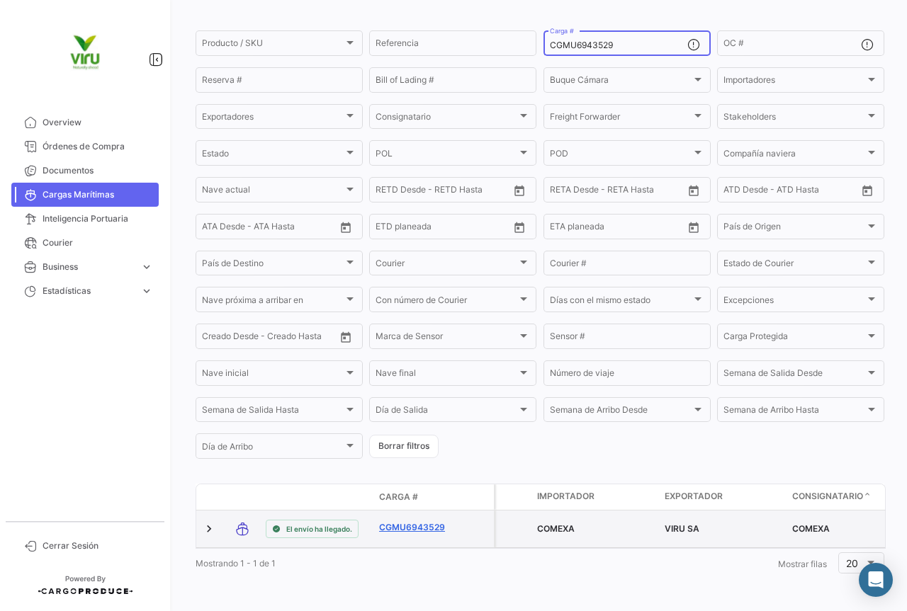
type input "CGMU6943529"
click at [409, 521] on link "CGMU6943529" at bounding box center [416, 527] width 74 height 13
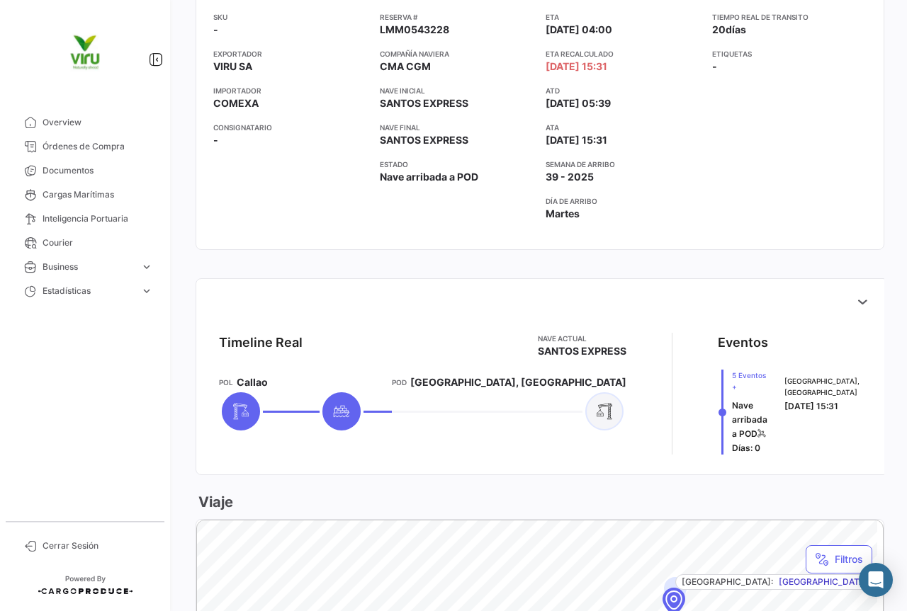
scroll to position [212, 0]
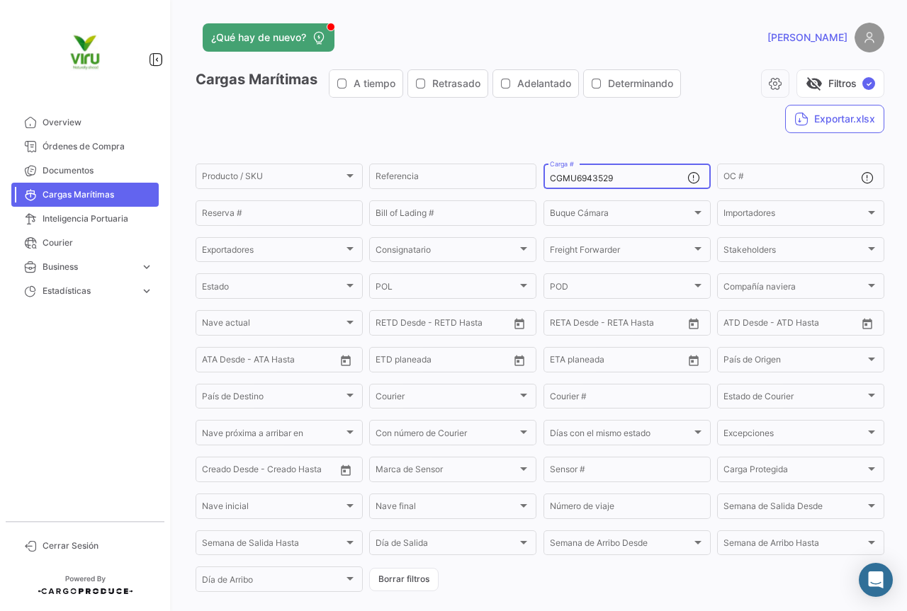
drag, startPoint x: 646, startPoint y: 176, endPoint x: 539, endPoint y: 176, distance: 107.0
click at [543, 176] on div "CGMU6943529 Carga #" at bounding box center [626, 175] width 167 height 28
paste input "17598"
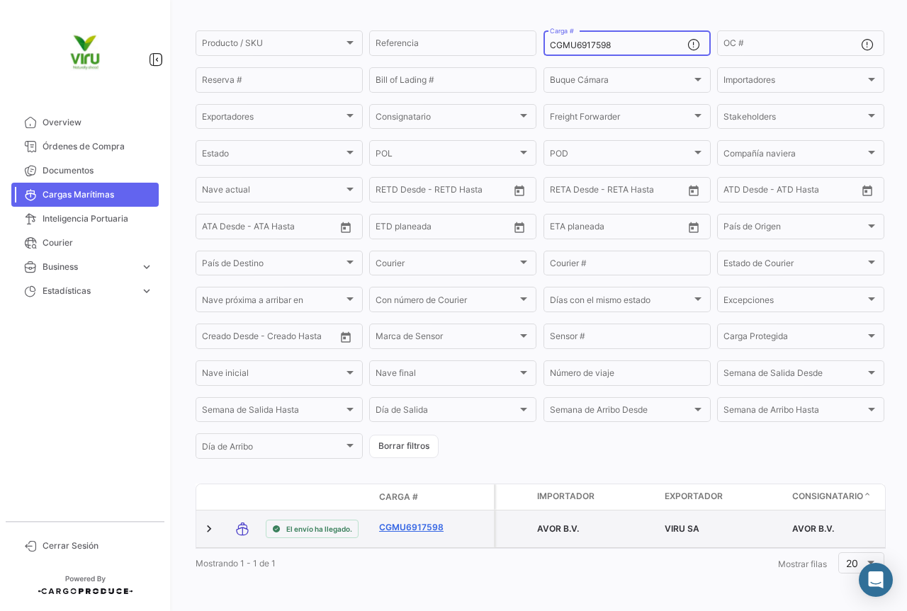
type input "CGMU6917598"
click at [429, 521] on link "CGMU6917598" at bounding box center [416, 527] width 74 height 13
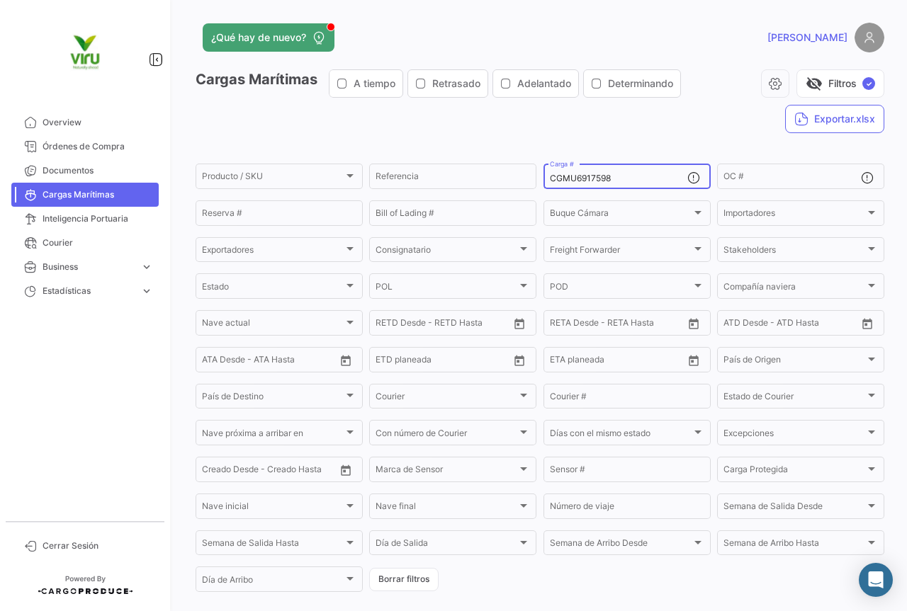
drag, startPoint x: 632, startPoint y: 181, endPoint x: 546, endPoint y: 182, distance: 85.7
click at [550, 182] on input "CGMU6917598" at bounding box center [618, 179] width 137 height 10
paste input "4443"
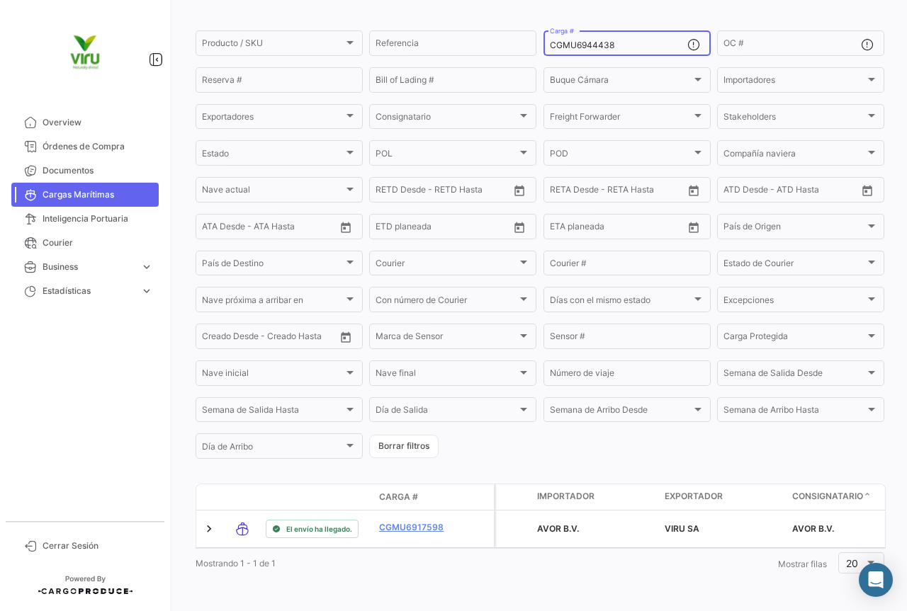
scroll to position [144, 0]
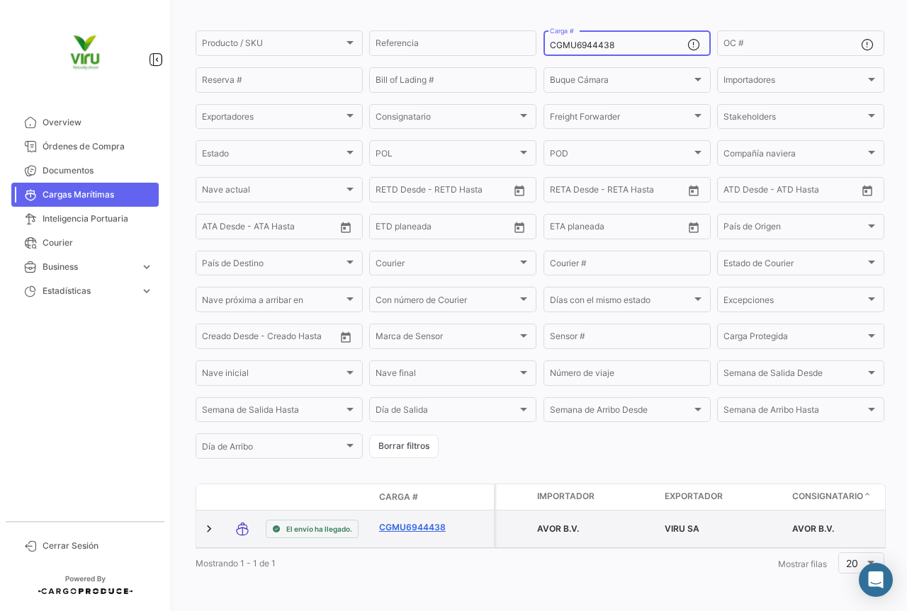
type input "CGMU6944438"
click at [425, 521] on link "CGMU6944438" at bounding box center [416, 527] width 74 height 13
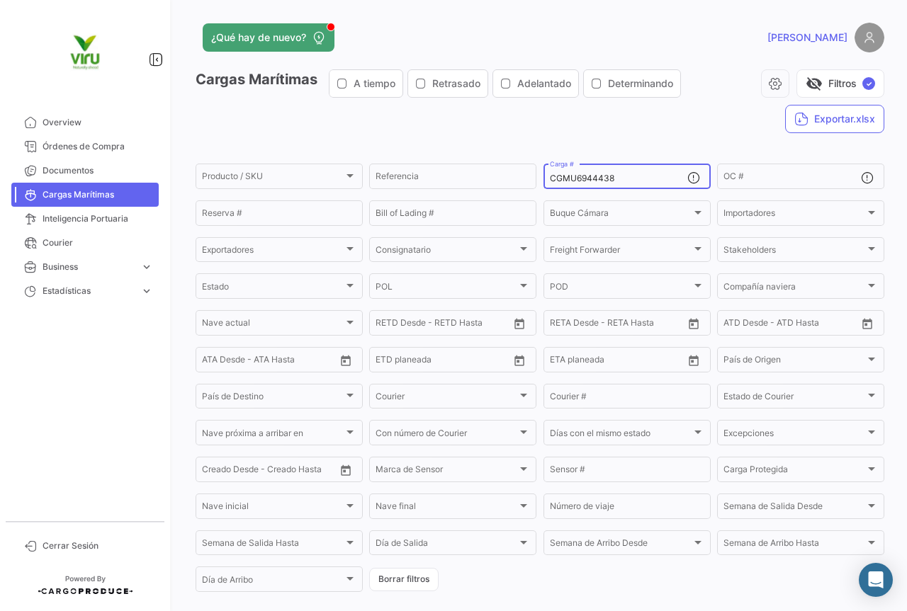
click at [629, 184] on div "CGMU6944438 Carga #" at bounding box center [618, 175] width 137 height 28
drag, startPoint x: 625, startPoint y: 179, endPoint x: 533, endPoint y: 179, distance: 92.1
click at [0, 0] on div "Producto / SKU Producto / SKU Referencia CGMU6944438 Carga # OC # Reserva # Bil…" at bounding box center [0, 0] width 0 height 0
paste input "55134"
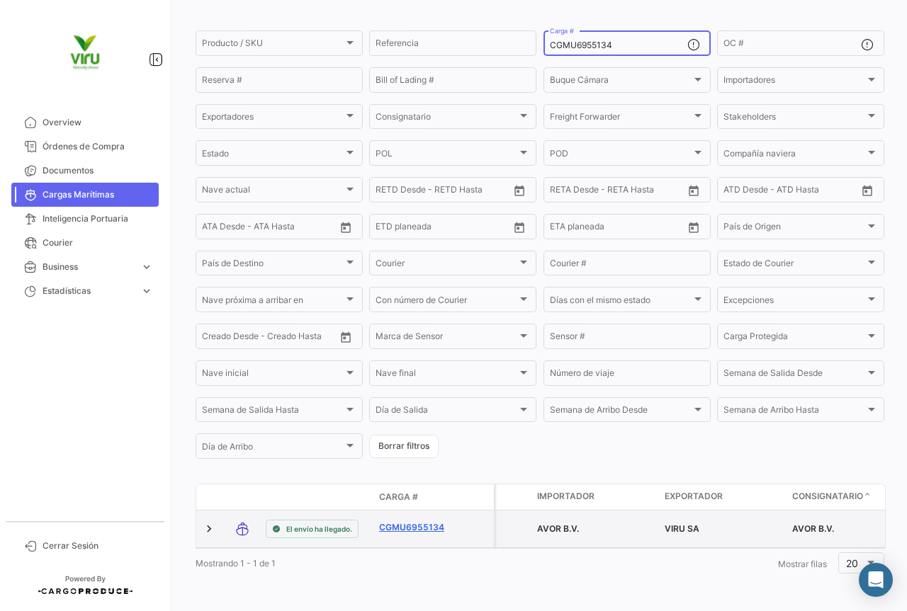
type input "CGMU6955134"
click at [419, 521] on link "CGMU6955134" at bounding box center [416, 527] width 74 height 13
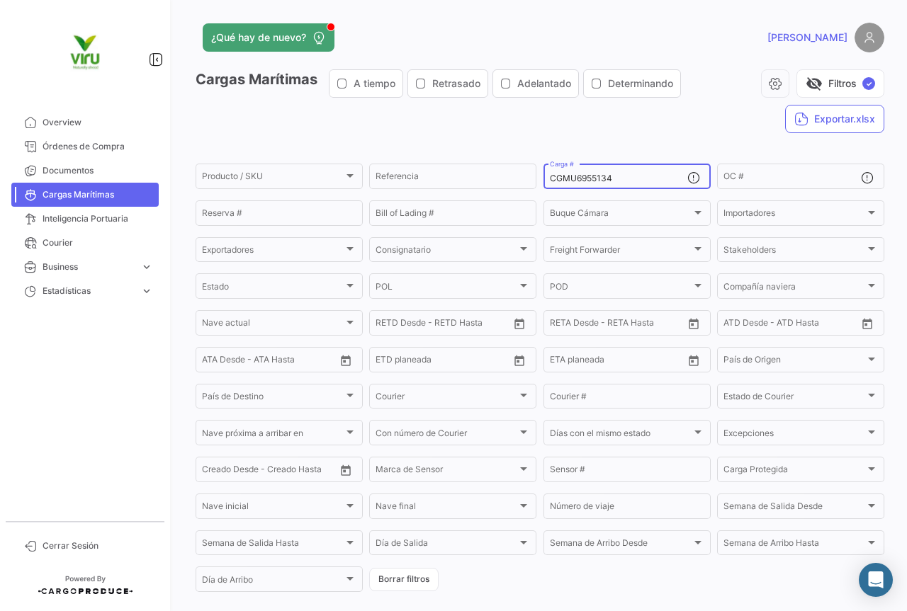
drag, startPoint x: 657, startPoint y: 180, endPoint x: 547, endPoint y: 174, distance: 110.0
click at [550, 174] on input "CGMU6955134" at bounding box center [618, 179] width 137 height 10
paste input "81386"
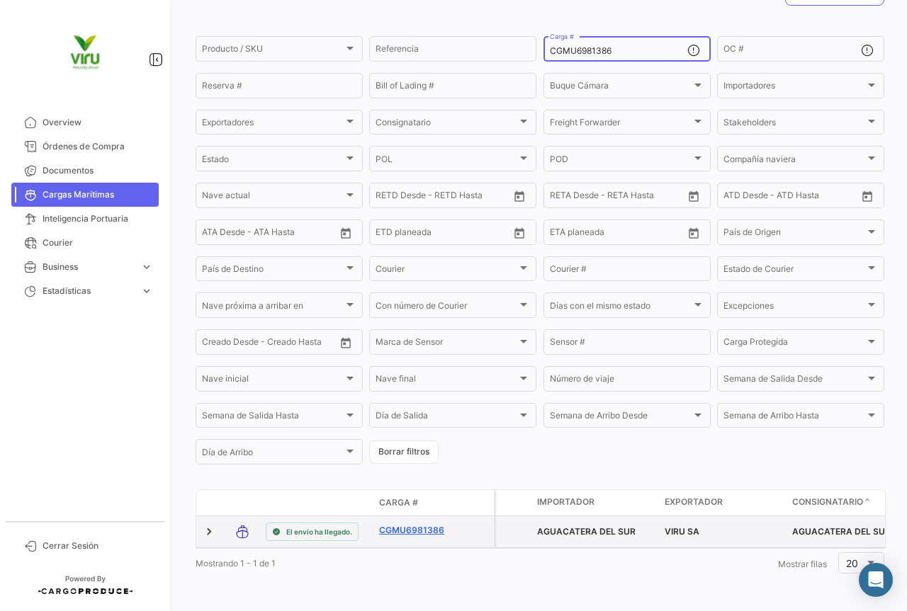
type input "CGMU6981386"
click at [406, 524] on link "CGMU6981386" at bounding box center [416, 530] width 74 height 13
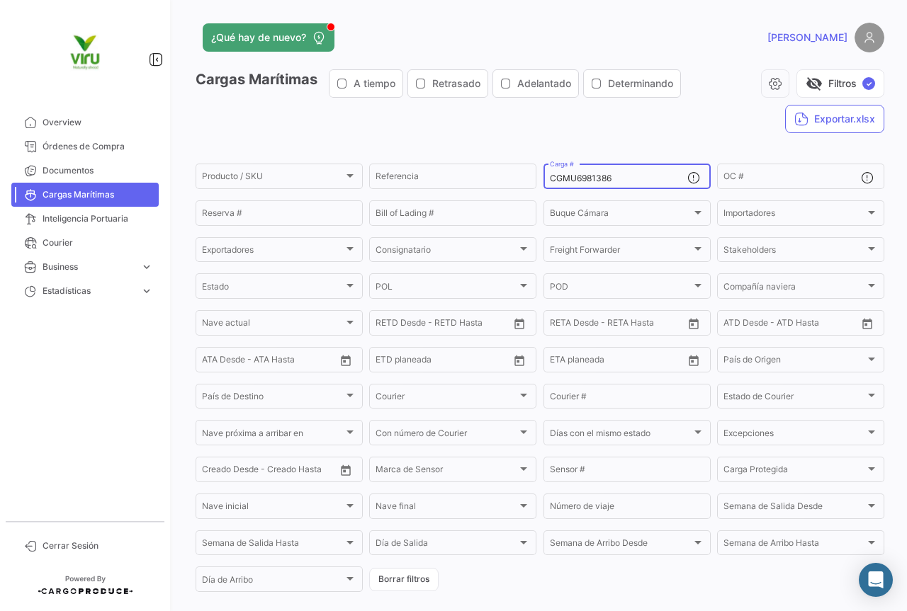
drag, startPoint x: 613, startPoint y: 179, endPoint x: 540, endPoint y: 180, distance: 73.0
click at [543, 180] on div "CGMU6981386 Carga #" at bounding box center [626, 175] width 167 height 28
paste input "25470"
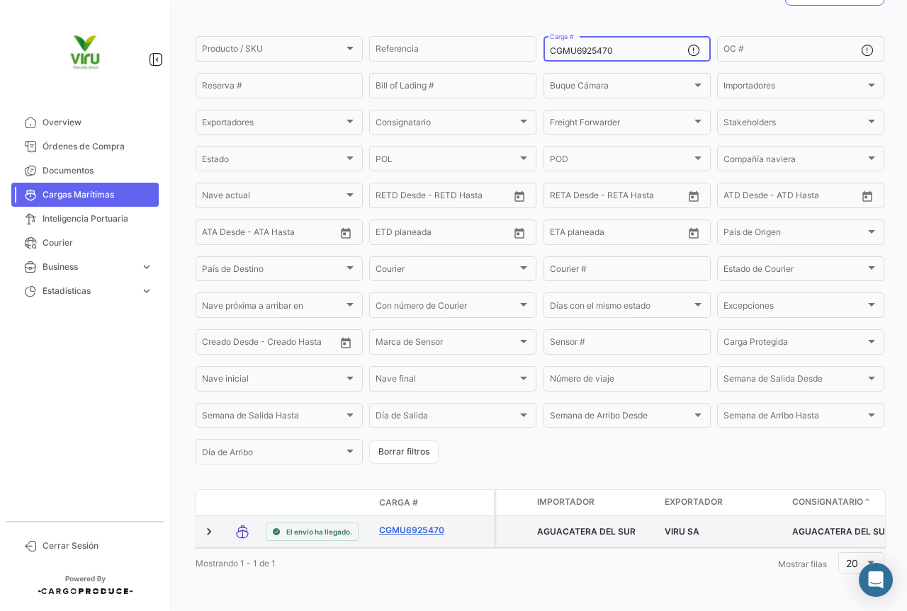
type input "CGMU6925470"
click at [421, 524] on link "CGMU6925470" at bounding box center [416, 530] width 74 height 13
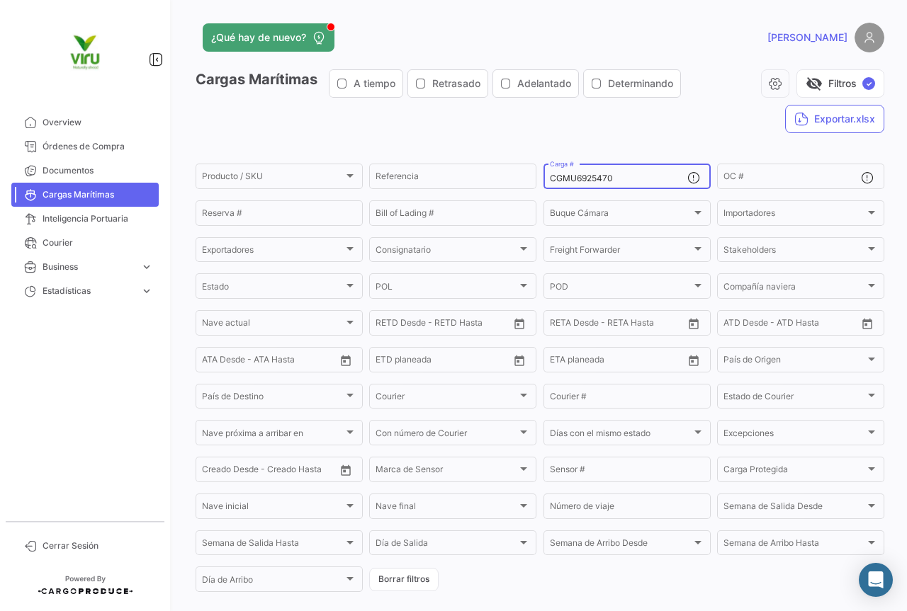
click at [613, 172] on div "CGMU6925470 Carga #" at bounding box center [618, 175] width 137 height 28
drag, startPoint x: 627, startPoint y: 179, endPoint x: 535, endPoint y: 183, distance: 91.5
click at [535, 183] on form "Producto / SKU Producto / SKU Referencia CGMU6925470 Carga # OC # Reserva # Bil…" at bounding box center [539, 377] width 688 height 433
paste input "75927"
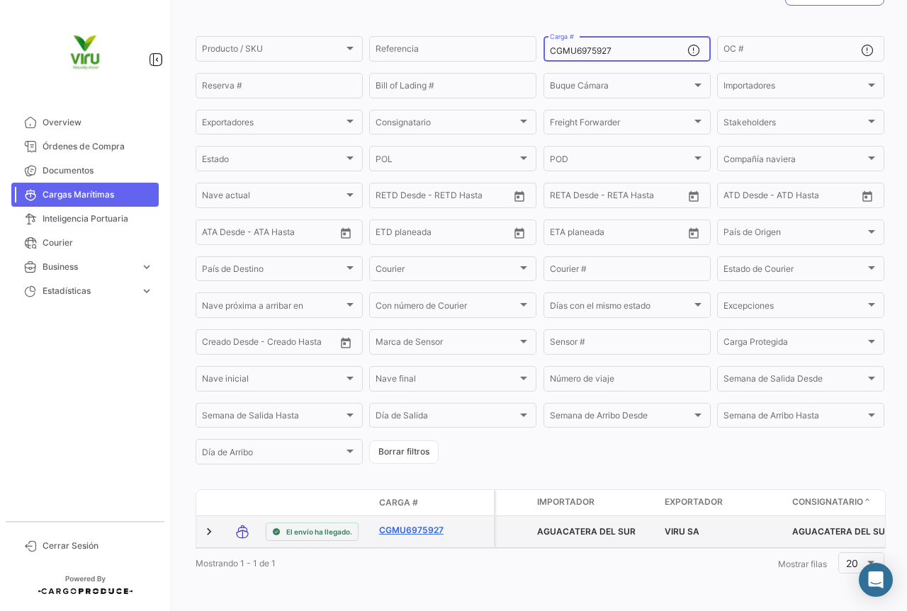
type input "CGMU6975927"
click at [421, 524] on link "CGMU6975927" at bounding box center [416, 530] width 74 height 13
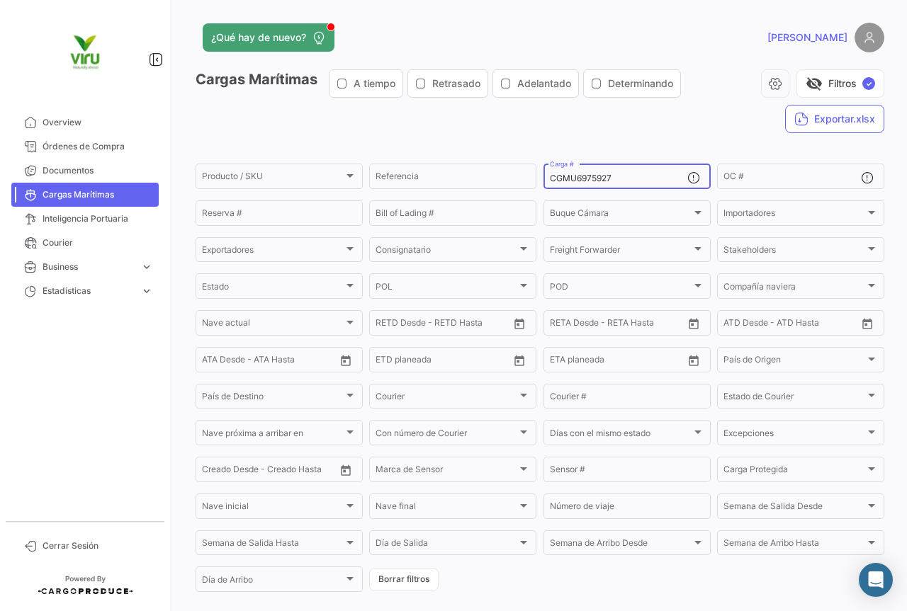
drag, startPoint x: 630, startPoint y: 179, endPoint x: 545, endPoint y: 184, distance: 84.4
click at [550, 184] on div "CGMU6975927 Carga #" at bounding box center [618, 175] width 137 height 28
paste input "92462"
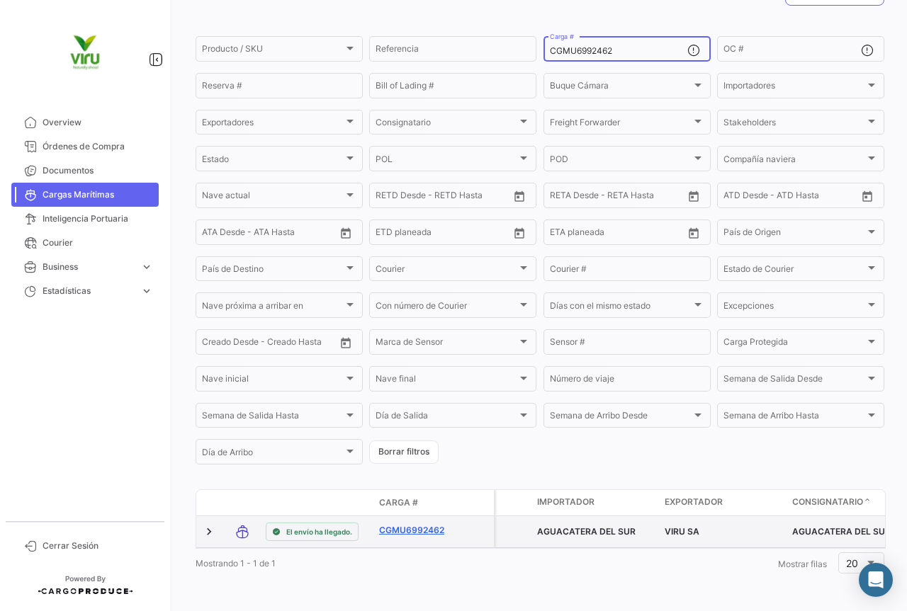
type input "CGMU6992462"
click at [427, 524] on link "CGMU6992462" at bounding box center [416, 530] width 74 height 13
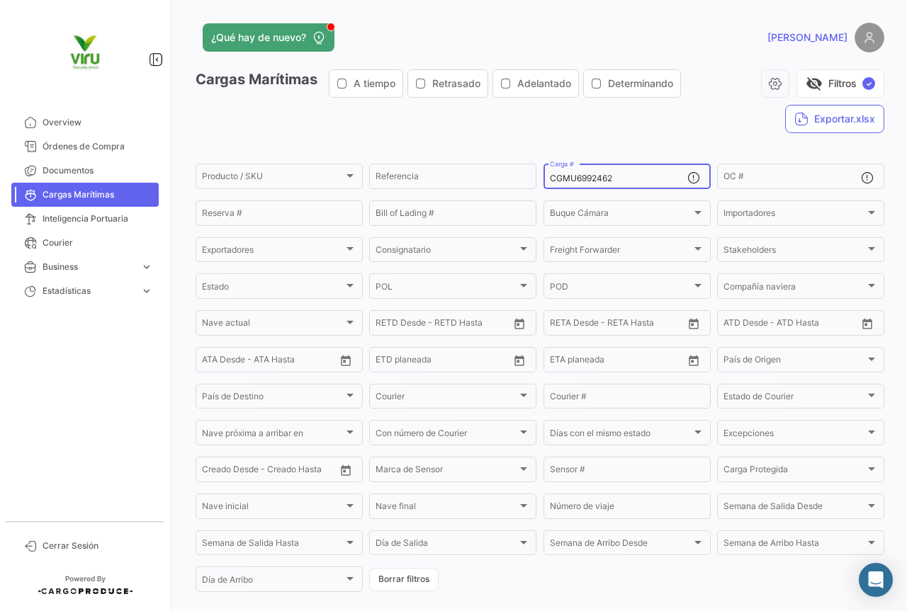
drag, startPoint x: 645, startPoint y: 179, endPoint x: 537, endPoint y: 183, distance: 108.4
click at [537, 183] on form "Producto / SKU Producto / SKU Referencia CGMU6992462 Carga # OC # Reserva # Bil…" at bounding box center [539, 377] width 688 height 433
paste input "27981"
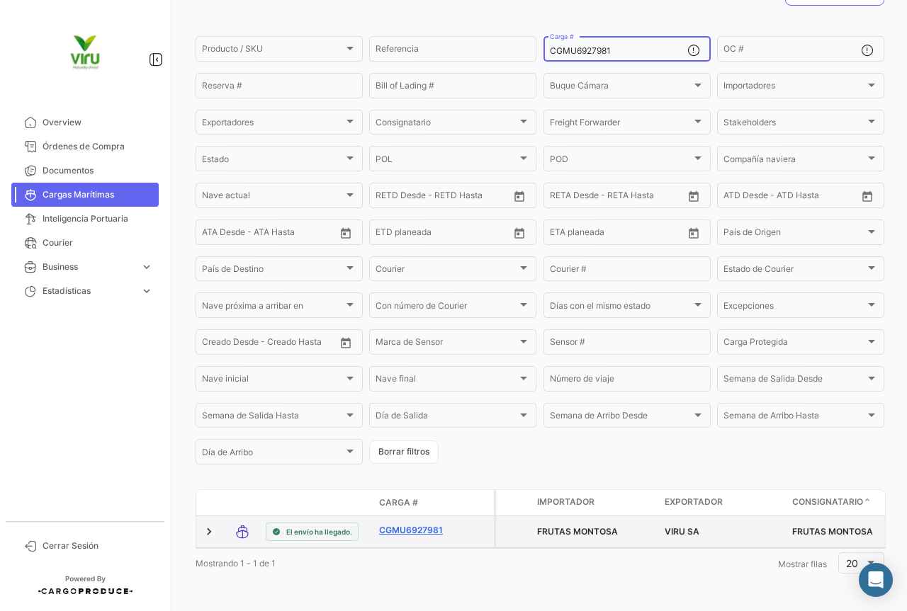
type input "CGMU6927981"
click at [431, 524] on link "CGMU6927981" at bounding box center [416, 530] width 74 height 13
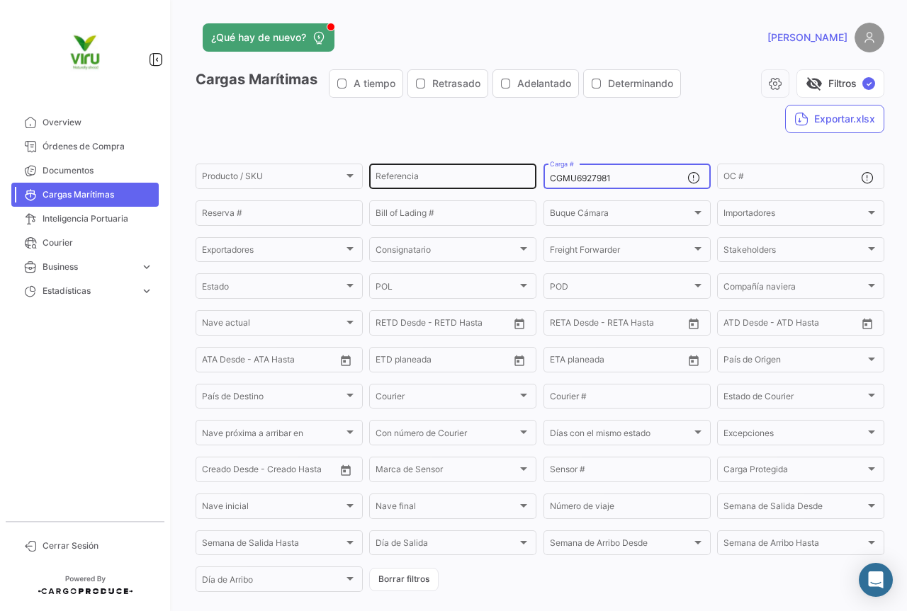
drag, startPoint x: 634, startPoint y: 178, endPoint x: 531, endPoint y: 174, distance: 103.5
click at [0, 0] on div "Producto / SKU Producto / SKU Referencia CGMU6927981 Carga # OC # Reserva # Bil…" at bounding box center [0, 0] width 0 height 0
paste input "4246"
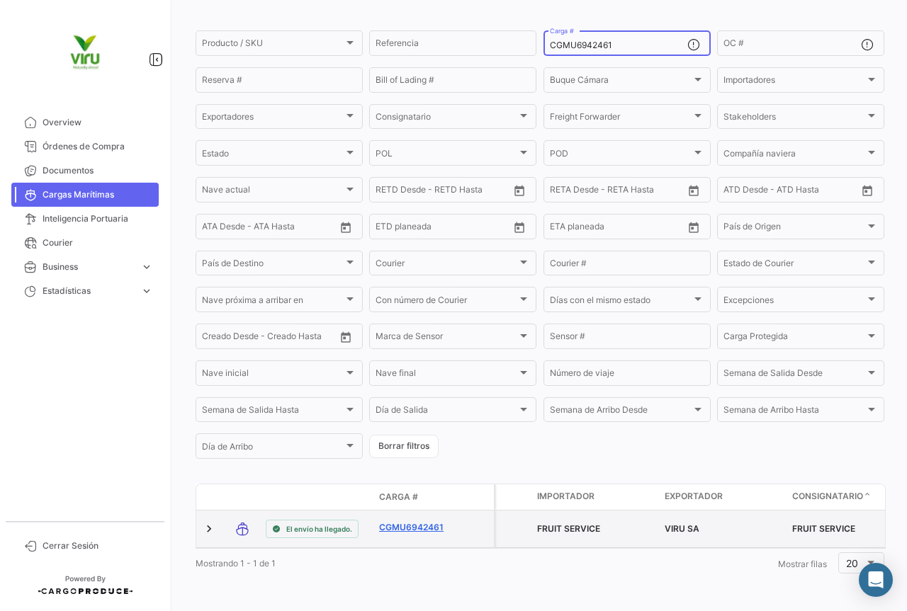
type input "CGMU6942461"
click at [398, 521] on link "CGMU6942461" at bounding box center [416, 527] width 74 height 13
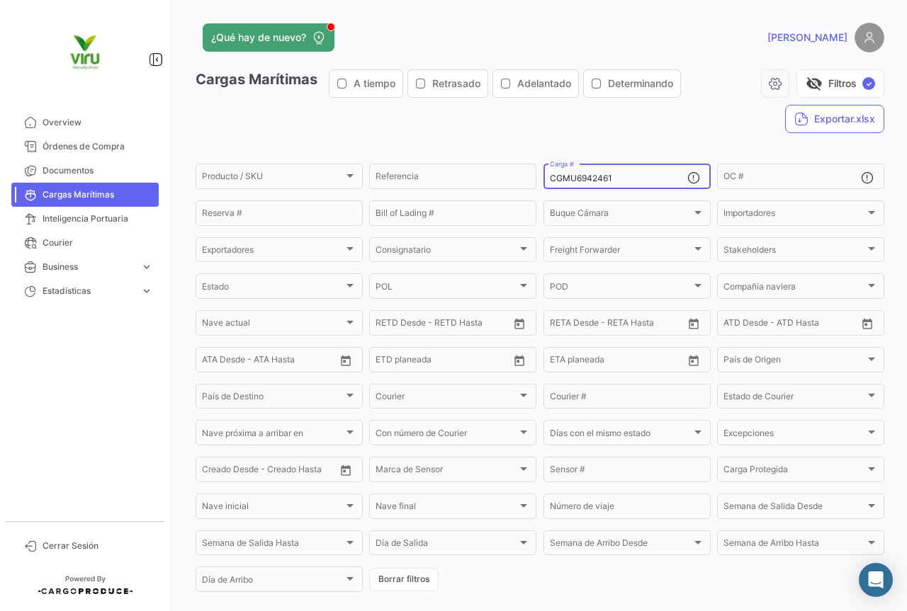
drag, startPoint x: 625, startPoint y: 178, endPoint x: 544, endPoint y: 180, distance: 81.5
click at [544, 180] on div "CGMU6942461 Carga #" at bounding box center [626, 175] width 167 height 28
paste input "55010"
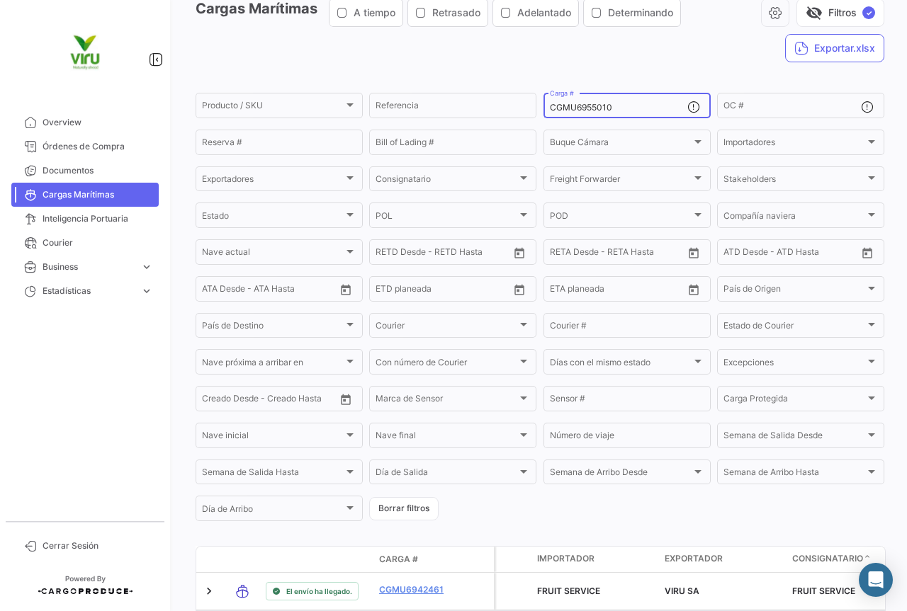
scroll to position [142, 0]
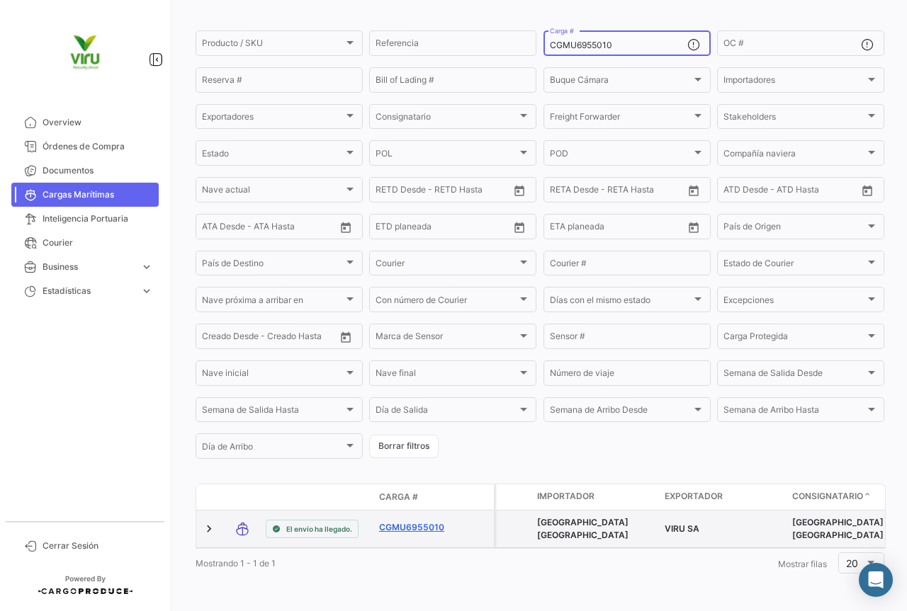
type input "CGMU6955010"
click at [416, 521] on link "CGMU6955010" at bounding box center [416, 527] width 74 height 13
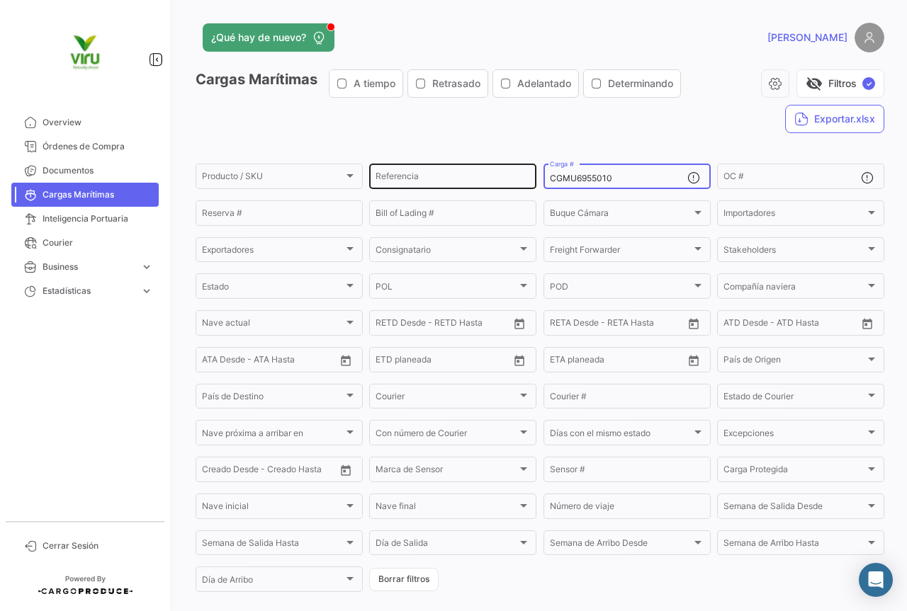
drag, startPoint x: 614, startPoint y: 183, endPoint x: 529, endPoint y: 178, distance: 85.1
click at [0, 0] on div "Producto / SKU Producto / SKU Referencia CGMU6955010 Carga # OC # Reserva # Bil…" at bounding box center [0, 0] width 0 height 0
paste input "60568"
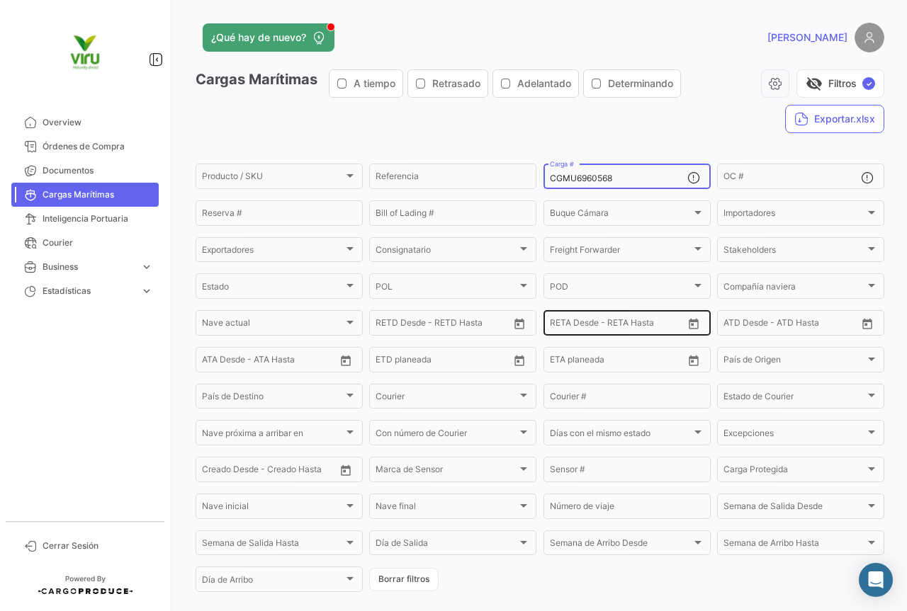
scroll to position [144, 0]
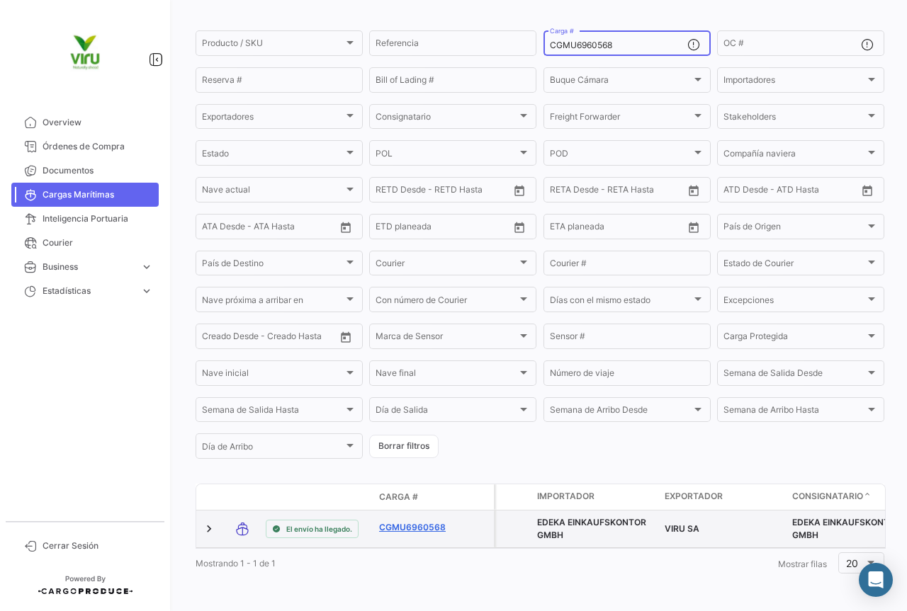
type input "CGMU6960568"
click at [425, 521] on link "CGMU6960568" at bounding box center [416, 527] width 74 height 13
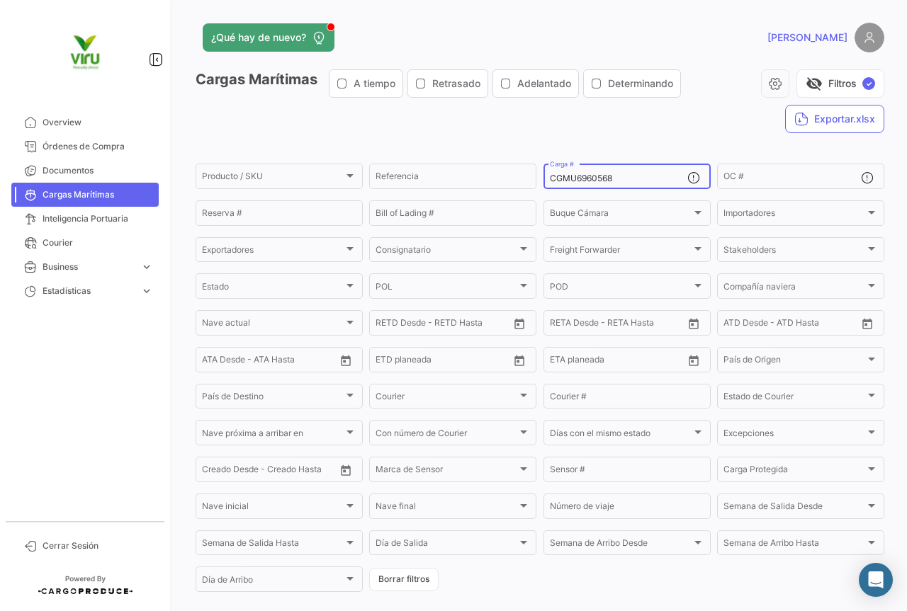
drag, startPoint x: 642, startPoint y: 178, endPoint x: 549, endPoint y: 180, distance: 92.8
click at [550, 180] on input "CGMU6960568" at bounding box center [618, 179] width 137 height 10
paste input "75531"
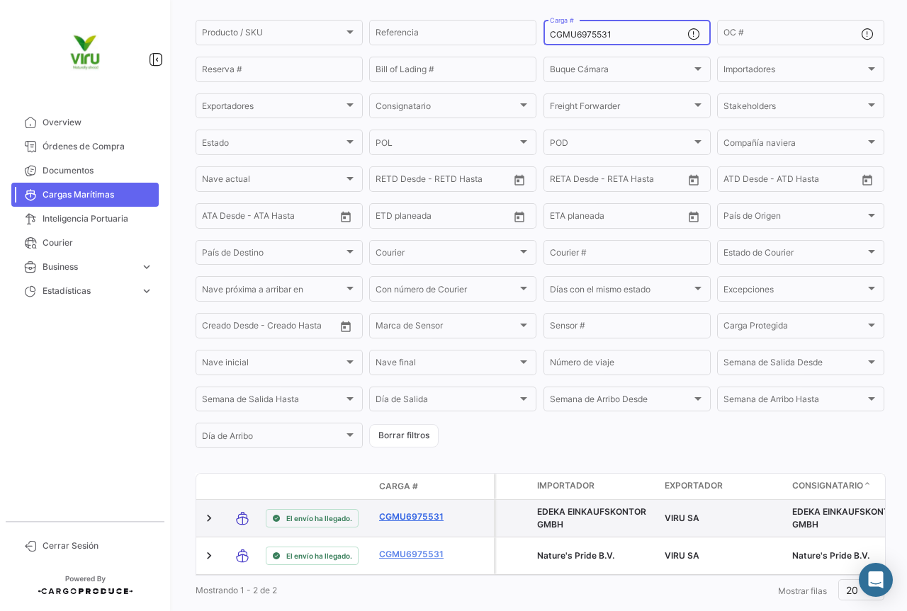
type input "CGMU6975531"
click at [413, 514] on link "CGMU6975531" at bounding box center [416, 517] width 74 height 13
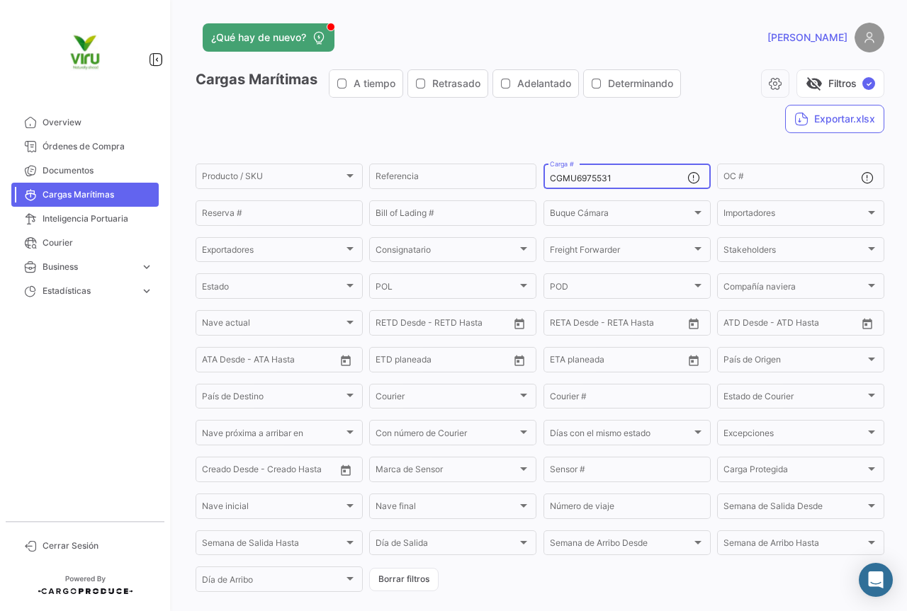
drag, startPoint x: 632, startPoint y: 176, endPoint x: 544, endPoint y: 182, distance: 88.7
click at [544, 182] on div "CGMU6975531 Carga #" at bounding box center [626, 175] width 167 height 28
paste input "41275"
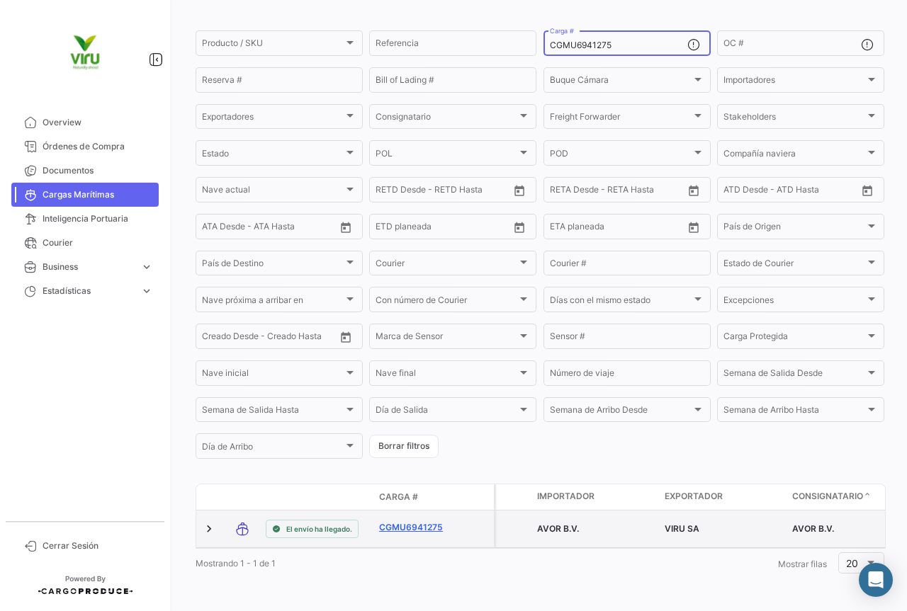
type input "CGMU6941275"
click at [417, 521] on link "CGMU6941275" at bounding box center [416, 527] width 74 height 13
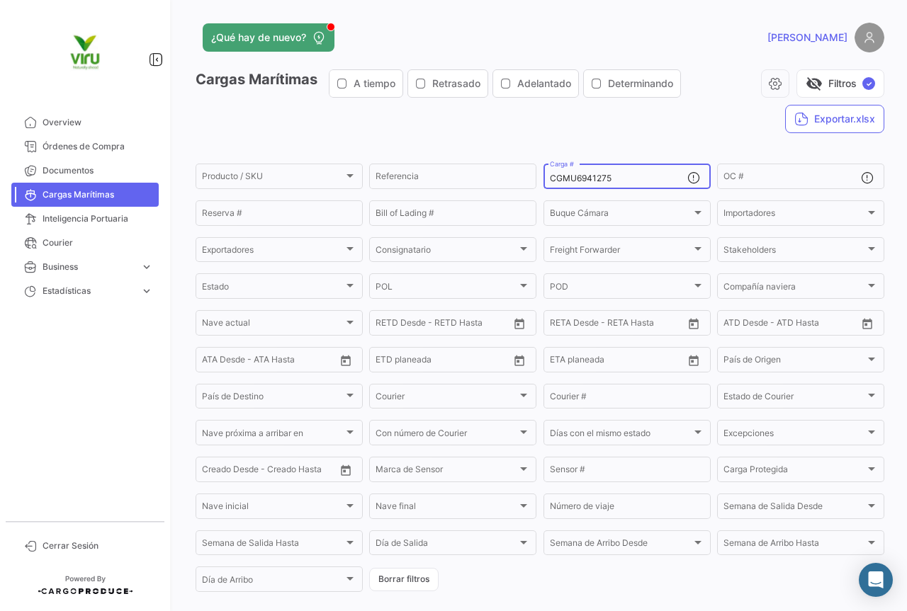
drag, startPoint x: 621, startPoint y: 183, endPoint x: 533, endPoint y: 180, distance: 87.9
click at [533, 180] on form "Producto / SKU Producto / SKU Referencia CGMU6941275 Carga # OC # Reserva # Bil…" at bounding box center [539, 377] width 688 height 433
paste input "96468"
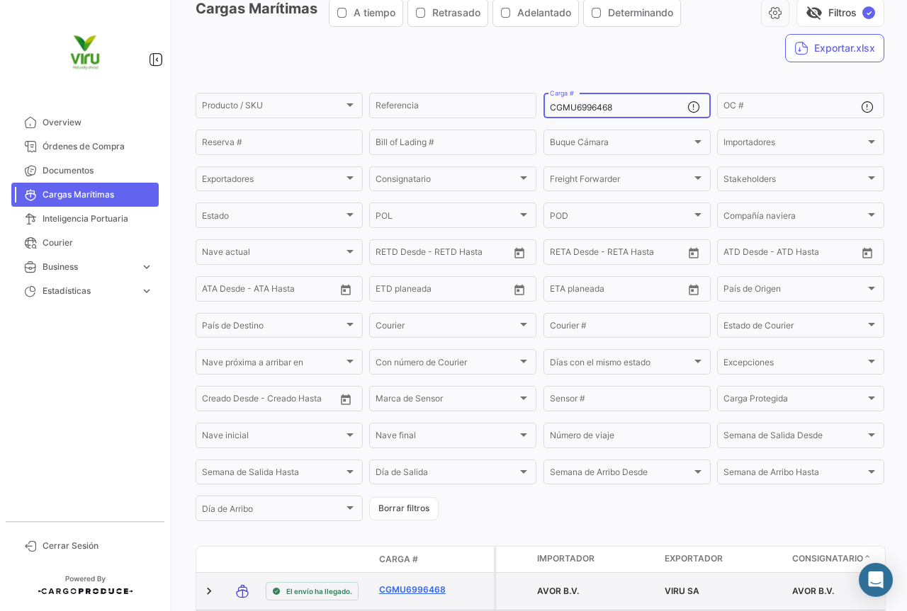
scroll to position [142, 0]
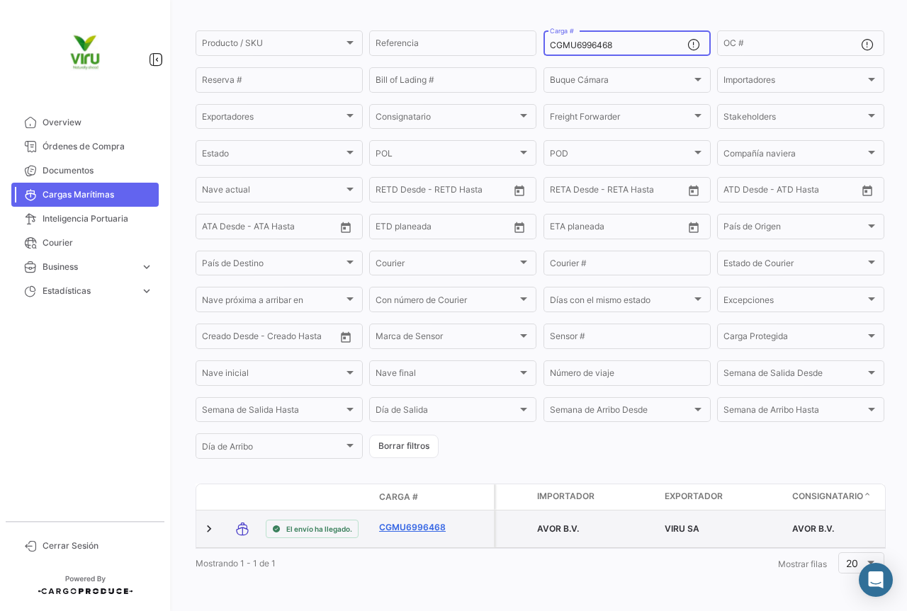
type input "CGMU6996468"
click at [414, 521] on link "CGMU6996468" at bounding box center [416, 527] width 74 height 13
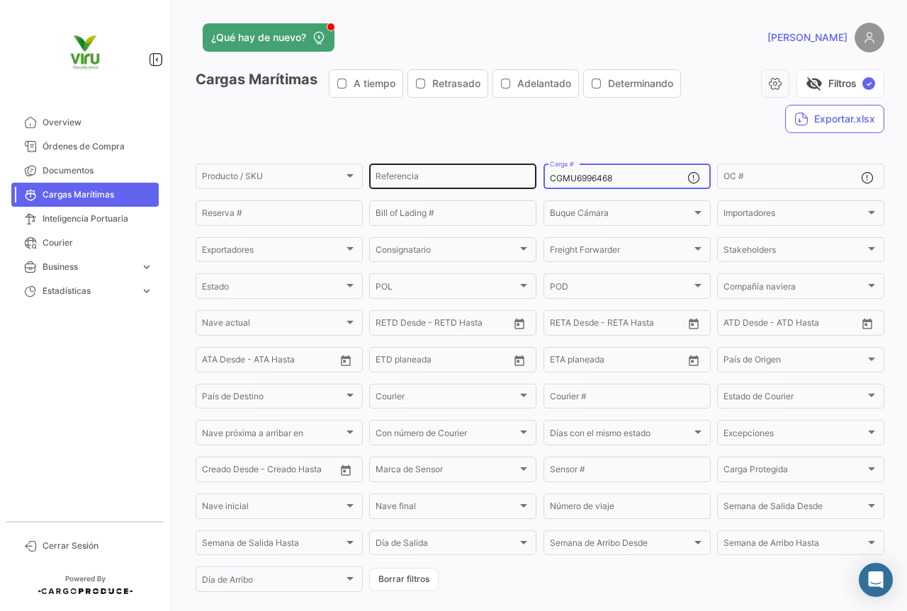
drag, startPoint x: 625, startPoint y: 177, endPoint x: 531, endPoint y: 173, distance: 94.3
click at [0, 0] on div "Producto / SKU Producto / SKU Referencia CGMU6996468 Carga # OC # Reserva # Bil…" at bounding box center [0, 0] width 0 height 0
paste input "702305"
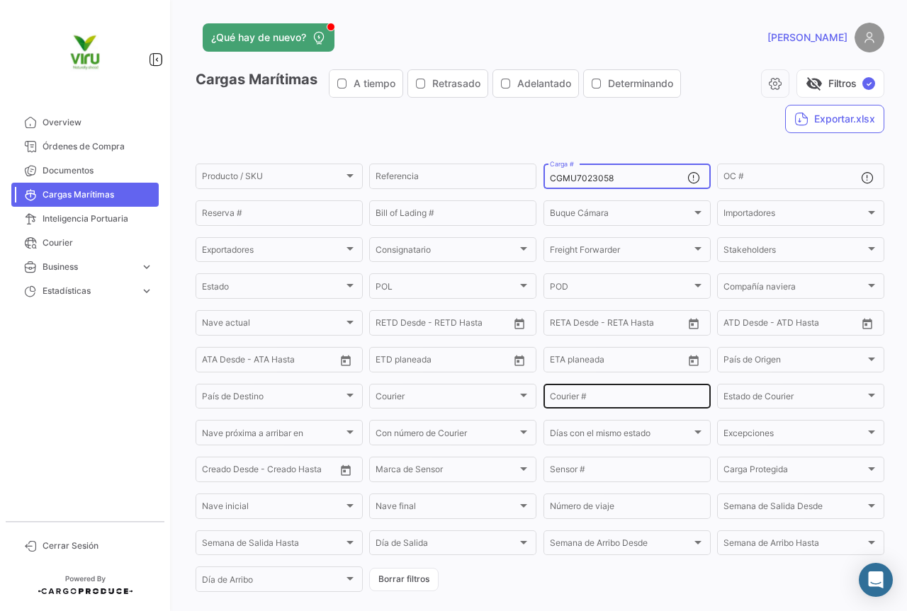
scroll to position [144, 0]
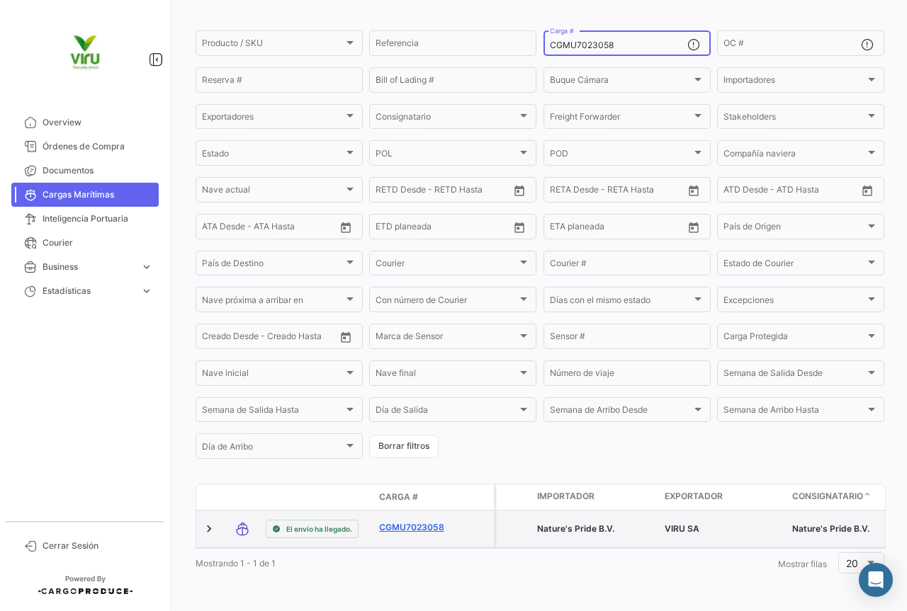
type input "CGMU7023058"
click at [411, 521] on link "CGMU7023058" at bounding box center [416, 527] width 74 height 13
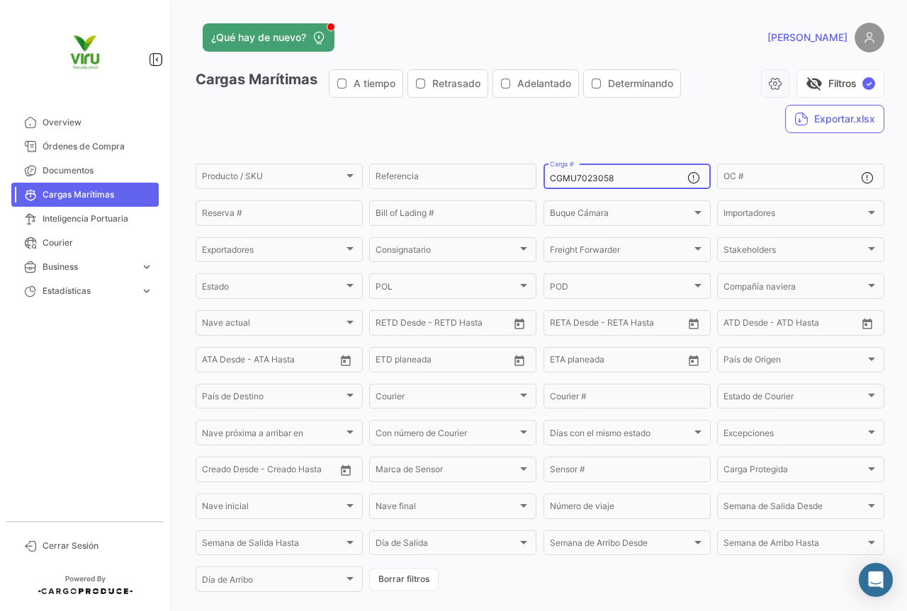
drag, startPoint x: 613, startPoint y: 177, endPoint x: 539, endPoint y: 180, distance: 74.4
click at [543, 180] on div "CGMU7023058 Carga #" at bounding box center [626, 175] width 167 height 28
paste input "6908507"
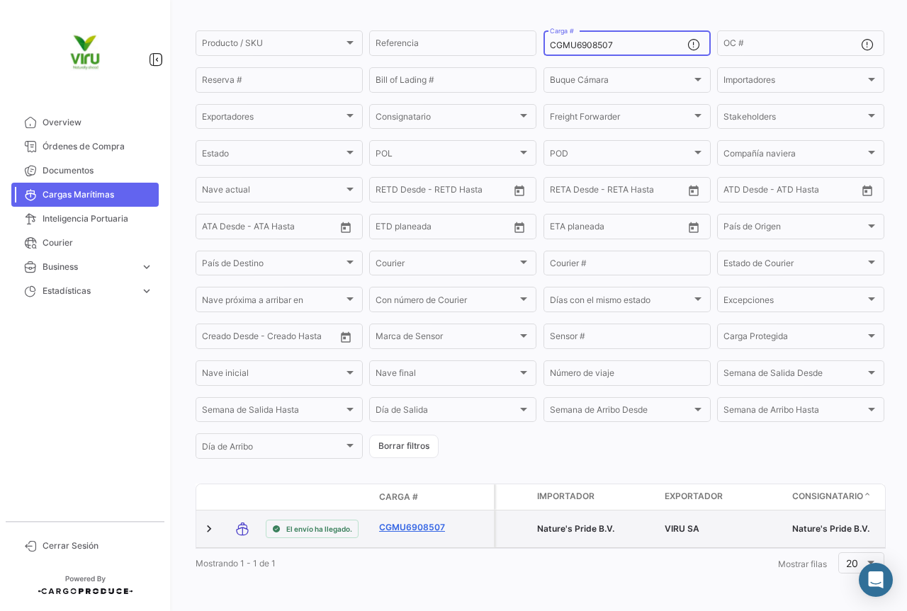
type input "CGMU6908507"
click at [406, 521] on link "CGMU6908507" at bounding box center [416, 527] width 74 height 13
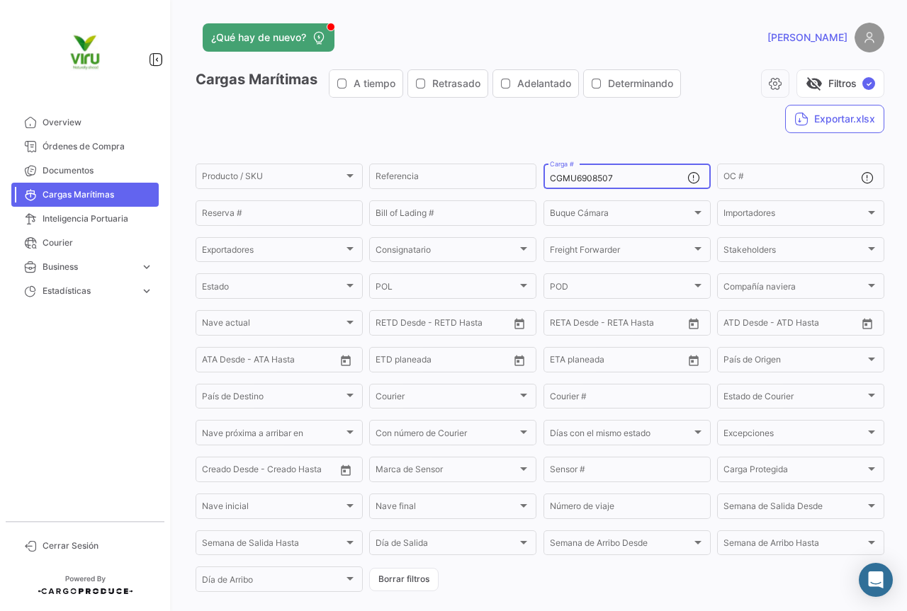
drag, startPoint x: 630, startPoint y: 178, endPoint x: 542, endPoint y: 166, distance: 88.6
click at [543, 166] on div "CGMU6908507 Carga #" at bounding box center [626, 175] width 167 height 28
paste input "0595"
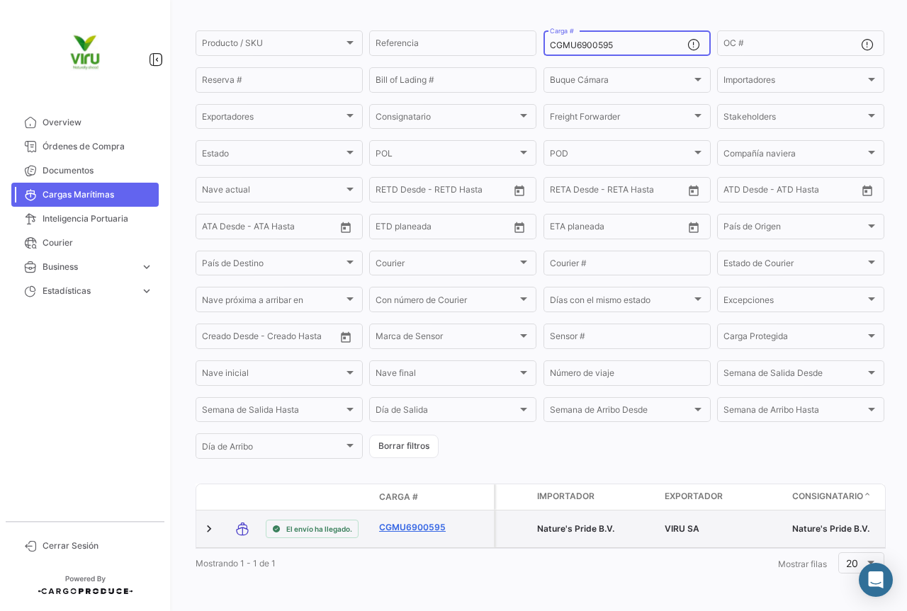
type input "CGMU6900595"
click at [412, 521] on link "CGMU6900595" at bounding box center [416, 527] width 74 height 13
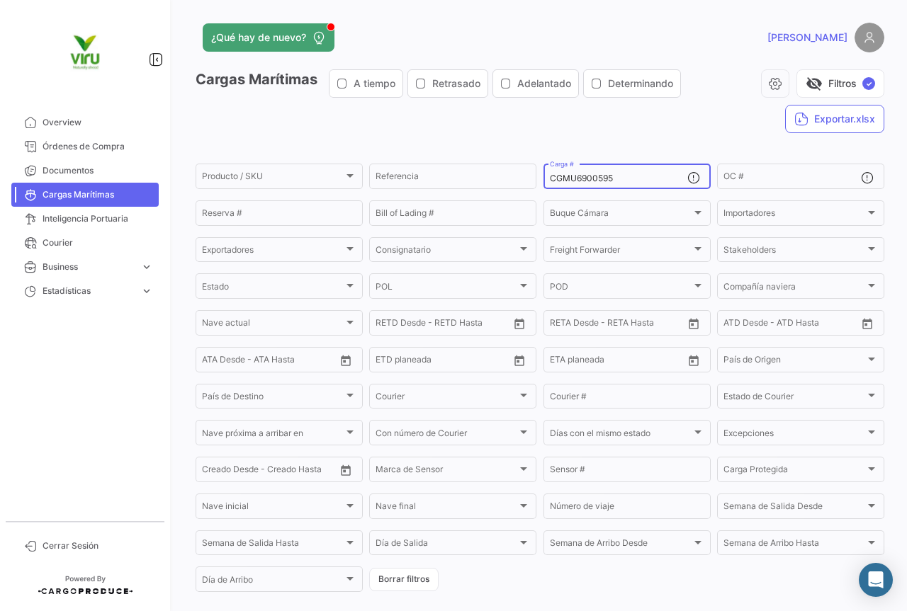
drag, startPoint x: 626, startPoint y: 181, endPoint x: 536, endPoint y: 182, distance: 90.0
click at [536, 182] on form "Producto / SKU Producto / SKU Referencia CGMU6900595 Carga # OC # Reserva # Bil…" at bounding box center [539, 377] width 688 height 433
paste input "33897"
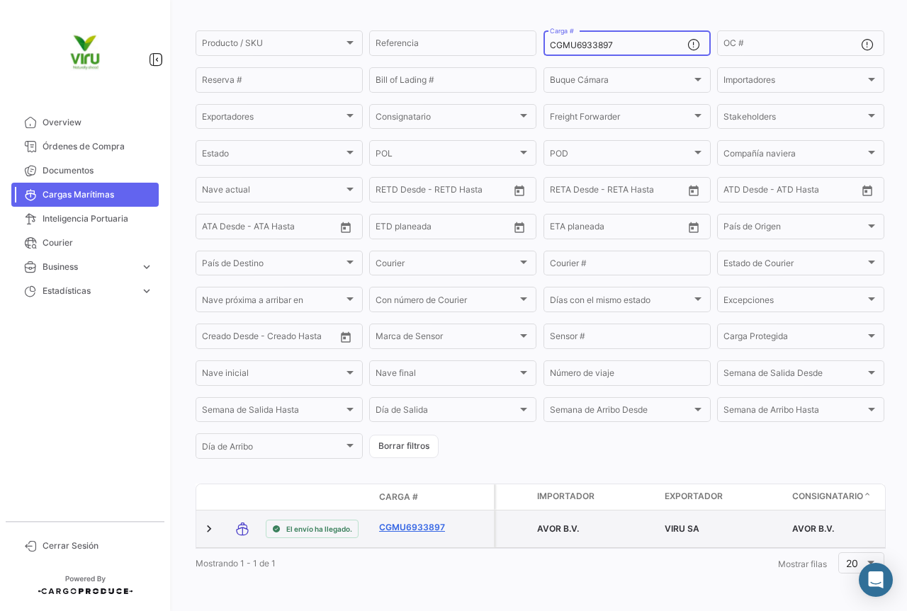
type input "CGMU6933897"
click at [431, 521] on link "CGMU6933897" at bounding box center [416, 527] width 74 height 13
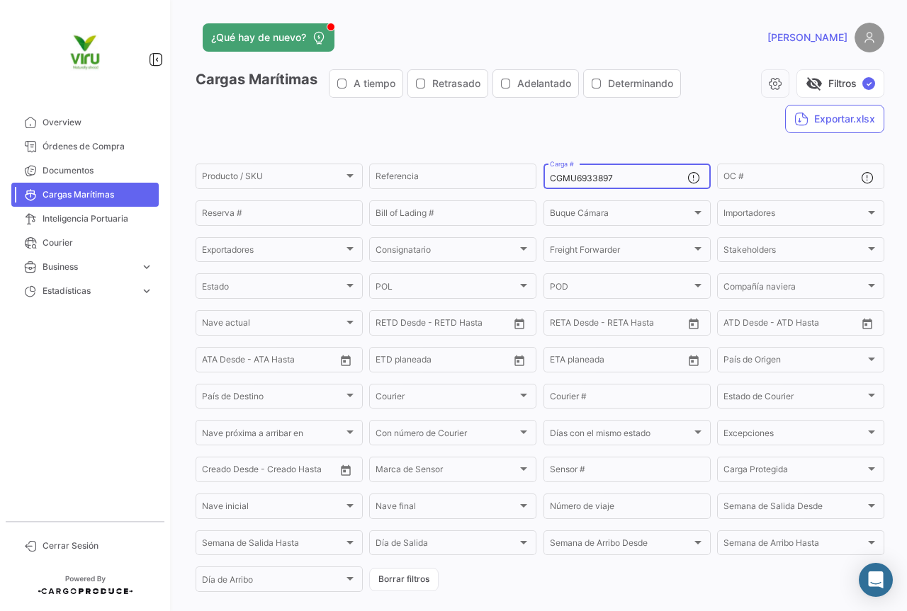
drag, startPoint x: 625, startPoint y: 176, endPoint x: 533, endPoint y: 176, distance: 91.4
click at [533, 176] on form "Producto / SKU Producto / SKU Referencia CGMU6933897 Carga # OC # Reserva # Bil…" at bounding box center [539, 377] width 688 height 433
paste input "03486"
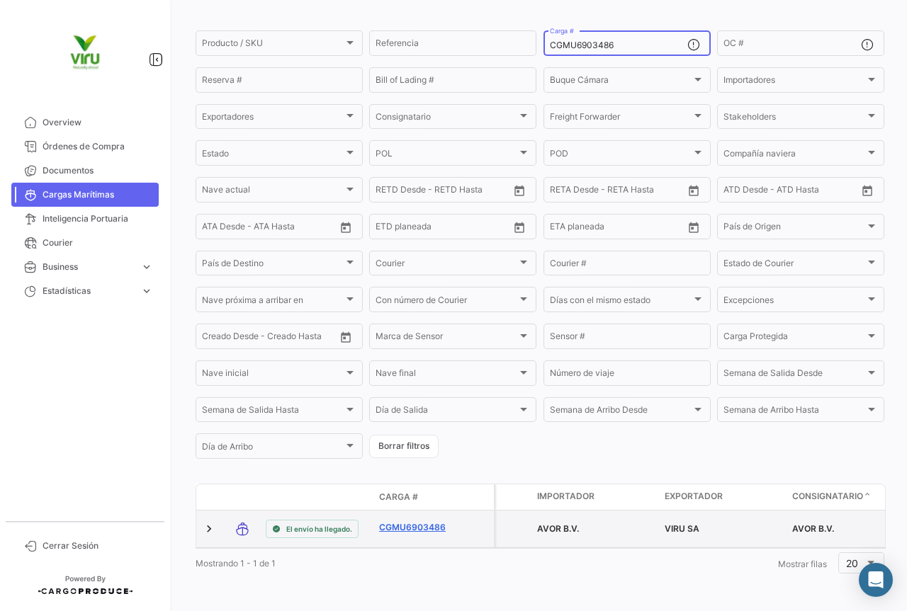
type input "CGMU6903486"
click at [414, 521] on link "CGMU6903486" at bounding box center [416, 527] width 74 height 13
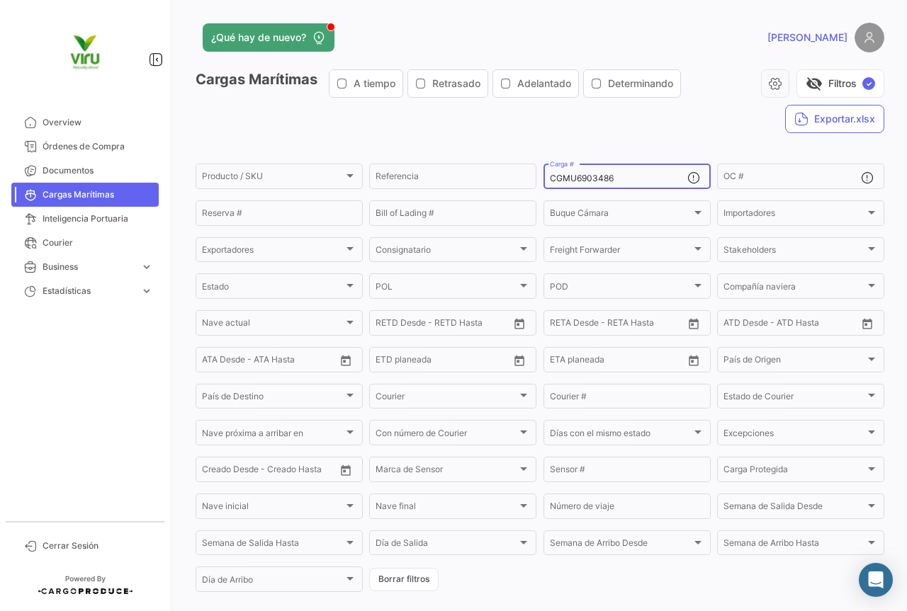
drag, startPoint x: 618, startPoint y: 178, endPoint x: 539, endPoint y: 181, distance: 78.7
click at [543, 181] on div "CGMU6903486 Carga #" at bounding box center [626, 175] width 167 height 28
paste input "29"
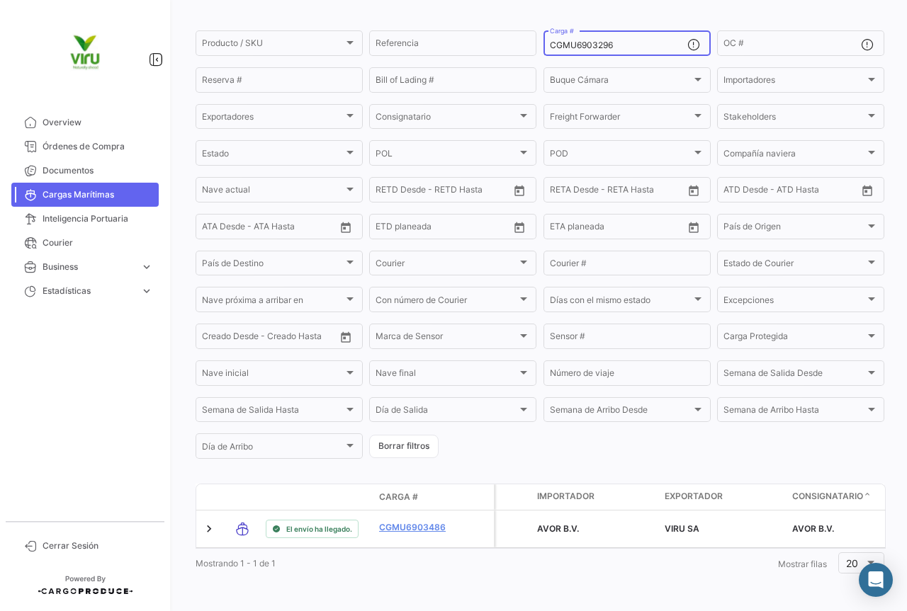
scroll to position [144, 0]
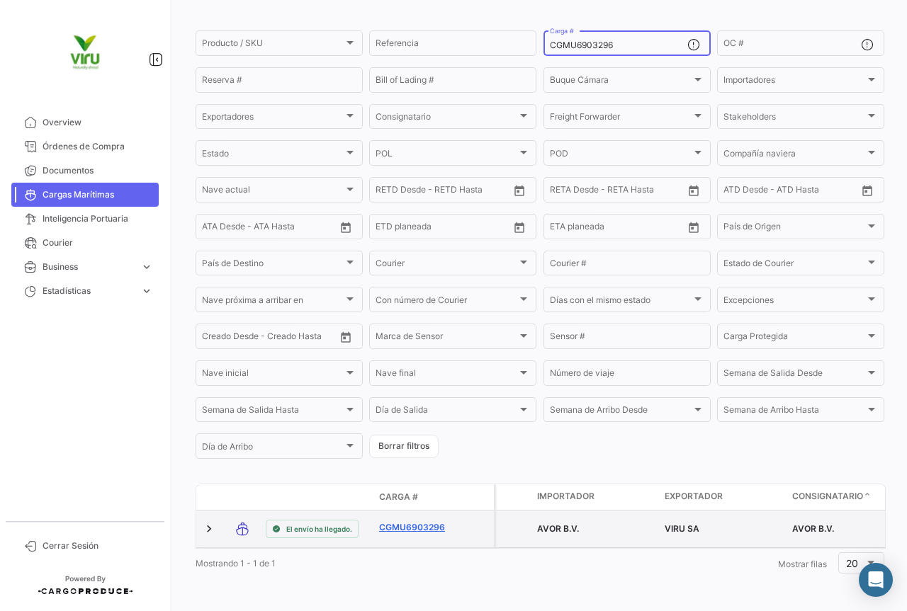
type input "CGMU6903296"
click at [431, 521] on link "CGMU6903296" at bounding box center [416, 527] width 74 height 13
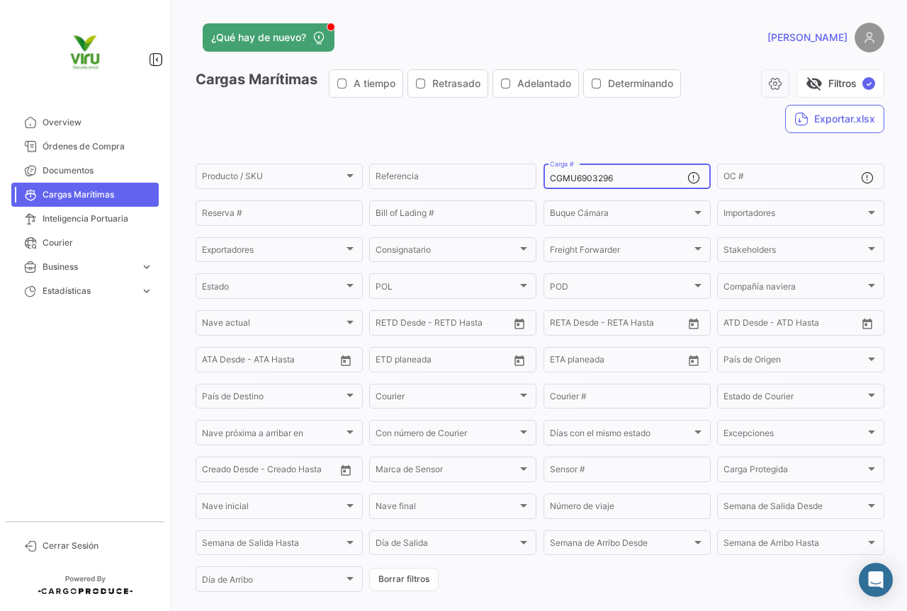
drag, startPoint x: 616, startPoint y: 183, endPoint x: 543, endPoint y: 178, distance: 72.4
click at [543, 178] on div "CGMU6903296 Carga #" at bounding box center [626, 175] width 167 height 28
paste input "97818"
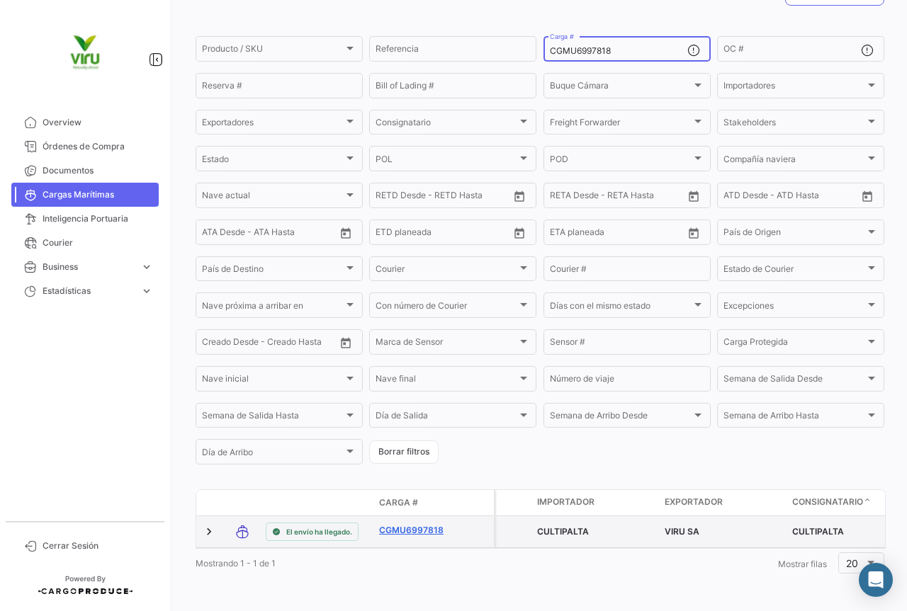
type input "CGMU6997818"
click at [404, 524] on link "CGMU6997818" at bounding box center [416, 530] width 74 height 13
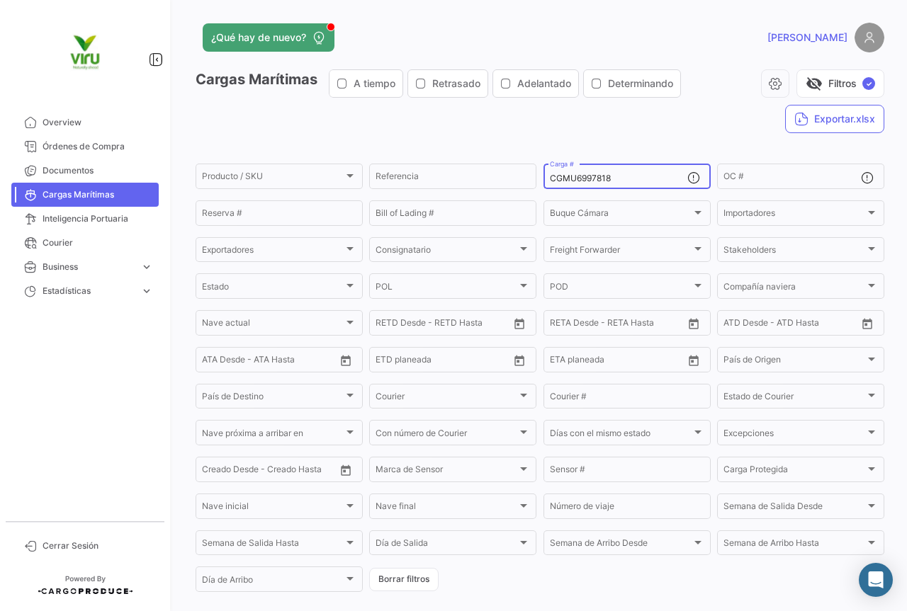
drag, startPoint x: 624, startPoint y: 176, endPoint x: 545, endPoint y: 182, distance: 79.5
click at [545, 182] on div "CGMU6997818 Carga #" at bounding box center [626, 175] width 167 height 28
paste input "07476"
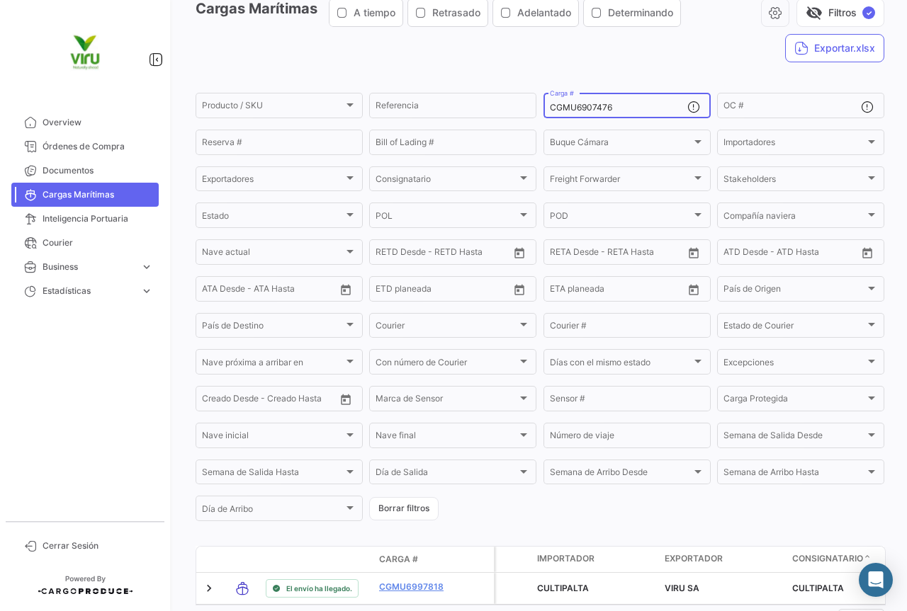
scroll to position [142, 0]
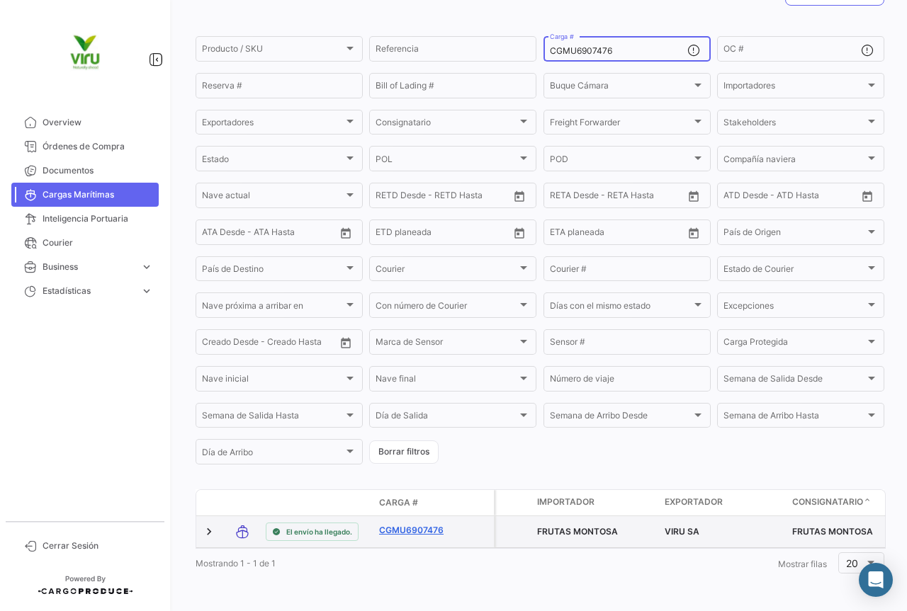
type input "CGMU6907476"
click at [407, 524] on link "CGMU6907476" at bounding box center [416, 530] width 74 height 13
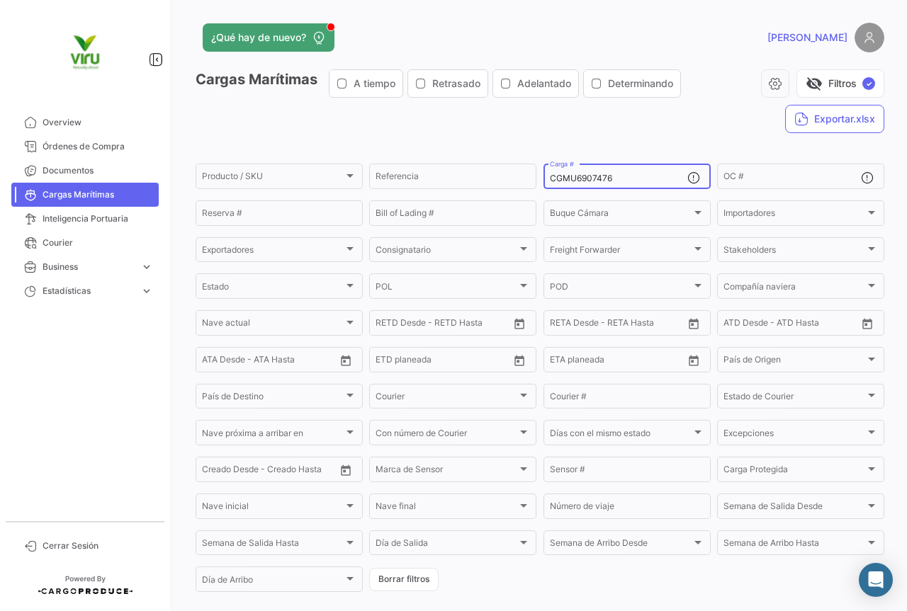
drag, startPoint x: 623, startPoint y: 176, endPoint x: 547, endPoint y: 178, distance: 76.5
click at [550, 178] on input "CGMU6907476" at bounding box center [618, 179] width 137 height 10
paste input "3505"
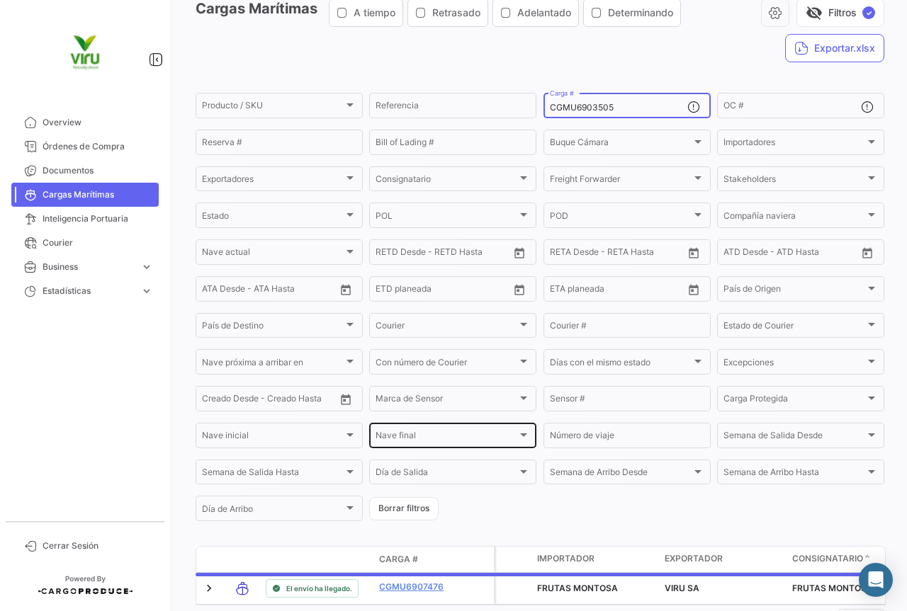
scroll to position [142, 0]
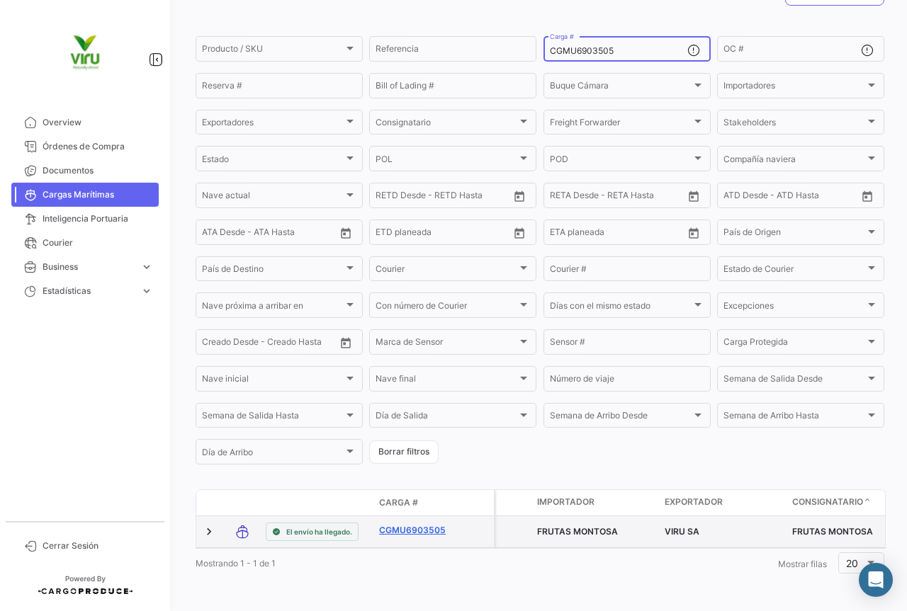
type input "CGMU6903505"
click at [420, 524] on link "CGMU6903505" at bounding box center [416, 530] width 74 height 13
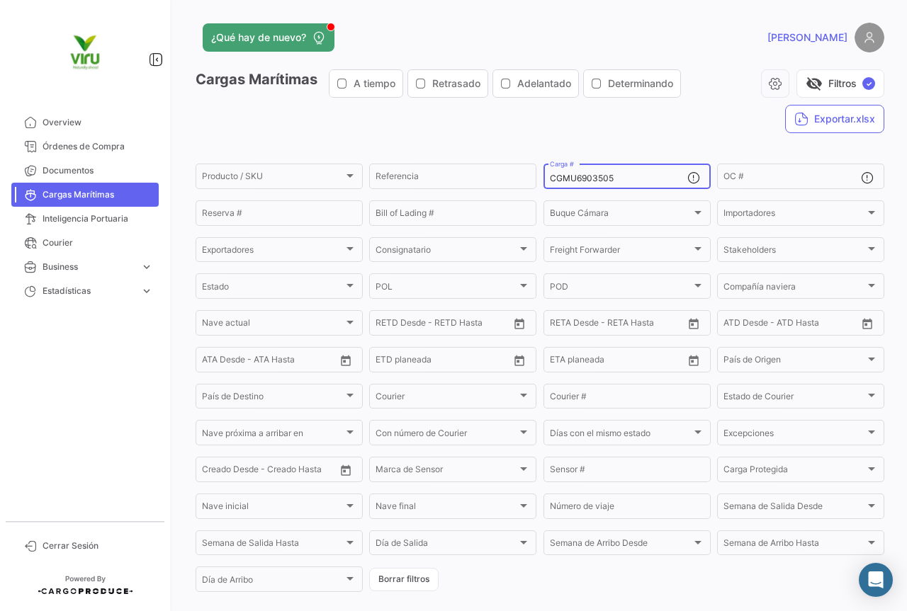
drag, startPoint x: 635, startPoint y: 174, endPoint x: 545, endPoint y: 178, distance: 90.0
click at [550, 178] on input "CGMU6903505" at bounding box center [618, 179] width 137 height 10
paste input "82187"
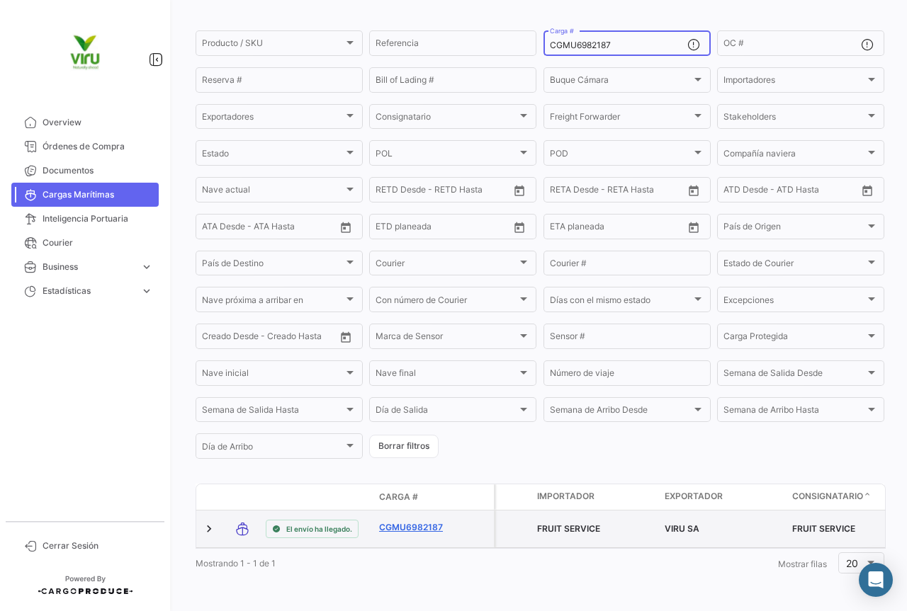
type input "CGMU6982187"
click at [407, 521] on link "CGMU6982187" at bounding box center [416, 527] width 74 height 13
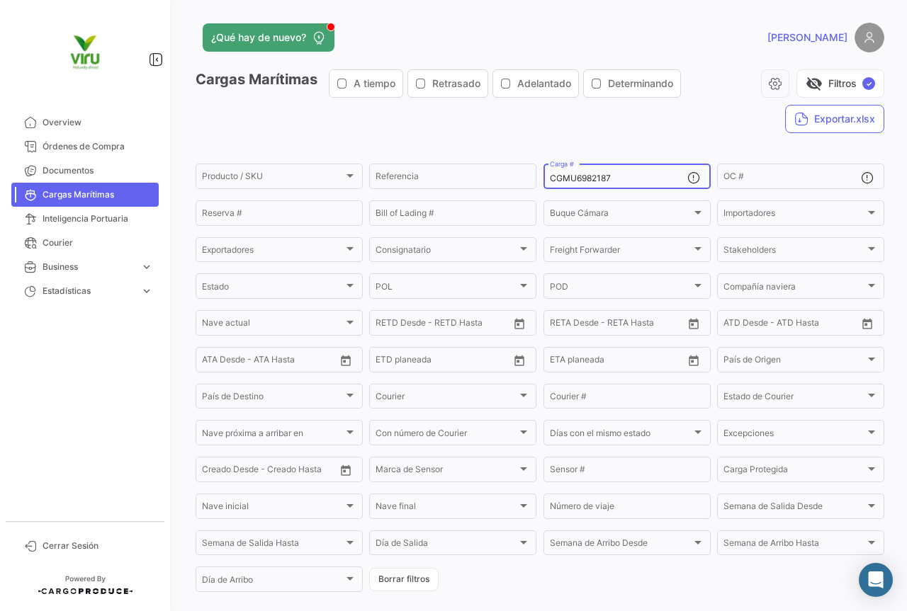
drag, startPoint x: 640, startPoint y: 175, endPoint x: 548, endPoint y: 174, distance: 91.4
click at [550, 174] on input "CGMU6982187" at bounding box center [618, 179] width 137 height 10
paste input "7003529"
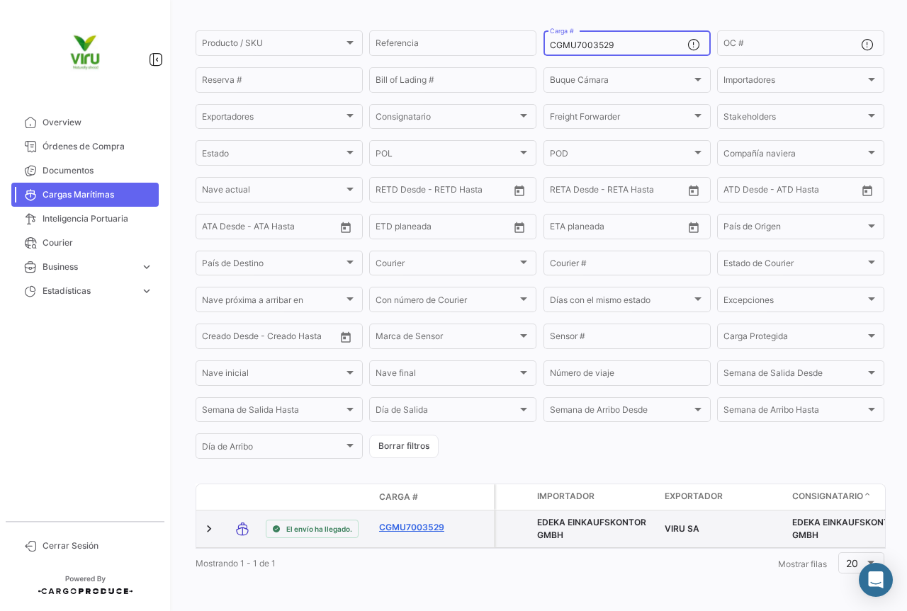
type input "CGMU7003529"
click at [416, 521] on link "CGMU7003529" at bounding box center [416, 527] width 74 height 13
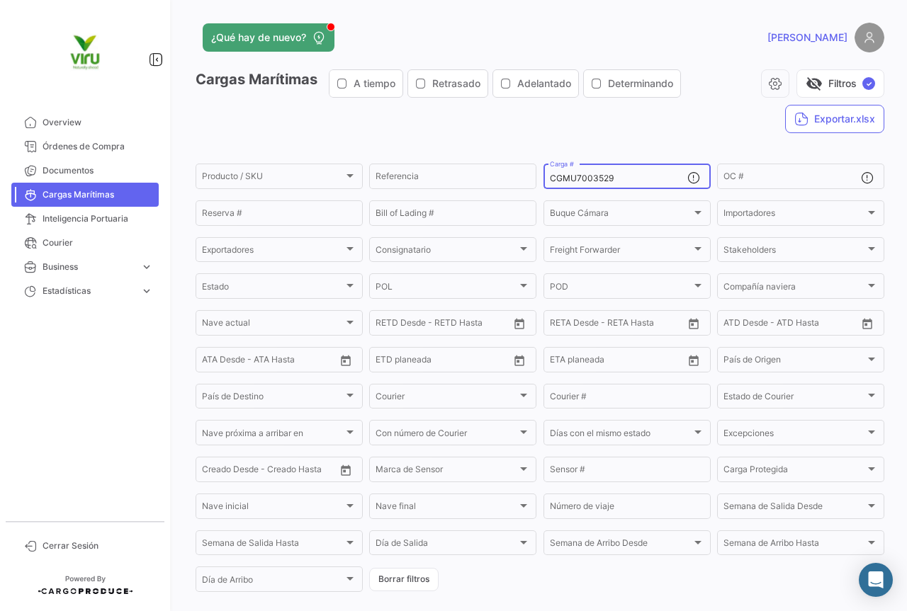
drag, startPoint x: 635, startPoint y: 177, endPoint x: 543, endPoint y: 176, distance: 92.1
click at [543, 176] on div "CGMU7003529 Carga #" at bounding box center [626, 175] width 167 height 28
paste input "TLLU1080394"
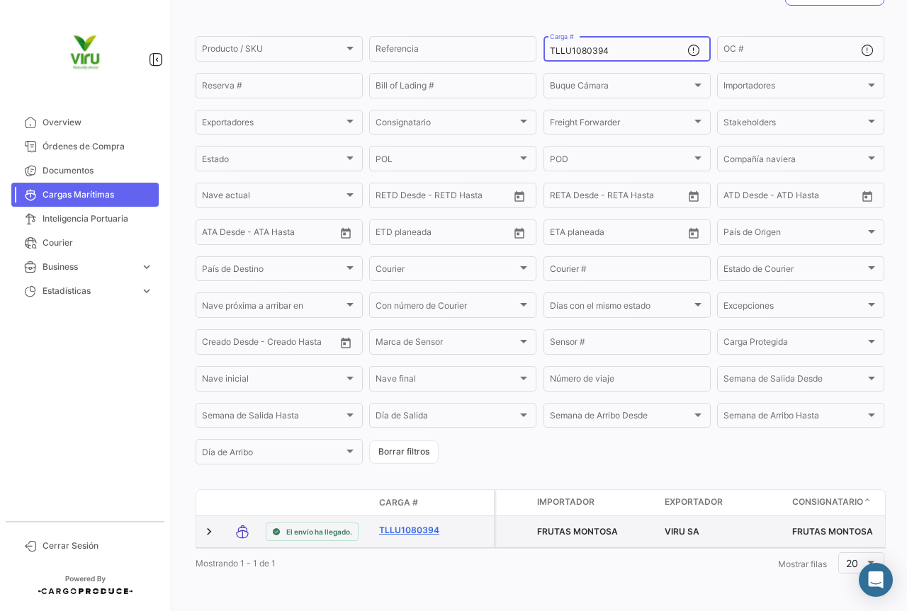
type input "TLLU1080394"
click at [428, 524] on link "TLLU1080394" at bounding box center [416, 530] width 74 height 13
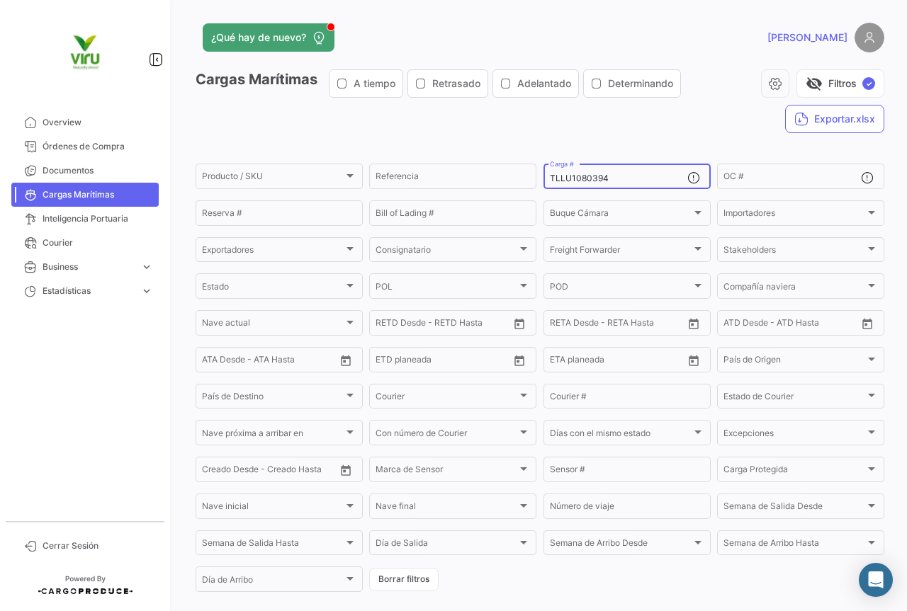
drag, startPoint x: 651, startPoint y: 178, endPoint x: 538, endPoint y: 176, distance: 113.3
click at [538, 176] on form "Producto / SKU Producto / SKU Referencia TLLU1080394 Carga # OC # Reserva # Bil…" at bounding box center [539, 377] width 688 height 433
paste input "78930"
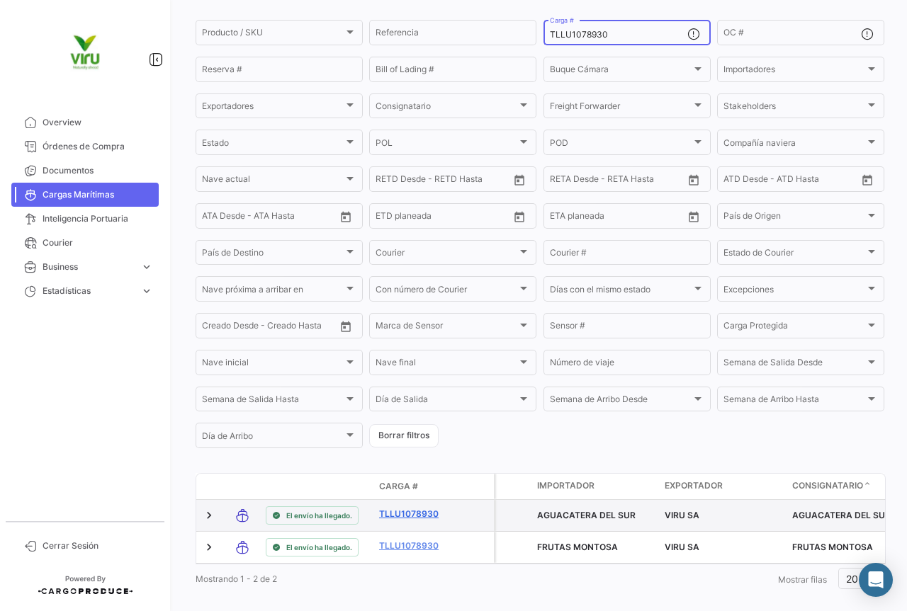
type input "TLLU1078930"
click at [409, 518] on link "TLLU1078930" at bounding box center [416, 514] width 74 height 13
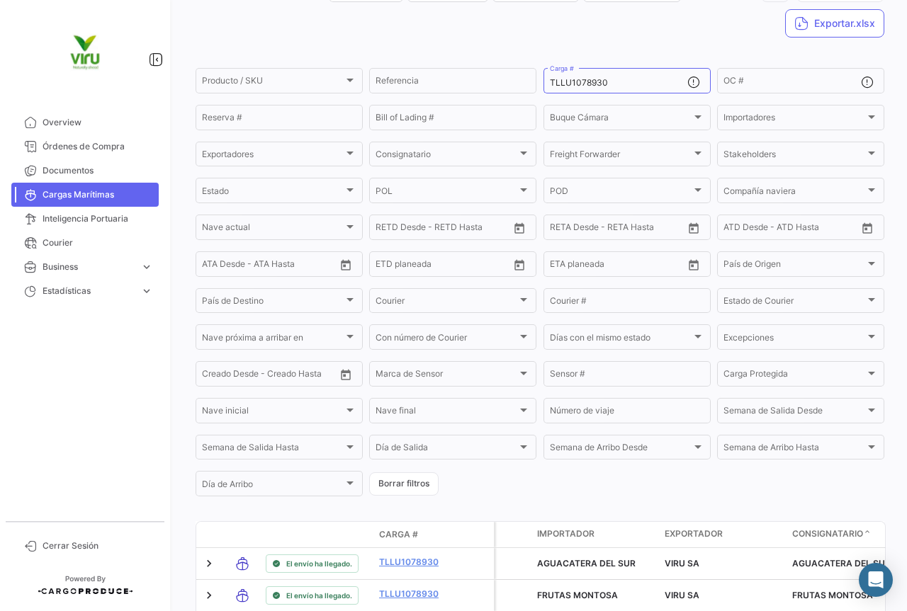
scroll to position [166, 0]
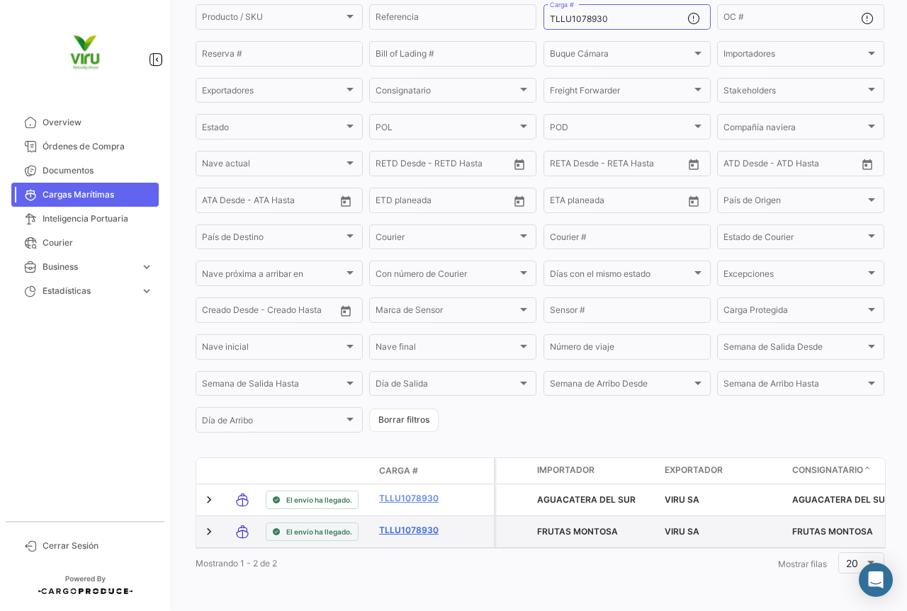
click at [409, 531] on link "TLLU1078930" at bounding box center [416, 530] width 74 height 13
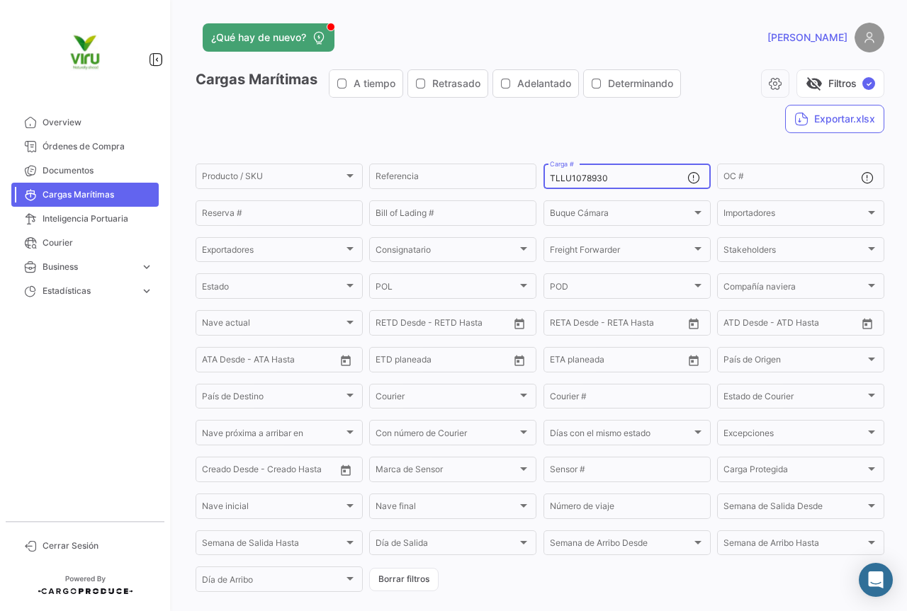
drag, startPoint x: 645, startPoint y: 174, endPoint x: 538, endPoint y: 174, distance: 107.0
click at [538, 174] on form "Producto / SKU Producto / SKU Referencia TLLU1078930 Carga # OC # Reserva # Bil…" at bounding box center [539, 377] width 688 height 433
paste input "CGMU691300"
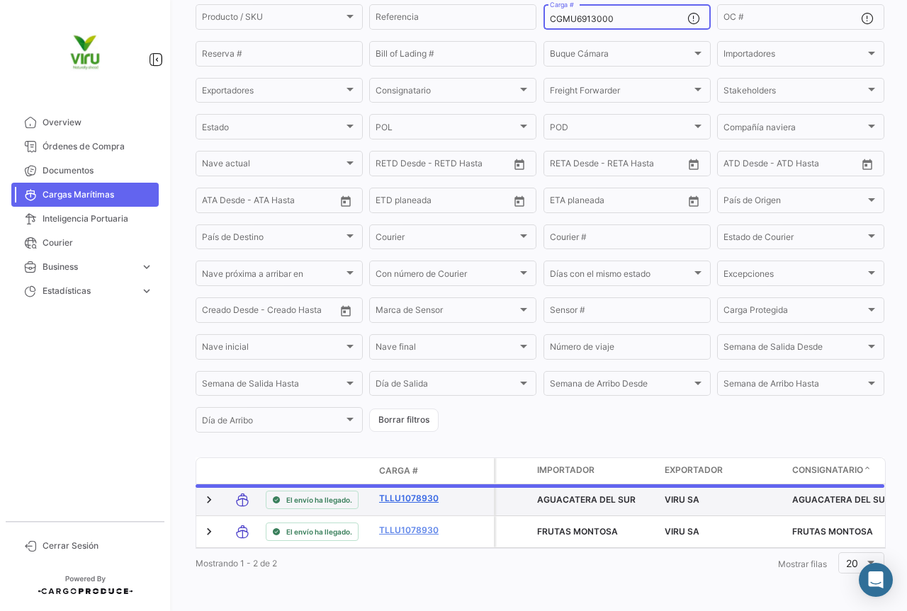
scroll to position [144, 0]
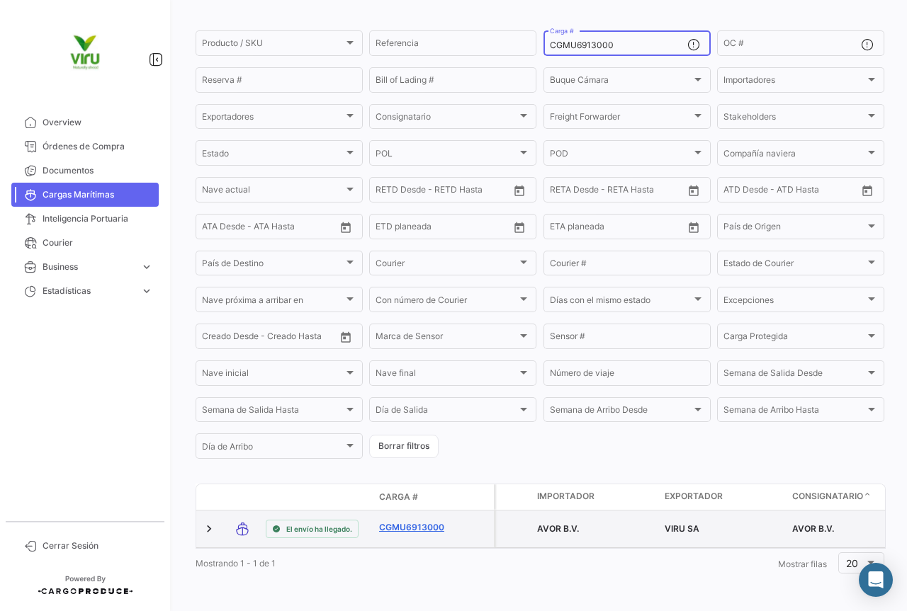
type input "CGMU6913000"
click at [395, 521] on link "CGMU6913000" at bounding box center [416, 527] width 74 height 13
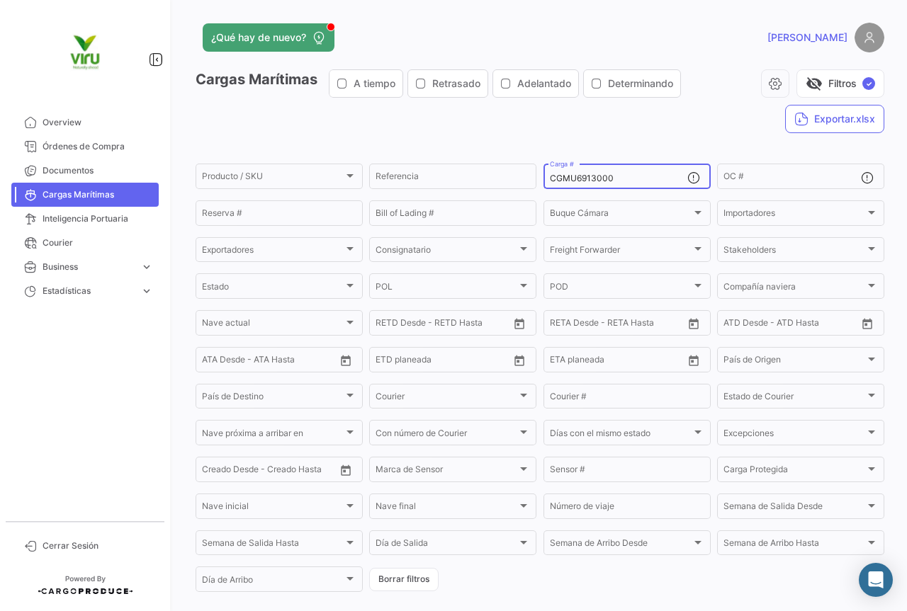
drag, startPoint x: 620, startPoint y: 178, endPoint x: 545, endPoint y: 176, distance: 75.8
click at [545, 176] on div "CGMU6913000 Carga #" at bounding box center [626, 175] width 167 height 28
paste input "99214"
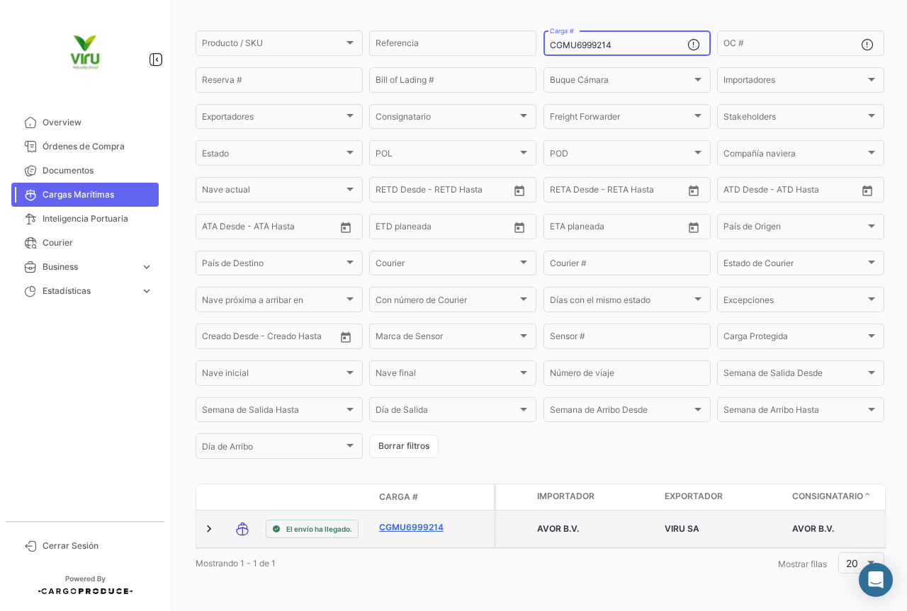
scroll to position [138, 0]
type input "CGMU6999214"
click at [411, 521] on link "CGMU6999214" at bounding box center [416, 527] width 74 height 13
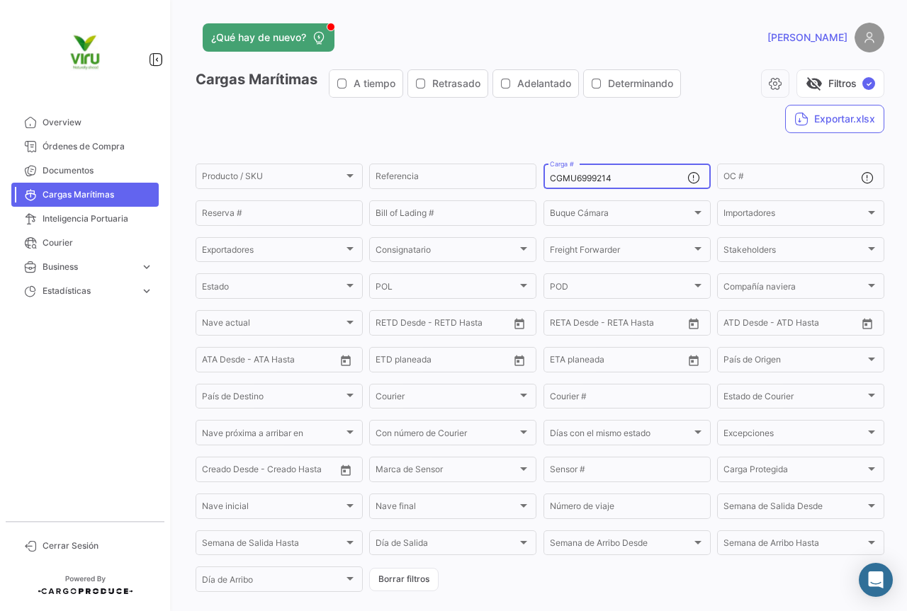
drag, startPoint x: 624, startPoint y: 178, endPoint x: 546, endPoint y: 178, distance: 77.9
click at [550, 178] on input "CGMU6999214" at bounding box center [618, 179] width 137 height 10
paste input "TLLU1050297"
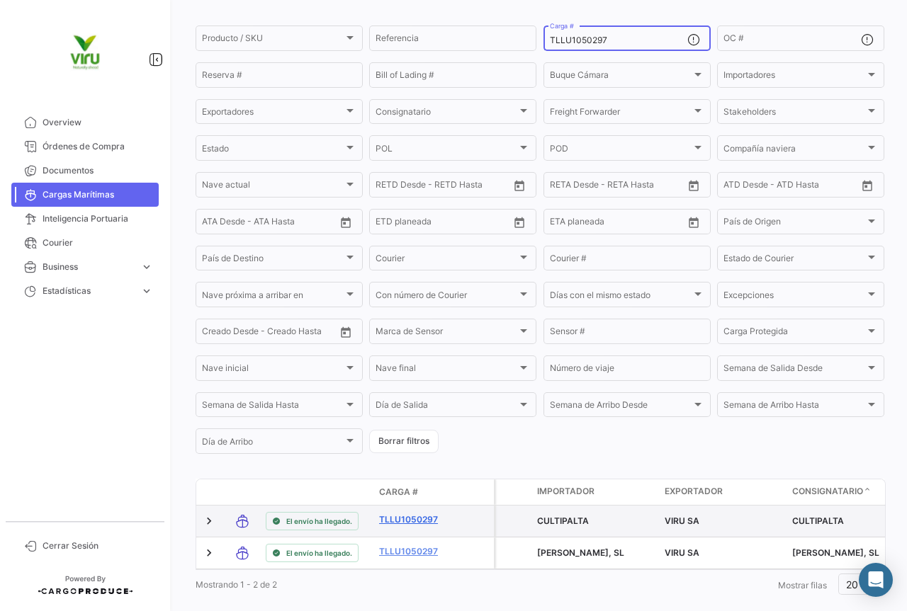
type input "TLLU1050297"
click at [427, 521] on link "TLLU1050297" at bounding box center [416, 520] width 74 height 13
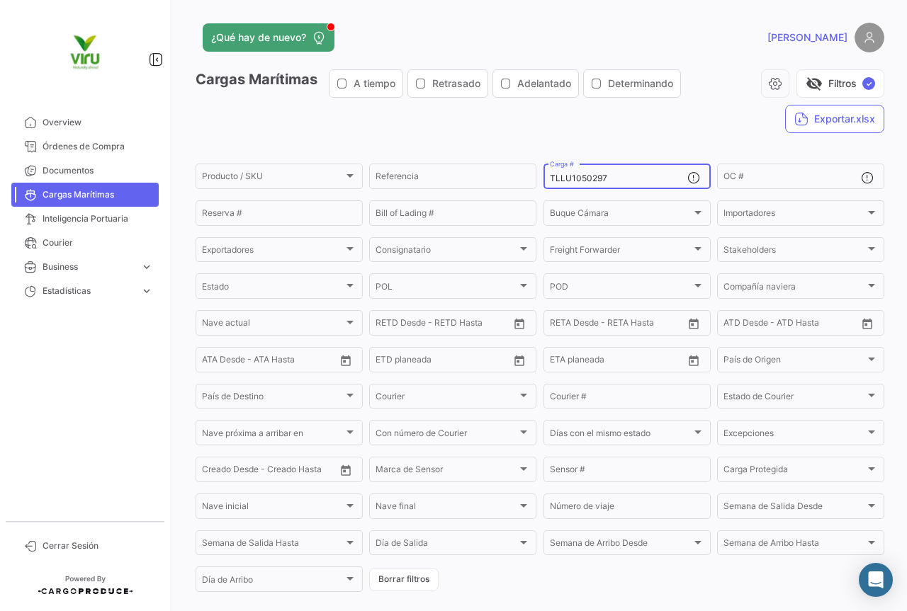
drag, startPoint x: 623, startPoint y: 182, endPoint x: 546, endPoint y: 179, distance: 76.5
click at [550, 179] on input "TLLU1050297" at bounding box center [618, 179] width 137 height 10
paste input "79691"
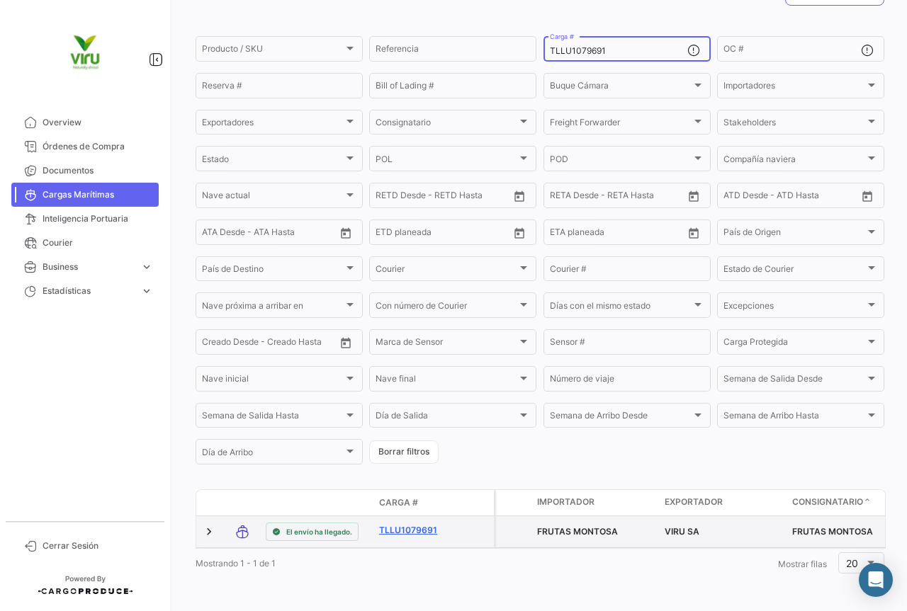
type input "TLLU1079691"
click at [419, 524] on link "TLLU1079691" at bounding box center [416, 530] width 74 height 13
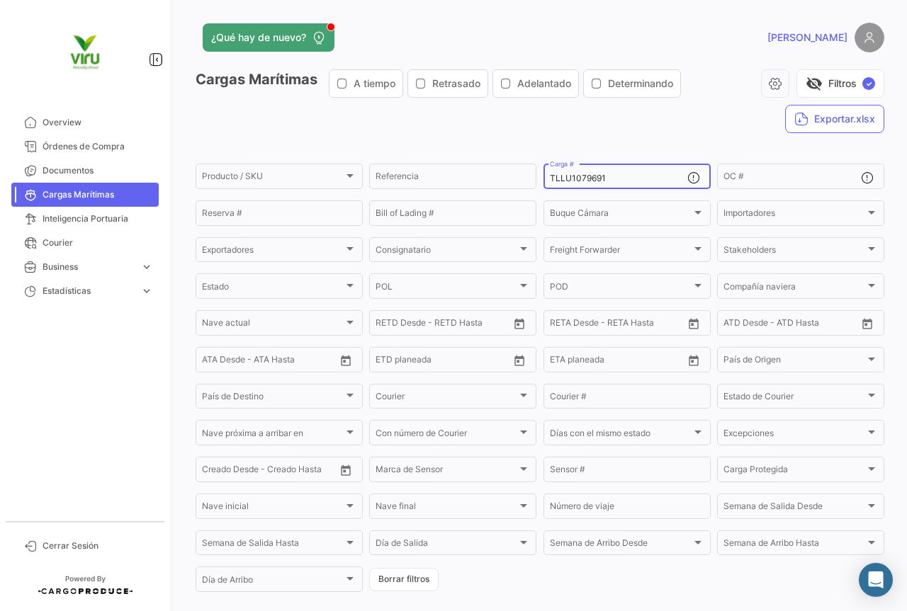
drag, startPoint x: 641, startPoint y: 175, endPoint x: 545, endPoint y: 176, distance: 96.3
click at [545, 176] on div "TLLU1079691 Carga #" at bounding box center [626, 175] width 167 height 28
paste input "51518"
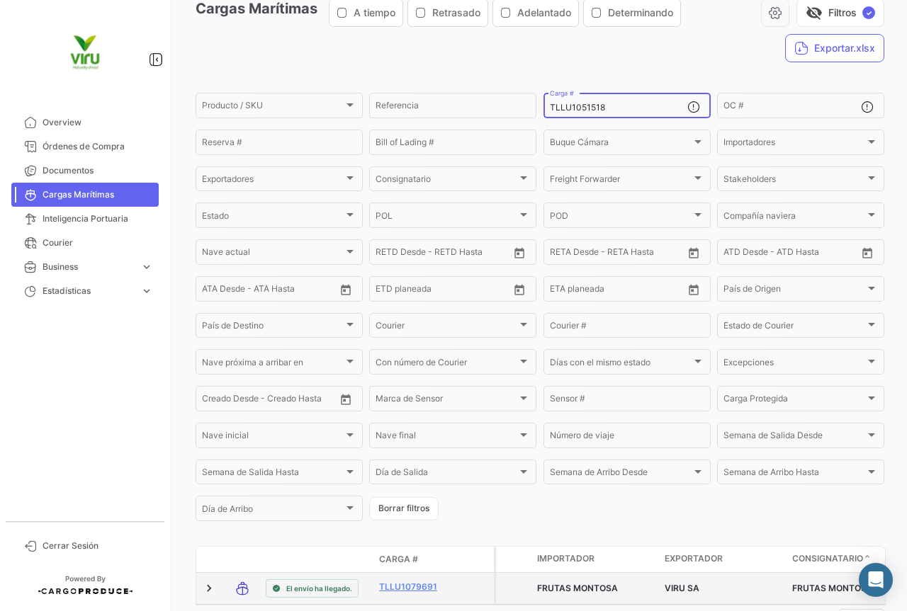
scroll to position [142, 0]
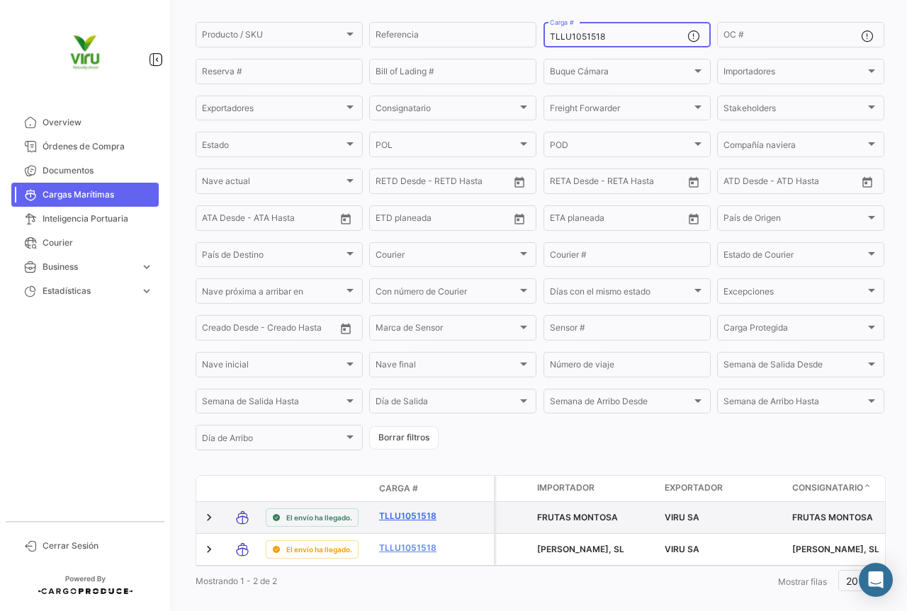
type input "TLLU1051518"
click at [401, 519] on link "TLLU1051518" at bounding box center [416, 516] width 74 height 13
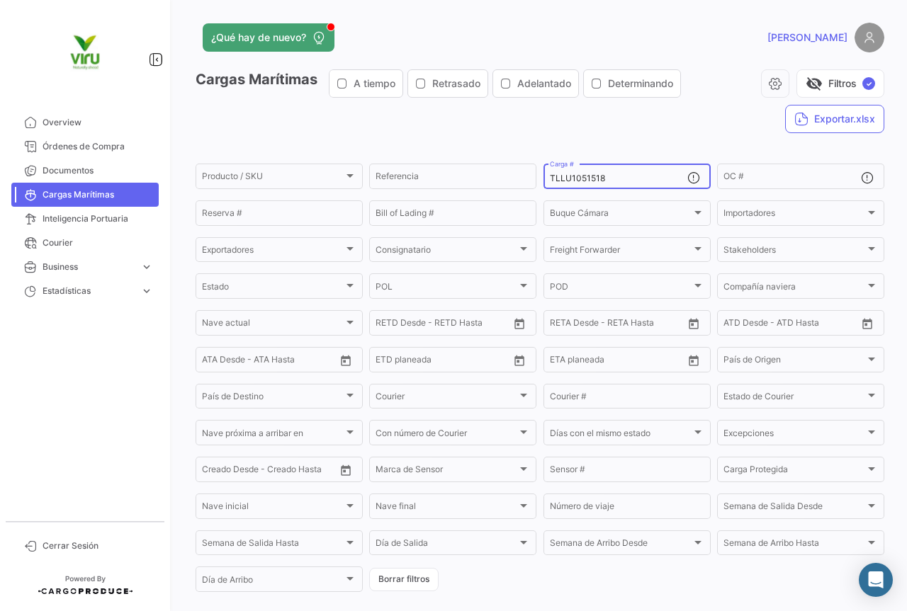
drag, startPoint x: 628, startPoint y: 175, endPoint x: 533, endPoint y: 176, distance: 94.2
click at [533, 176] on form "Producto / SKU Producto / SKU Referencia TLLU1051518 Carga # OC # Reserva # Bil…" at bounding box center [539, 377] width 688 height 433
paste input "0213"
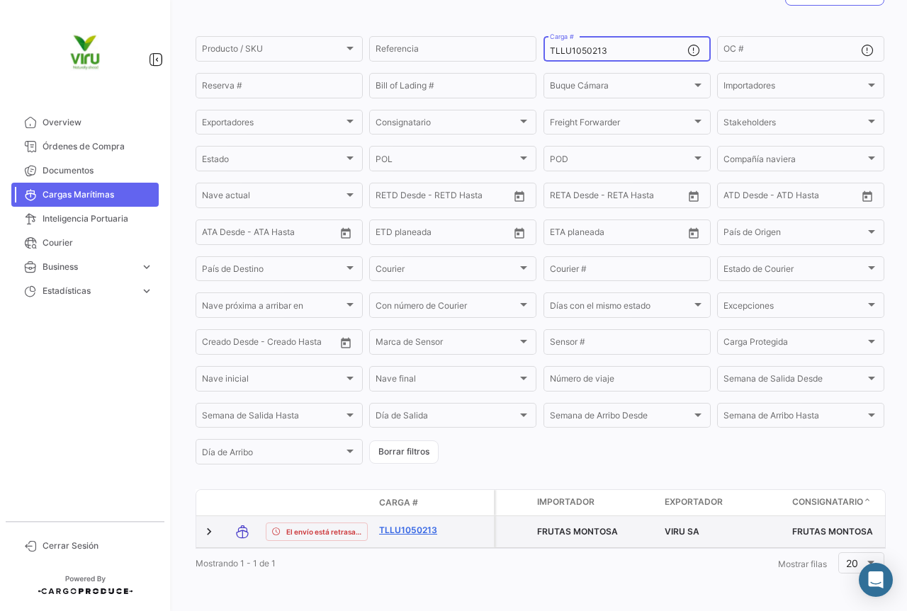
scroll to position [144, 0]
type input "TLLU1050213"
click at [397, 524] on link "TLLU1050213" at bounding box center [416, 530] width 74 height 13
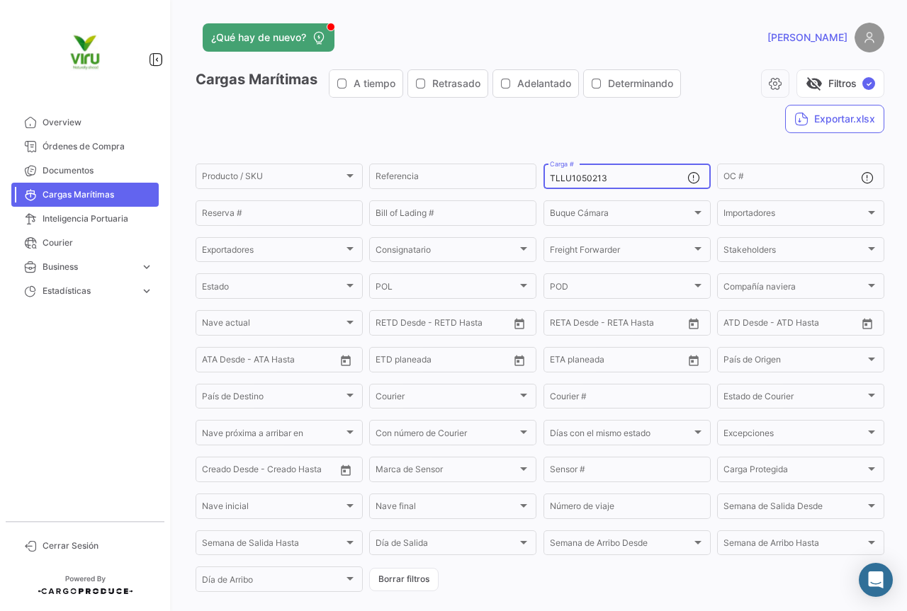
drag, startPoint x: 658, startPoint y: 183, endPoint x: 545, endPoint y: 181, distance: 112.6
click at [550, 181] on input "TLLU1050213" at bounding box center [618, 179] width 137 height 10
paste input "79325"
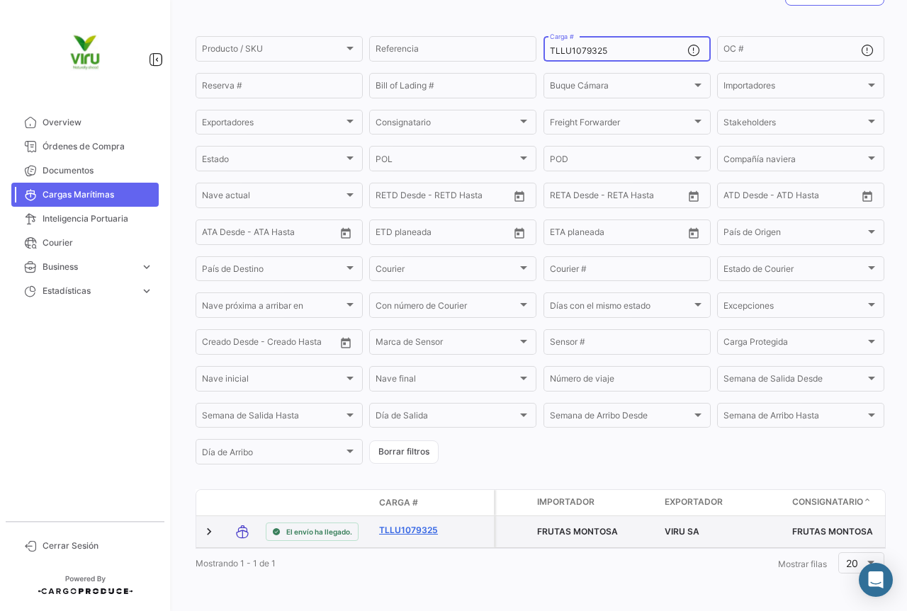
type input "TLLU1079325"
click at [427, 524] on link "TLLU1079325" at bounding box center [416, 530] width 74 height 13
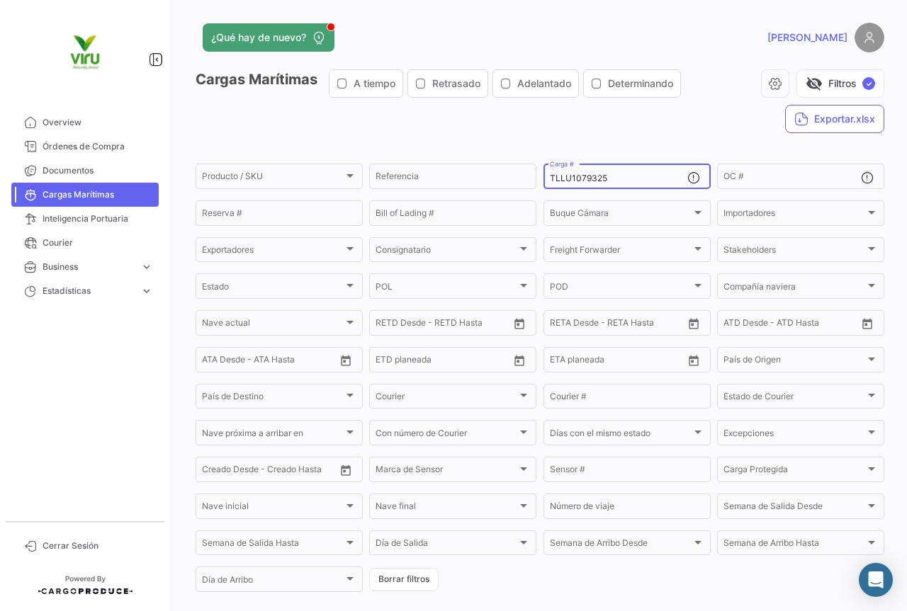
drag, startPoint x: 606, startPoint y: 182, endPoint x: 543, endPoint y: 182, distance: 63.7
click at [543, 182] on div "TLLU1079325 Carga #" at bounding box center [626, 175] width 167 height 28
paste input "MRFU0008310 MMAU1438357 MCAU6078335 MMAU1380147 MMAU1358605 MMAU1334054 MMAU130…"
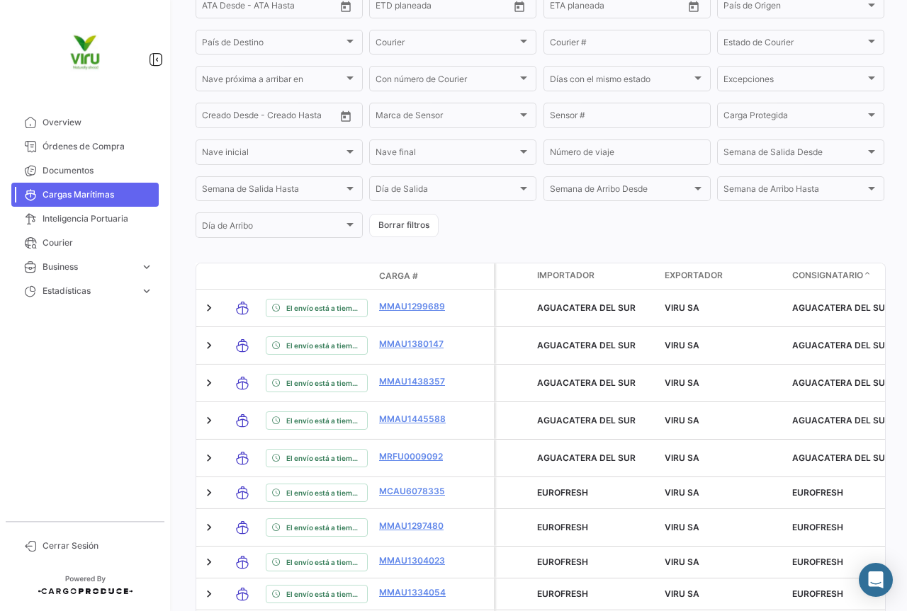
scroll to position [594, 0]
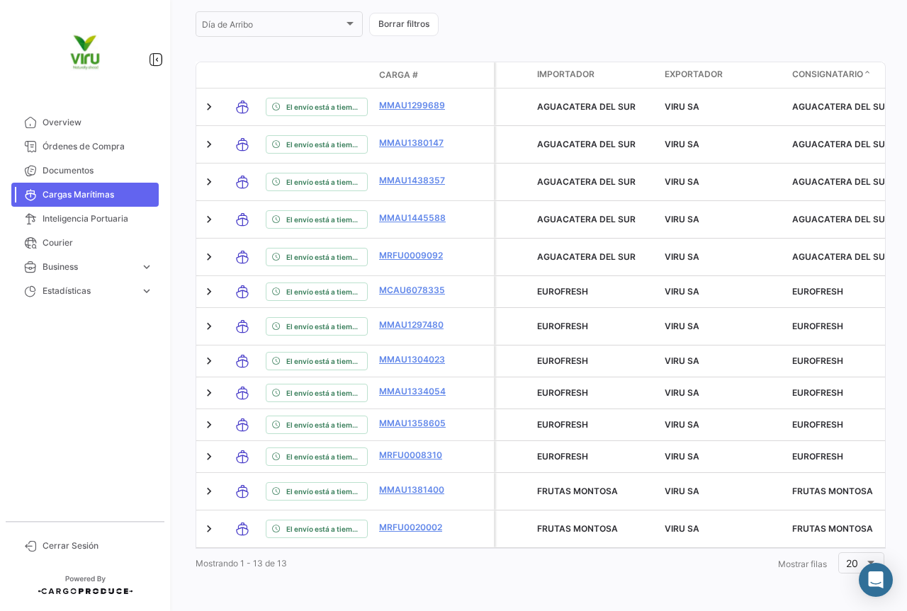
type input "MRFU0008310, MMAU1438357, MCAU6078335, MMAU1380147, MMAU1358605, MMAU1334054, M…"
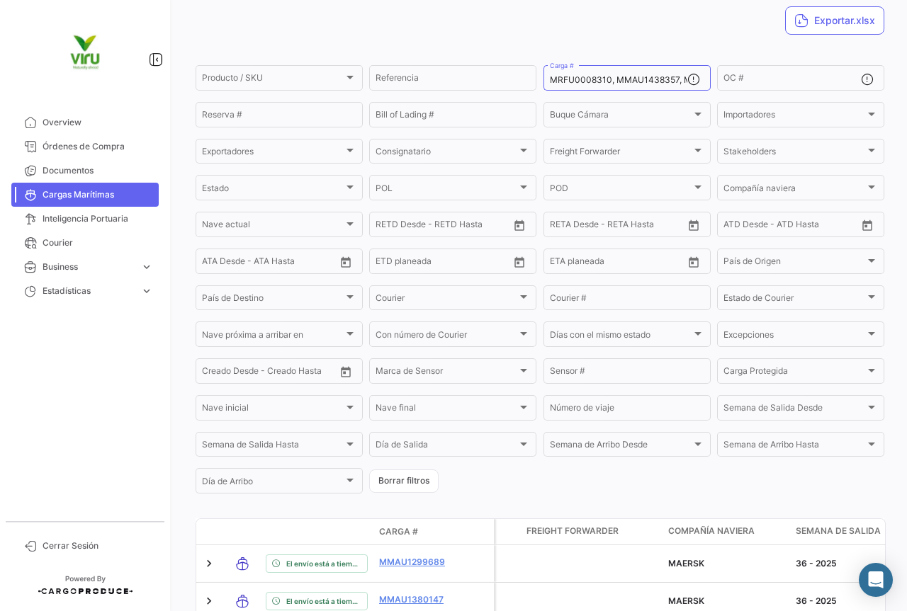
scroll to position [0, 0]
